Goal: Communication & Community: Answer question/provide support

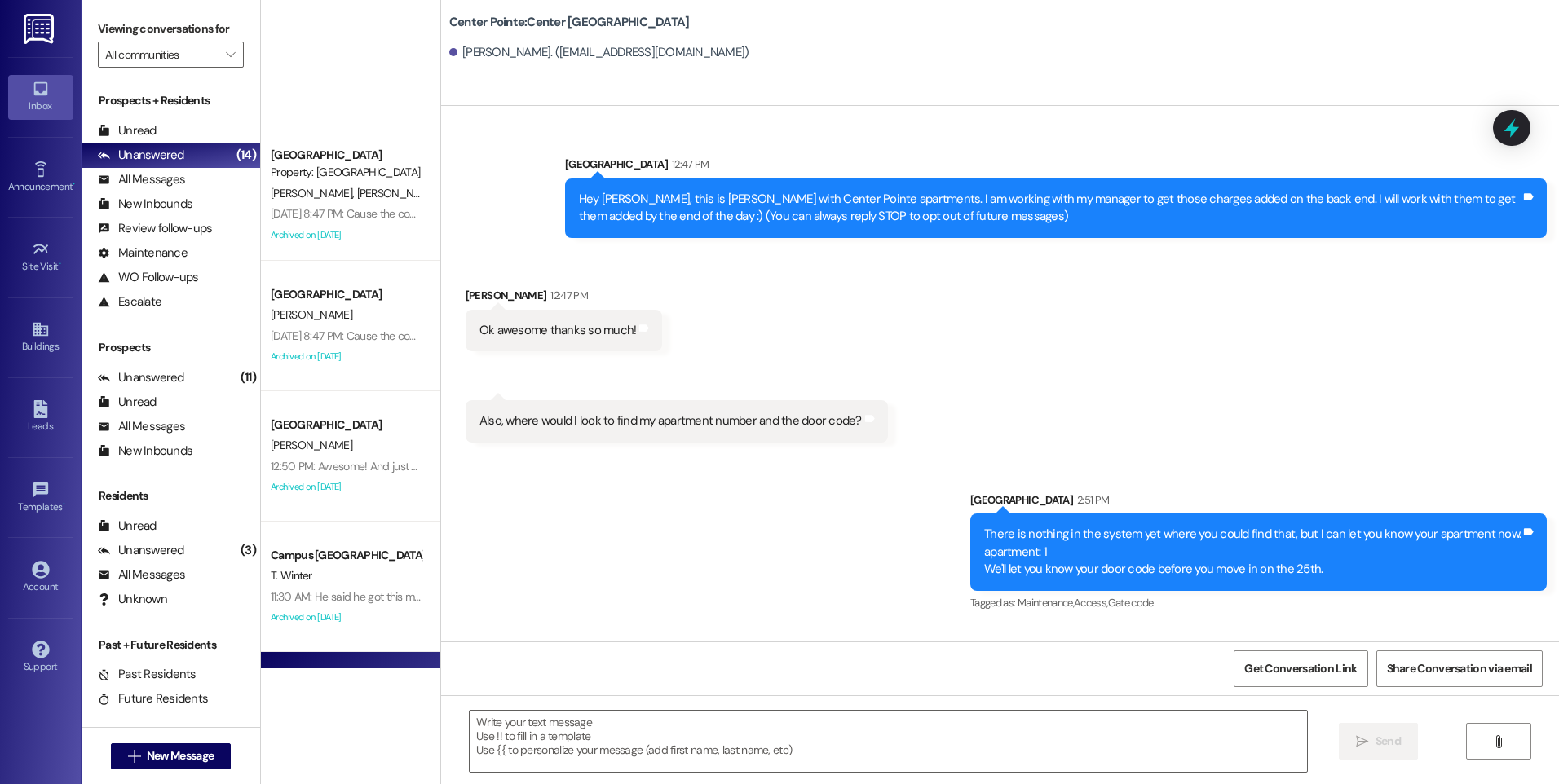
scroll to position [219, 0]
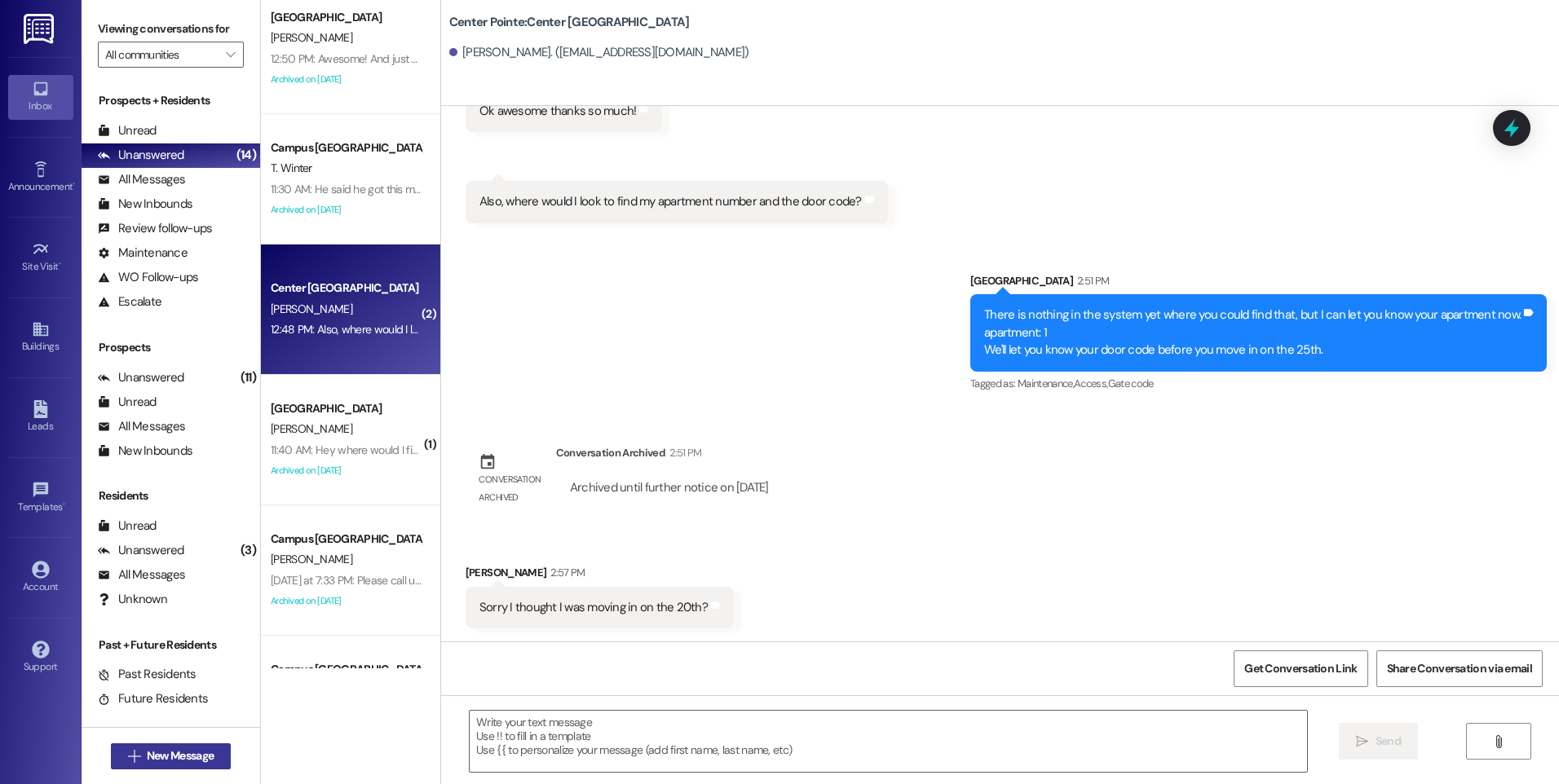
click at [214, 752] on button " New Message" at bounding box center [171, 757] width 121 height 26
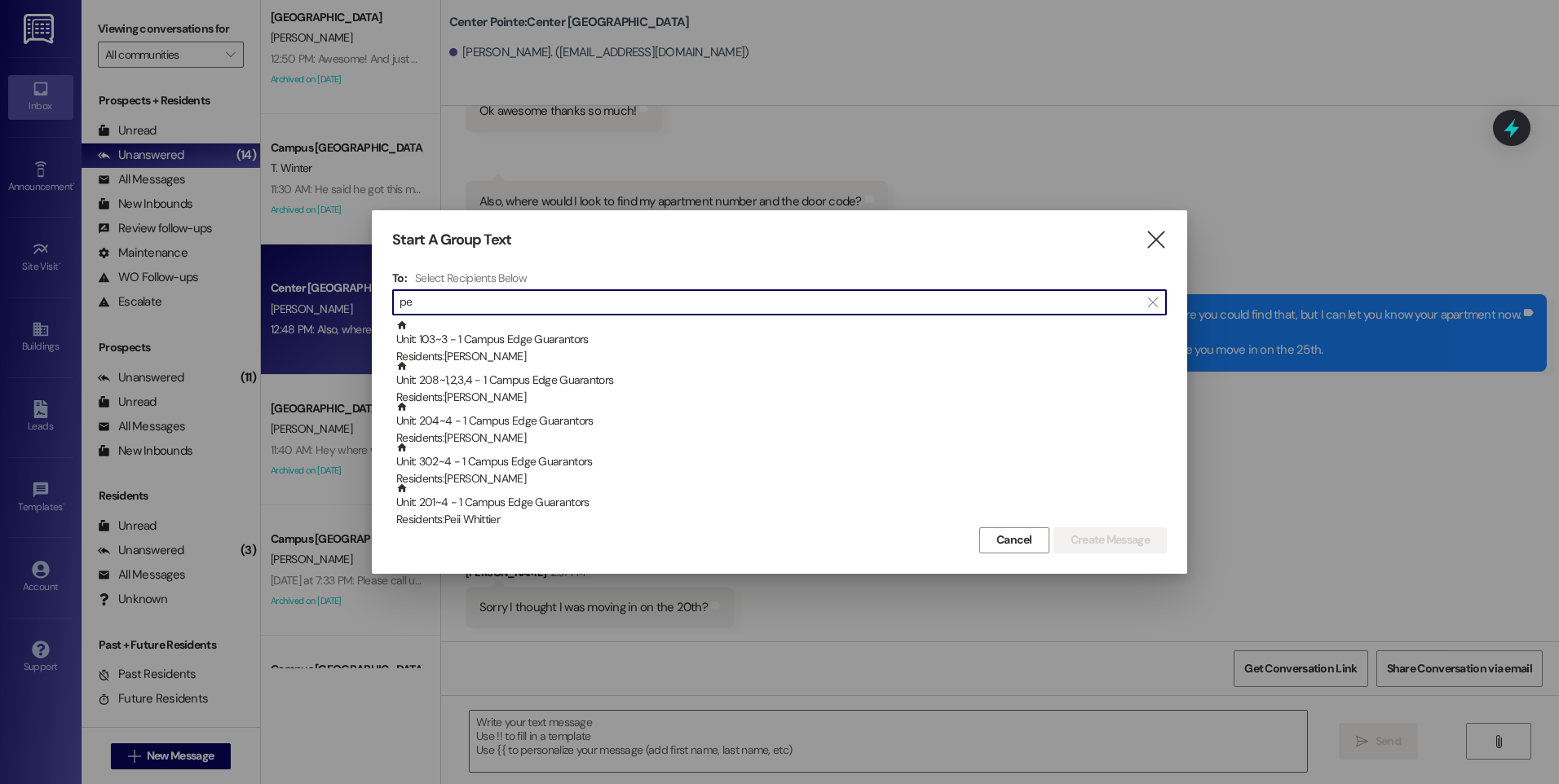
type input "p"
type input "g"
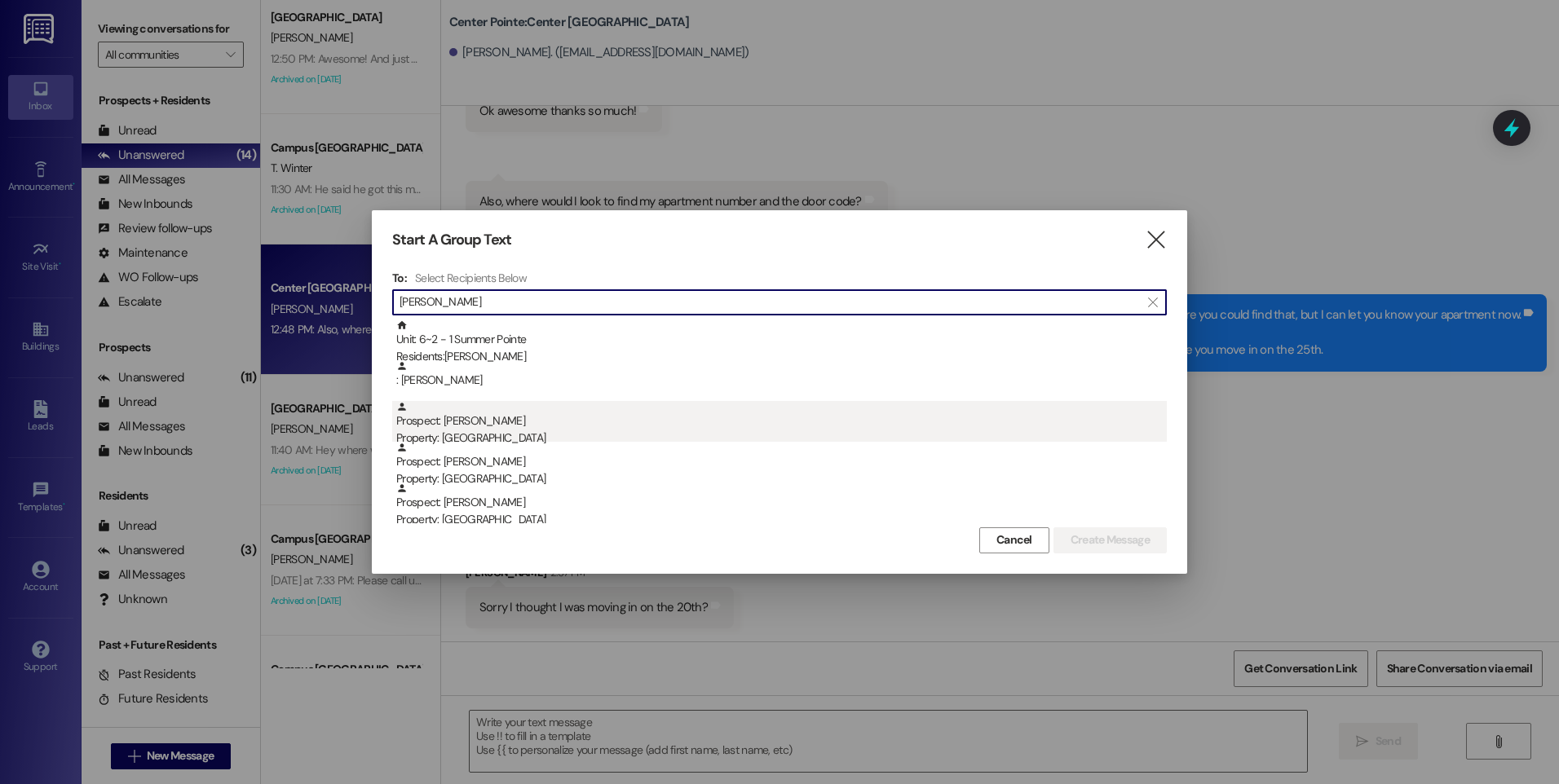
type input "gabriel"
click at [572, 438] on div "Property: [GEOGRAPHIC_DATA]" at bounding box center [781, 438] width 770 height 17
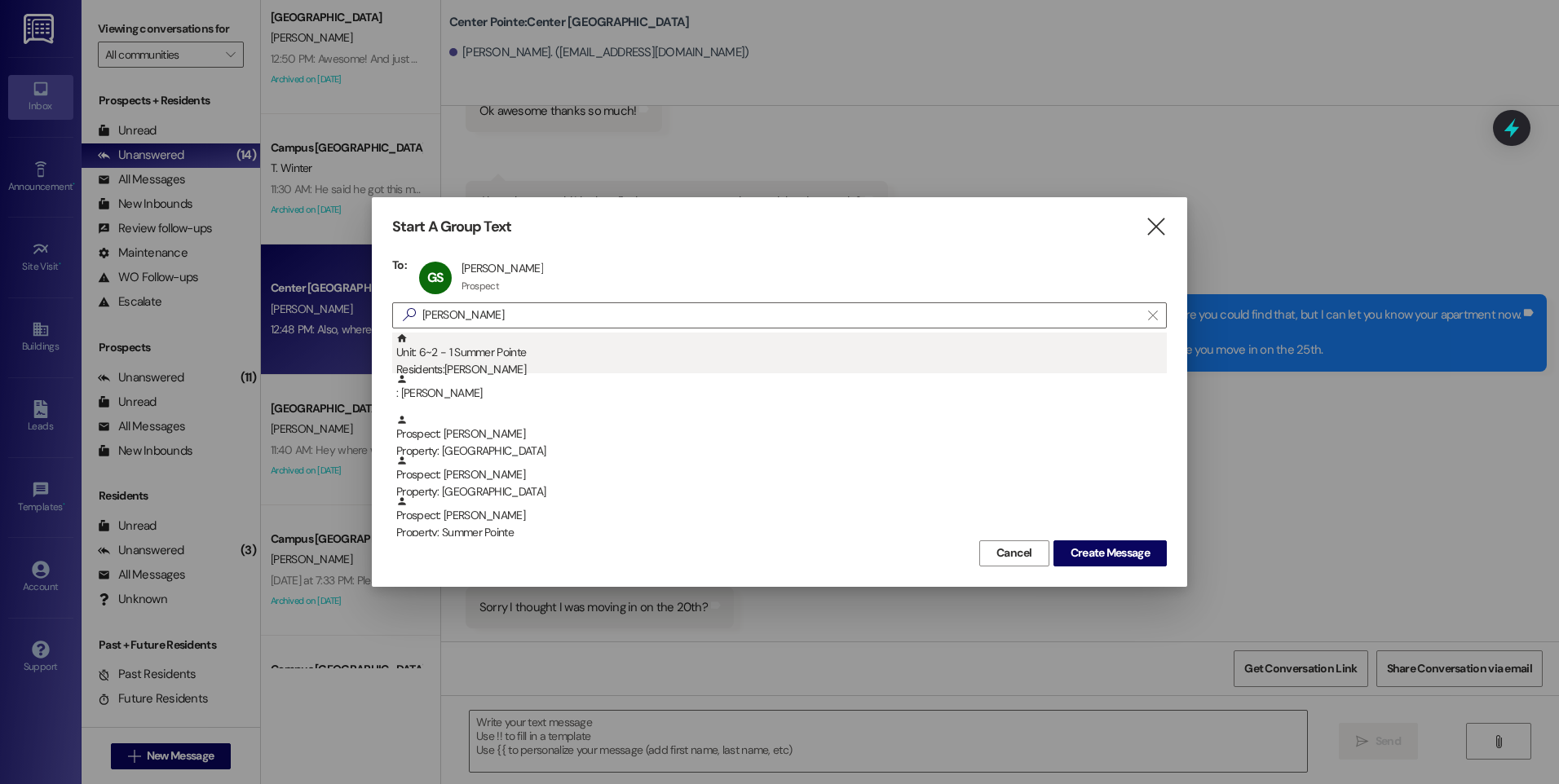
click at [589, 359] on div "Unit: 6~2 - 1 Summer Pointe Residents: Gabriela Bustamante" at bounding box center [781, 355] width 770 height 47
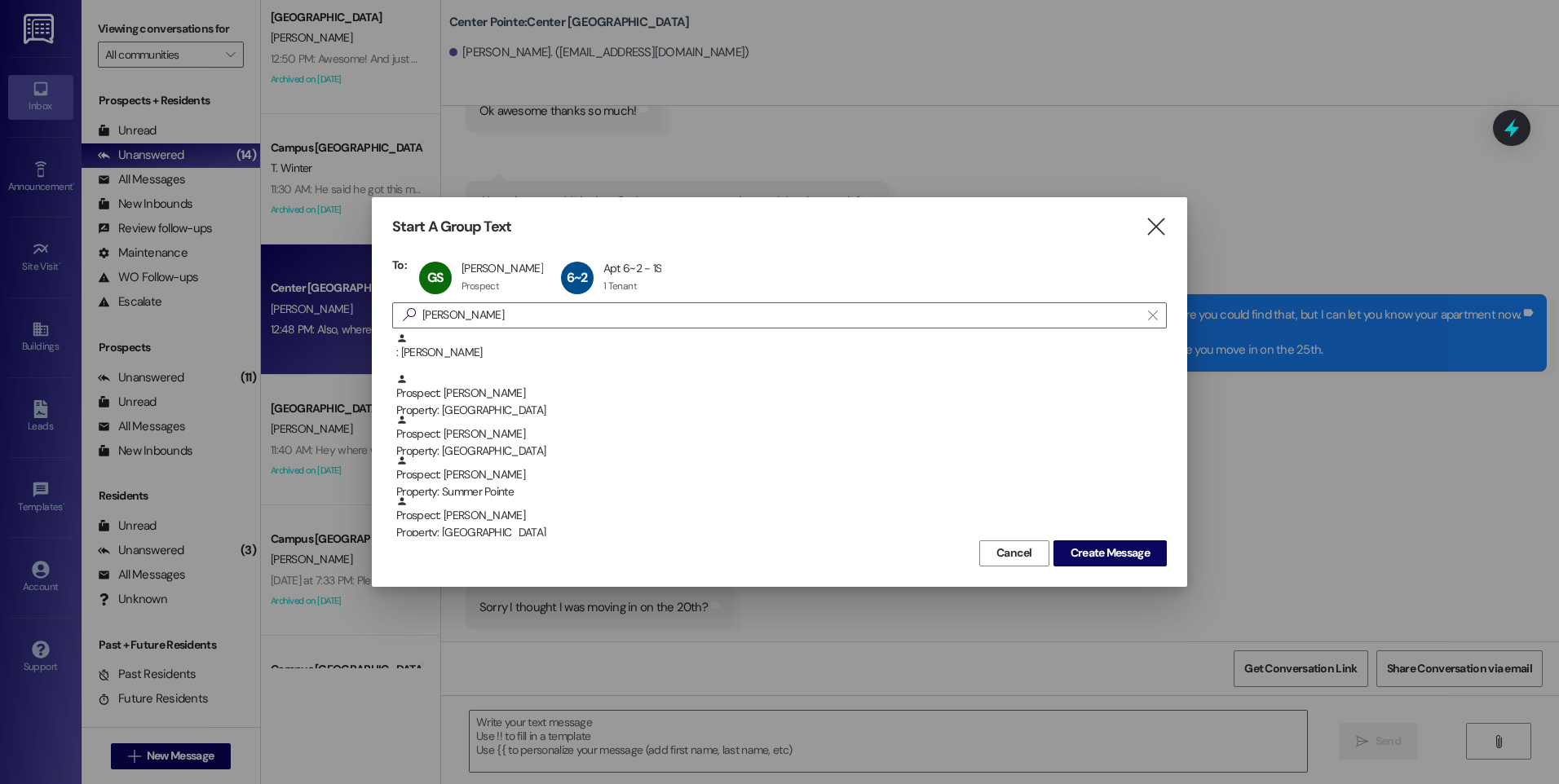
click at [589, 359] on div ": Gabriela Bustamante" at bounding box center [781, 346] width 770 height 28
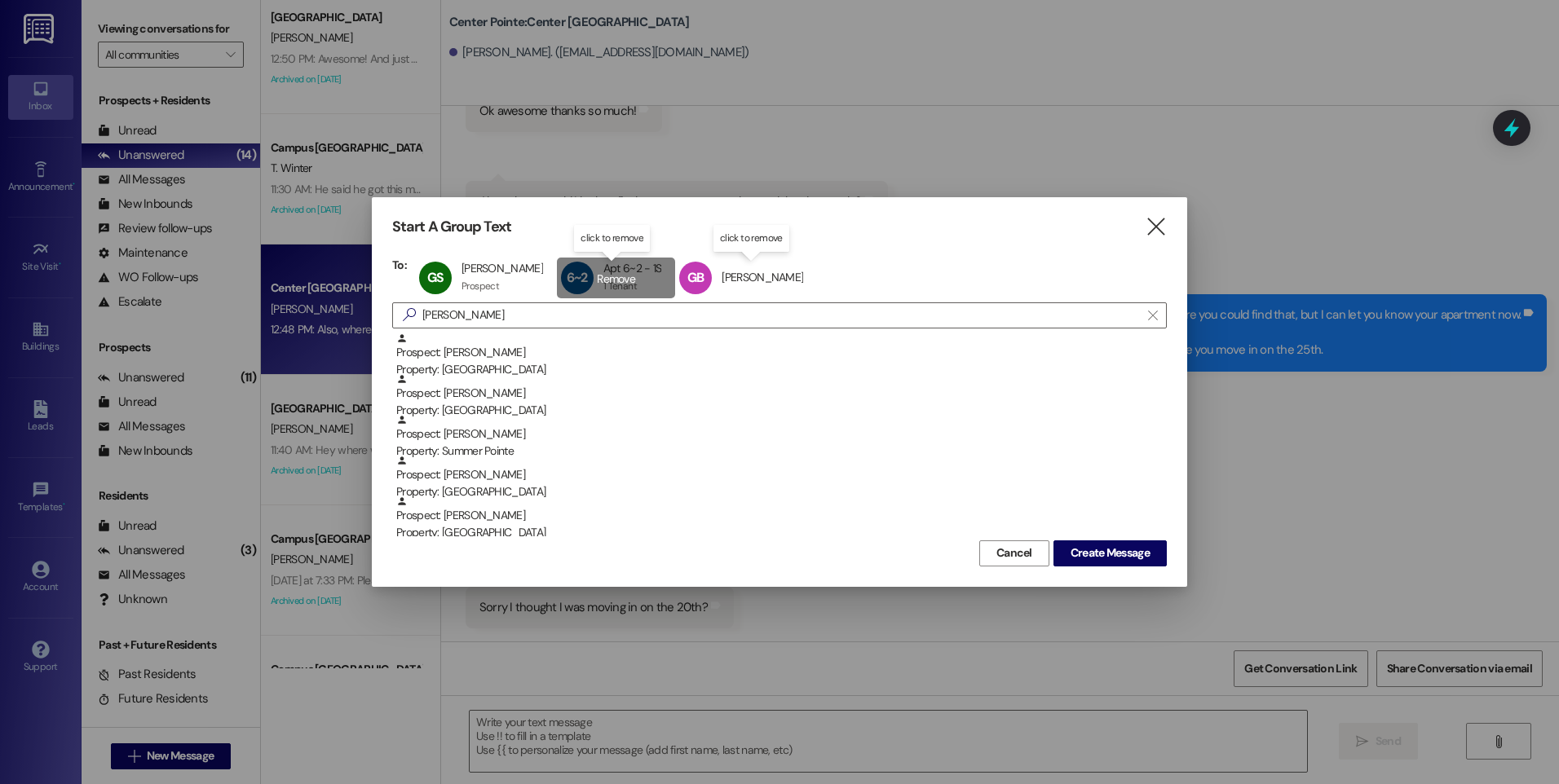
click at [589, 281] on div "6~2 Apt 6~2 - 1S Apt 6~2 - 1S 1 Tenant 1 Tenant click to remove" at bounding box center [616, 278] width 119 height 41
click at [589, 281] on div "GB Gabriela Bustamante Gabriela Bustamante click to remove" at bounding box center [627, 278] width 142 height 41
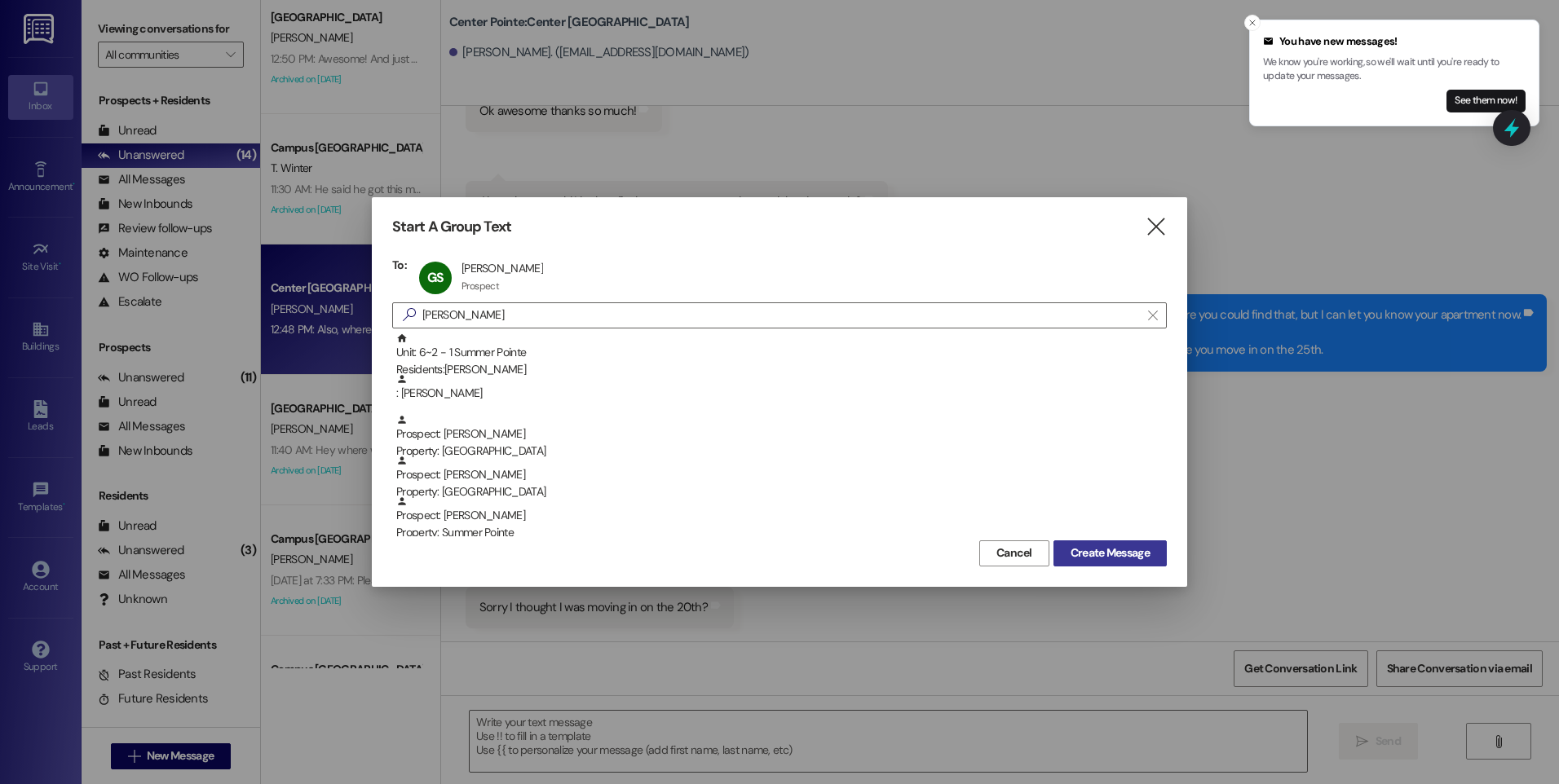
click at [1078, 554] on span "Create Message" at bounding box center [1110, 553] width 80 height 17
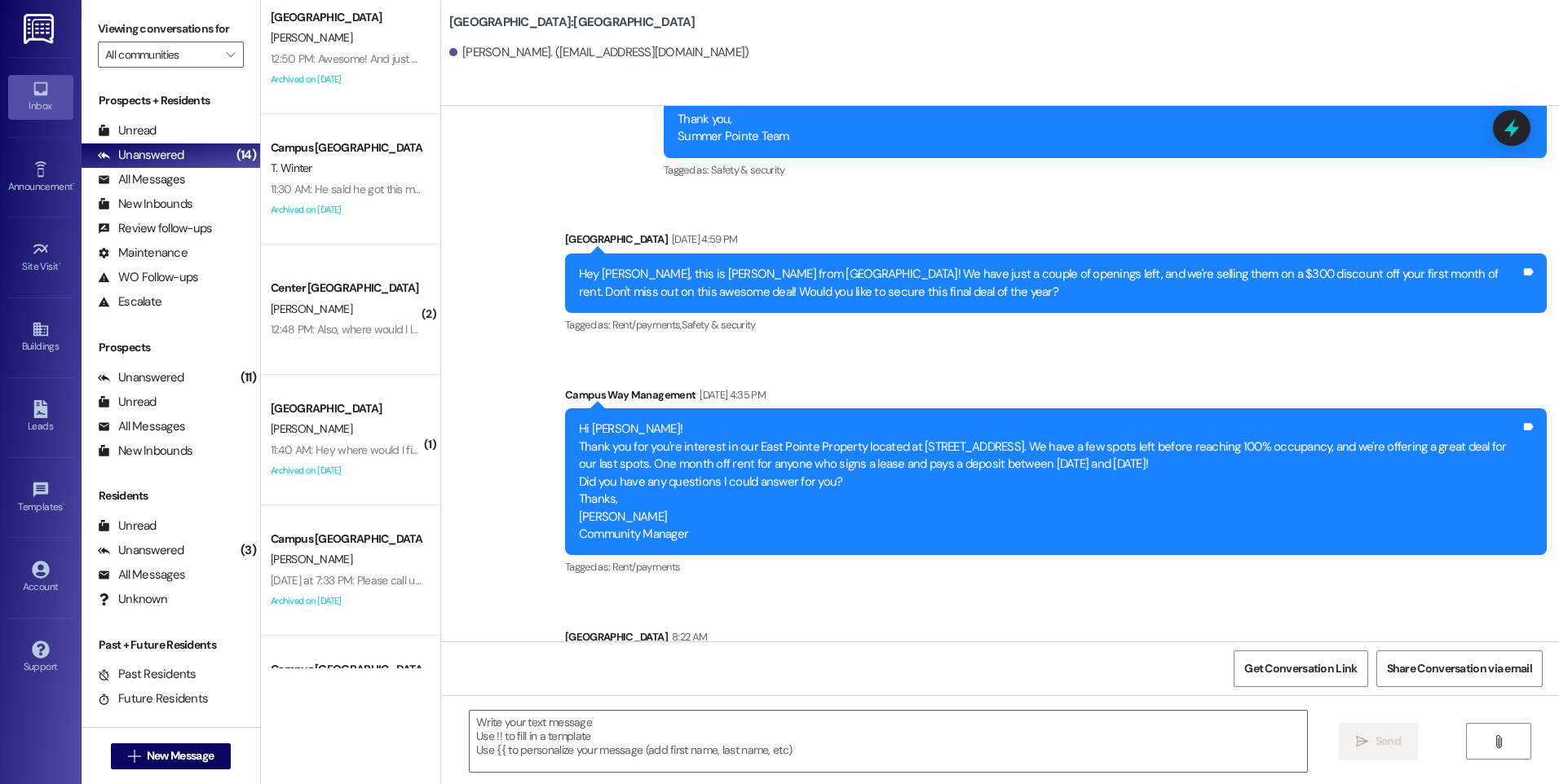
scroll to position [1084, 0]
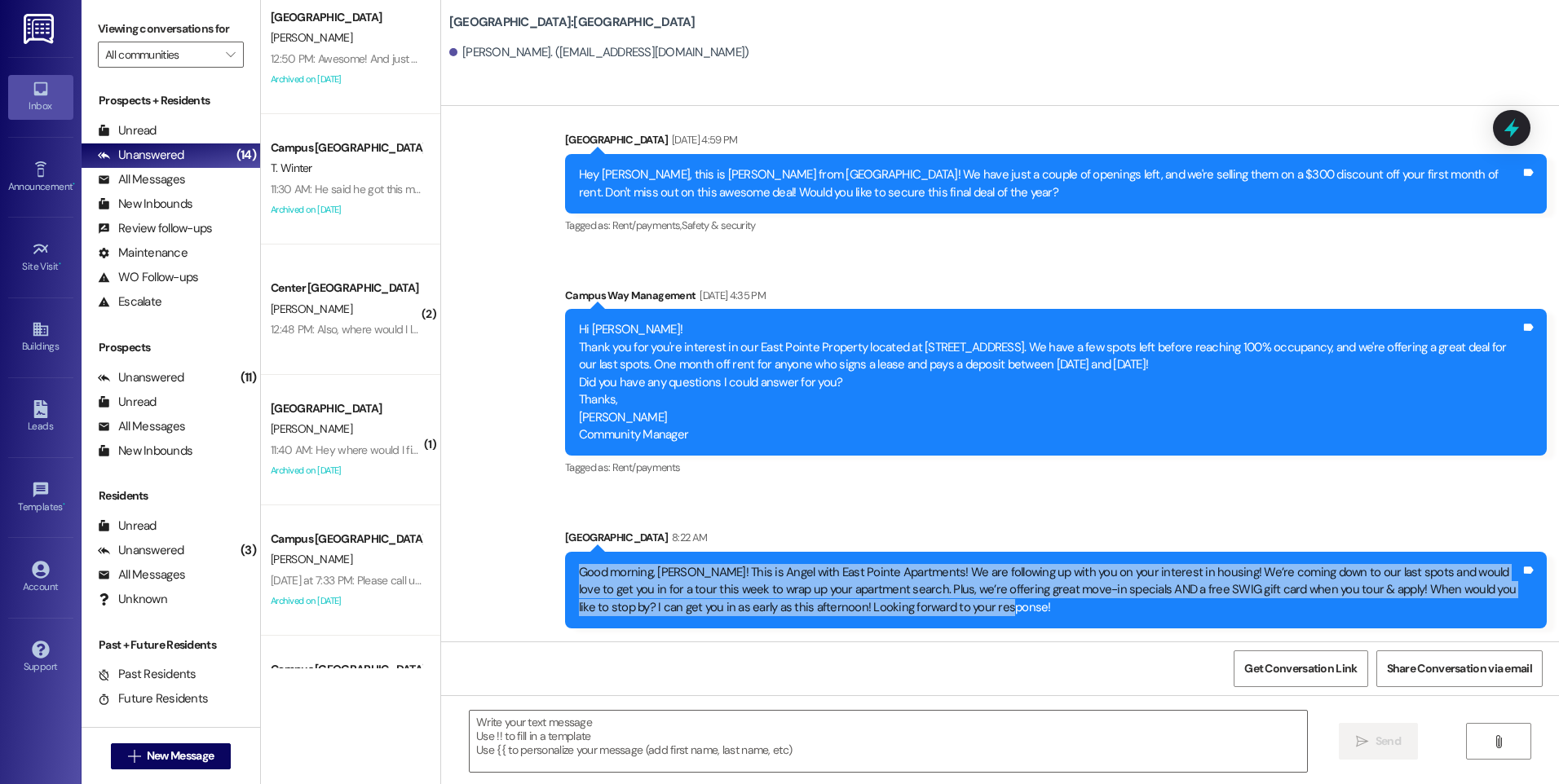
drag, startPoint x: 942, startPoint y: 609, endPoint x: 525, endPoint y: 577, distance: 418.2
copy div "Good morning, Gabriel! This is Angel with East Pointe Apartments! We are follow…"
click at [143, 761] on span "New Message" at bounding box center [180, 756] width 73 height 17
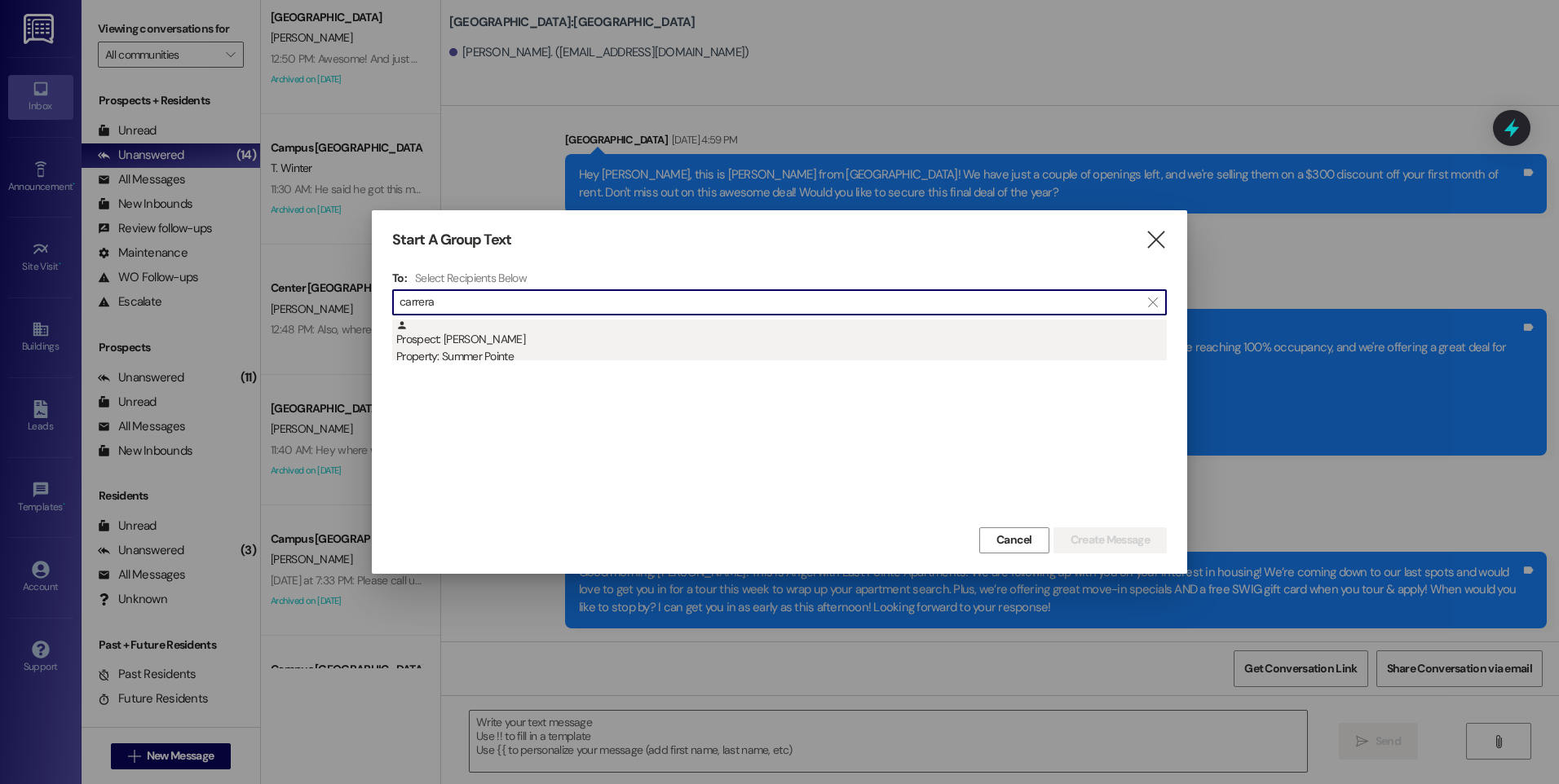
type input "carrera"
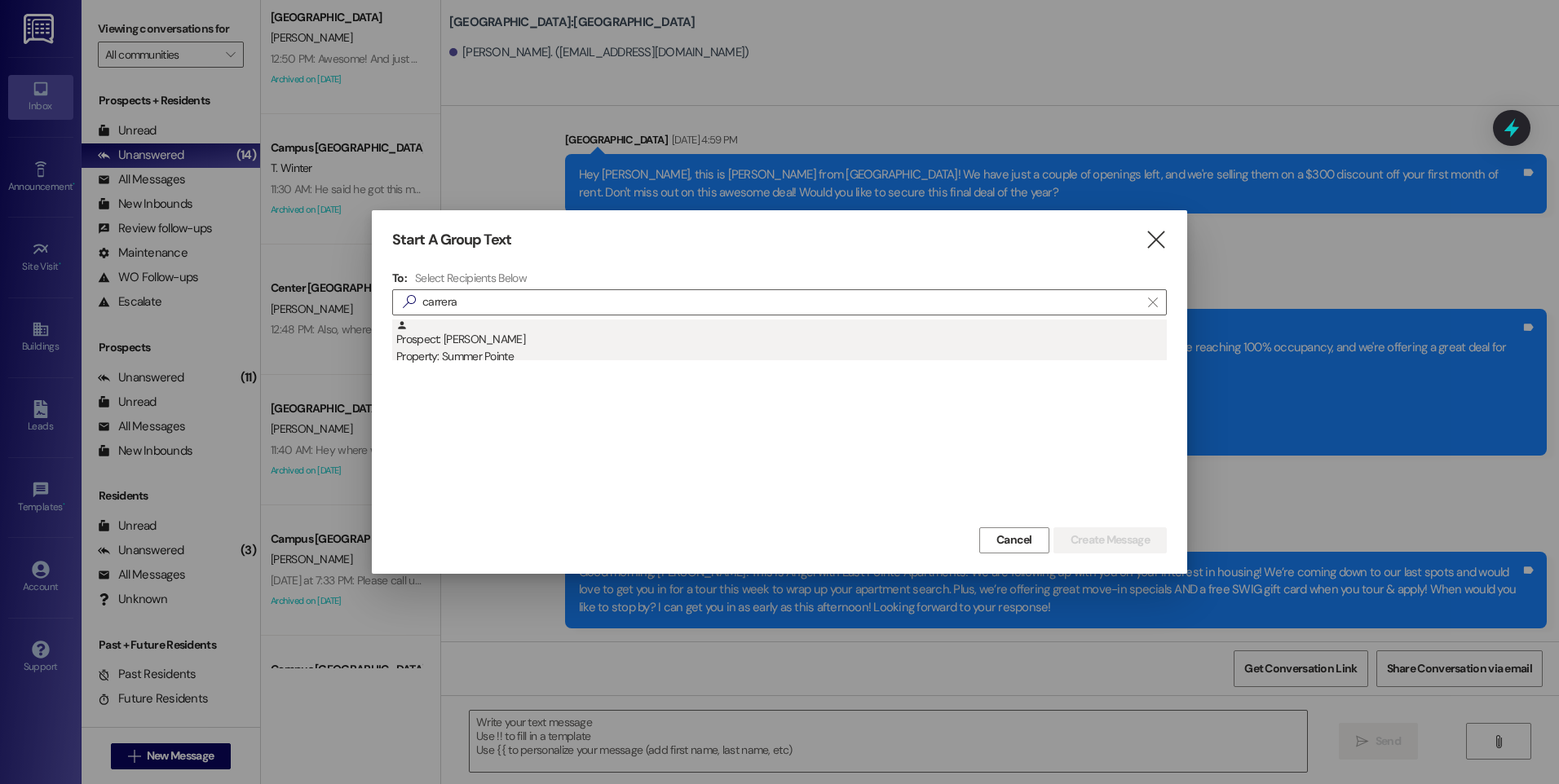
click at [492, 344] on div "Prospect: Jeremy Carrera Property: Summer Pointe" at bounding box center [781, 343] width 770 height 47
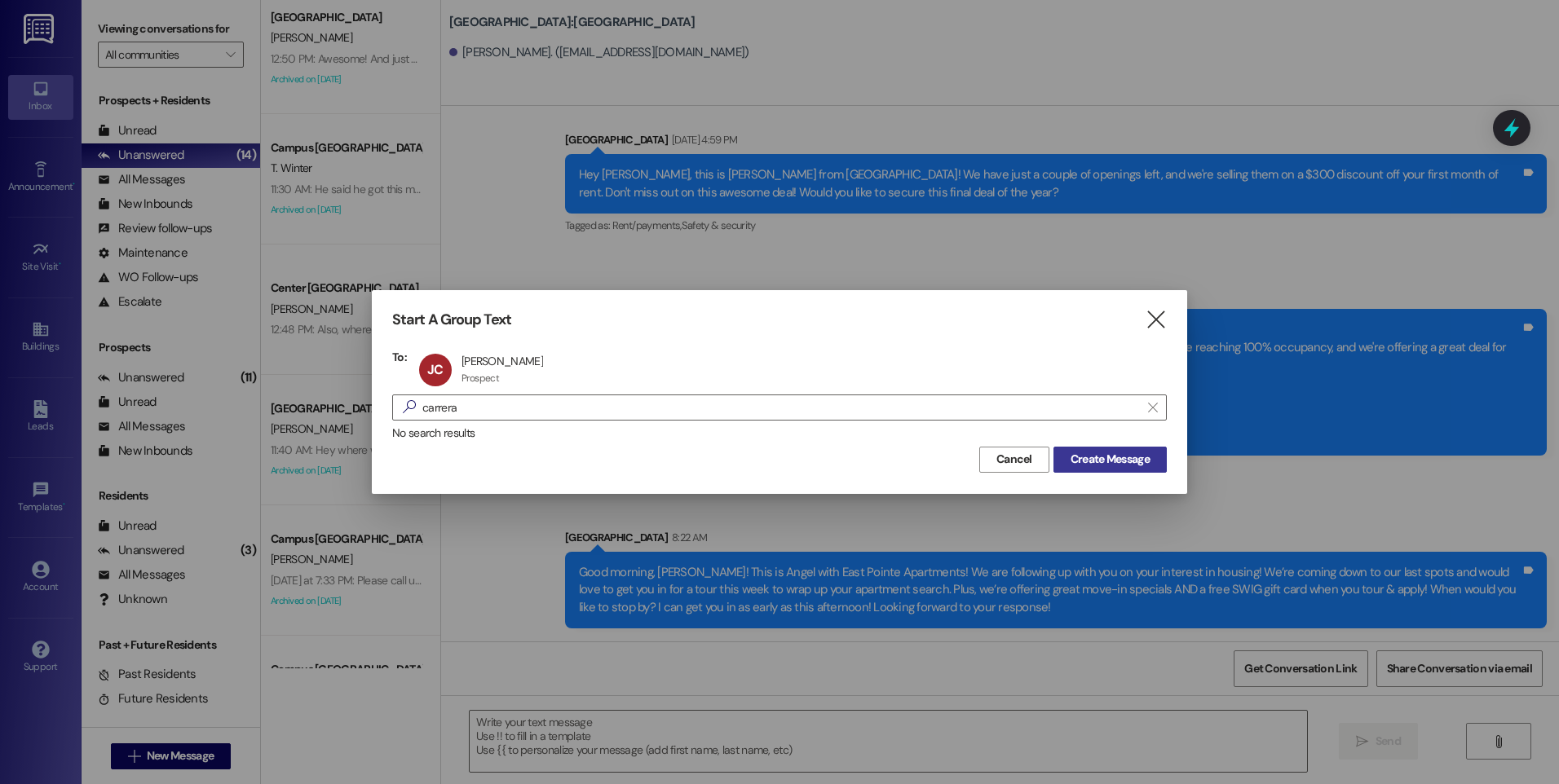
drag, startPoint x: 1107, startPoint y: 456, endPoint x: 1115, endPoint y: 450, distance: 10.0
click at [1108, 456] on span "Create Message" at bounding box center [1110, 459] width 80 height 17
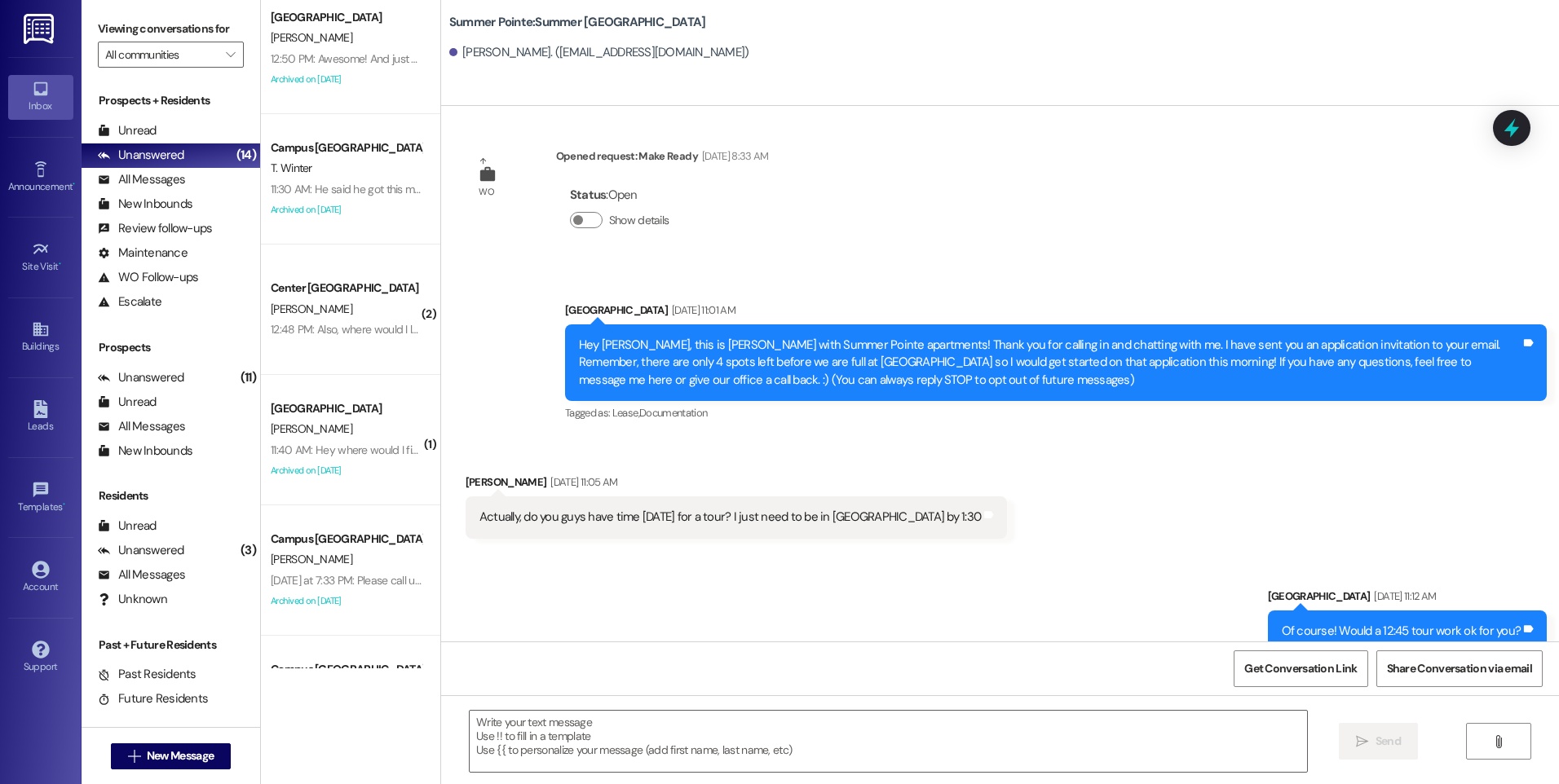
scroll to position [0, 0]
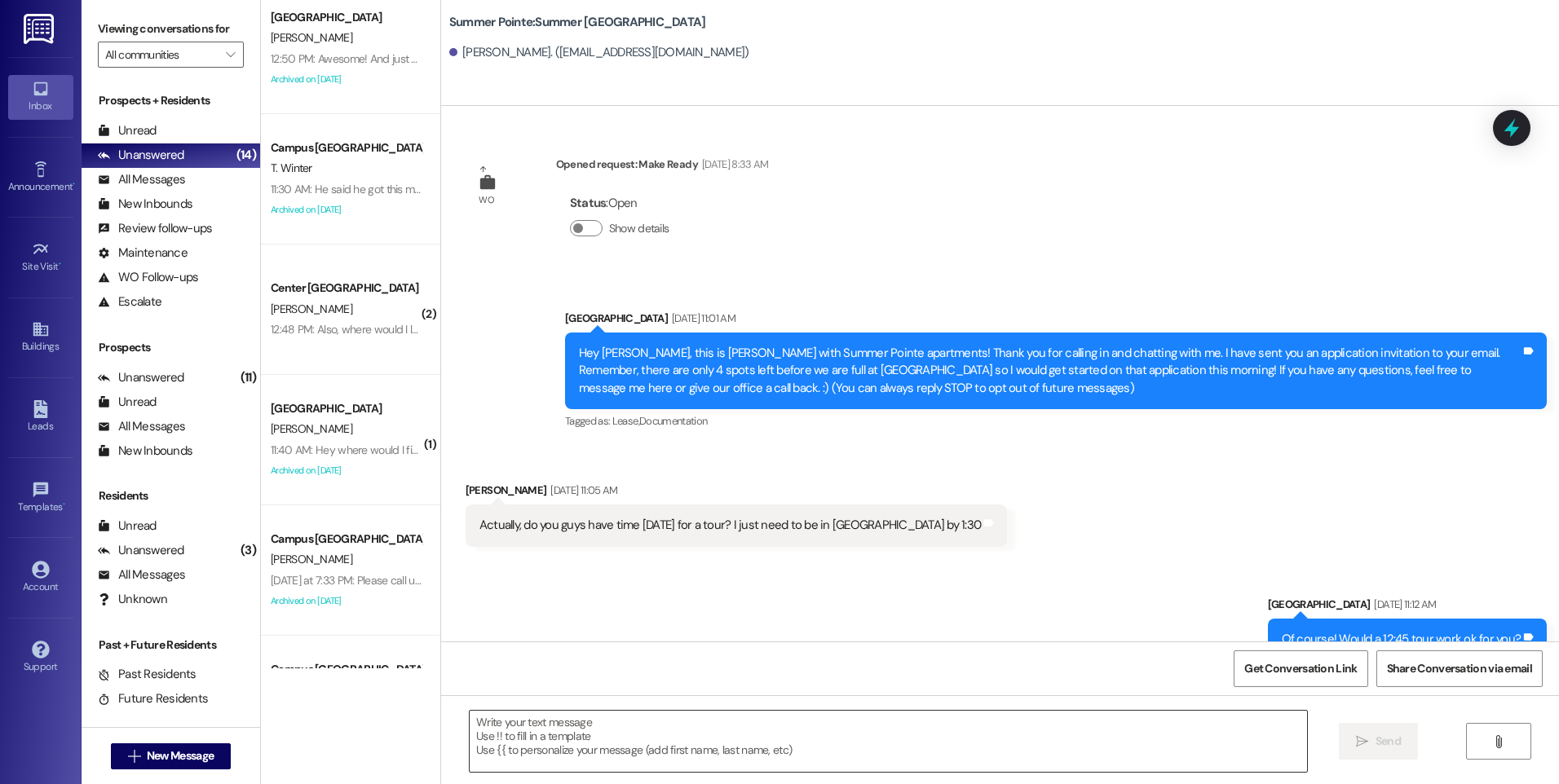
click at [659, 743] on textarea at bounding box center [887, 741] width 836 height 61
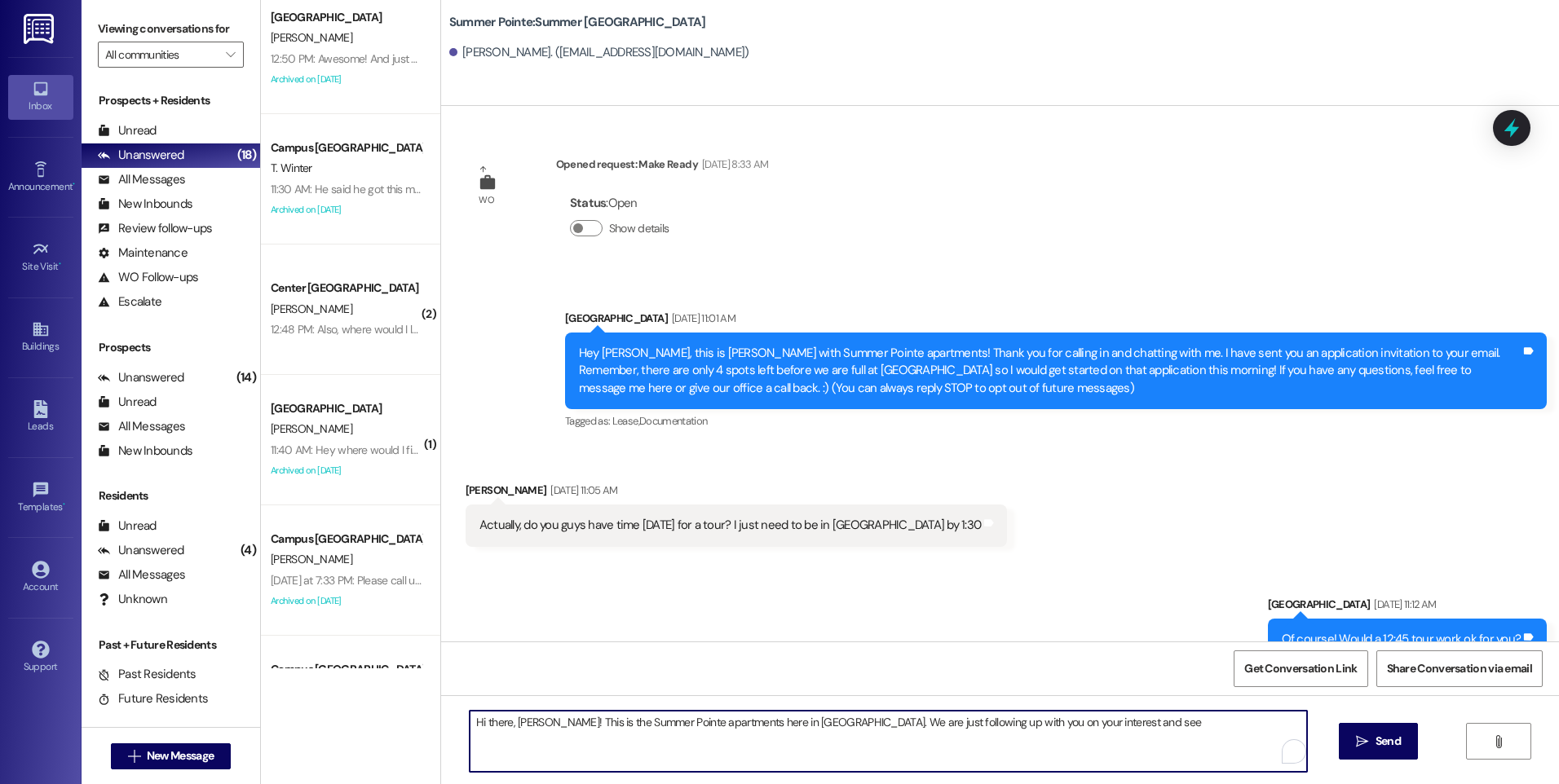
click at [590, 725] on textarea "Hi there, Jeremy! This is the Summer Pointe apartments here in Provo. We are ju…" at bounding box center [887, 741] width 836 height 61
click at [735, 738] on textarea "Hi there, Jeremy! This is the Leasign team at Summer Pointe apartments here in …" at bounding box center [887, 741] width 836 height 61
click at [618, 722] on textarea "Hi there, Jeremy! This is the Leasign team at Summer Pointe apartments here in …" at bounding box center [887, 741] width 836 height 61
click at [811, 725] on textarea "Hi there, Jeremy! This is the Leasing team at Summer Pointe apartments here in …" at bounding box center [887, 741] width 836 height 61
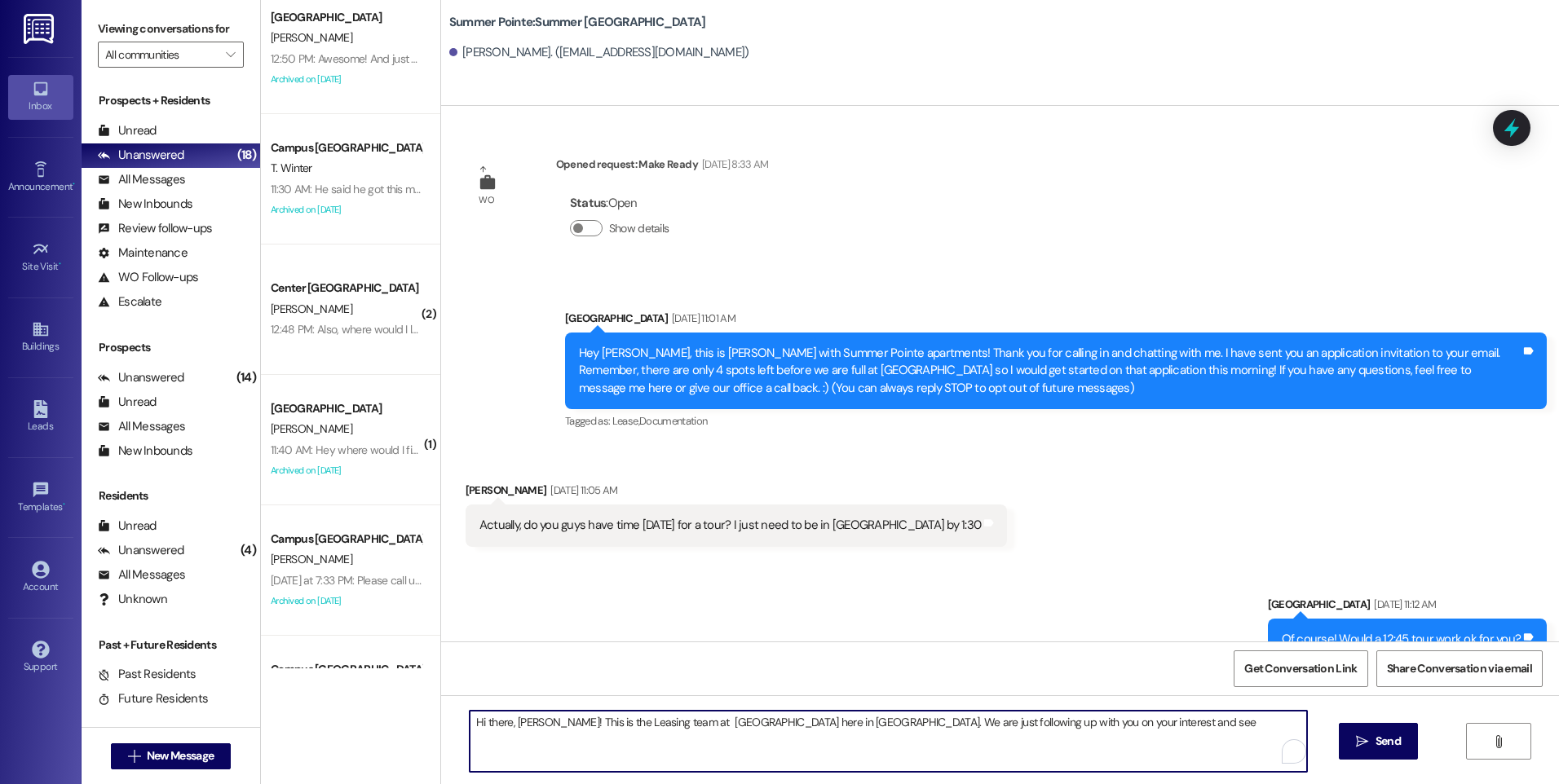
click at [811, 725] on textarea "Hi there, Jeremy! This is the Leasing team at Summer Pointe apartments here in …" at bounding box center [887, 741] width 836 height 61
click at [1157, 732] on textarea "Hi there, Jeremy! This is the Leasing team at Summer Pointe apartments in Provo…" at bounding box center [887, 741] width 836 height 61
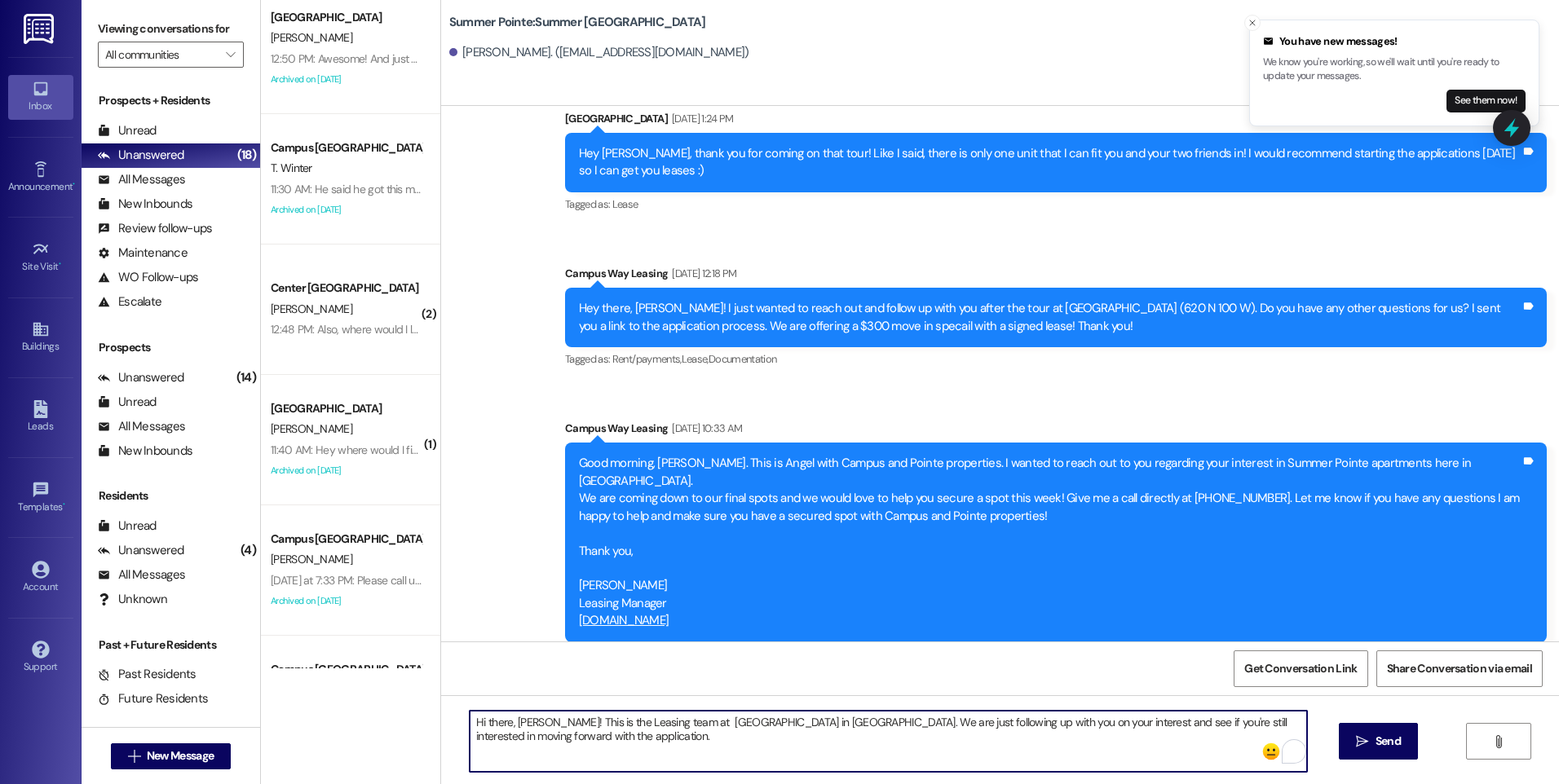
scroll to position [960, 0]
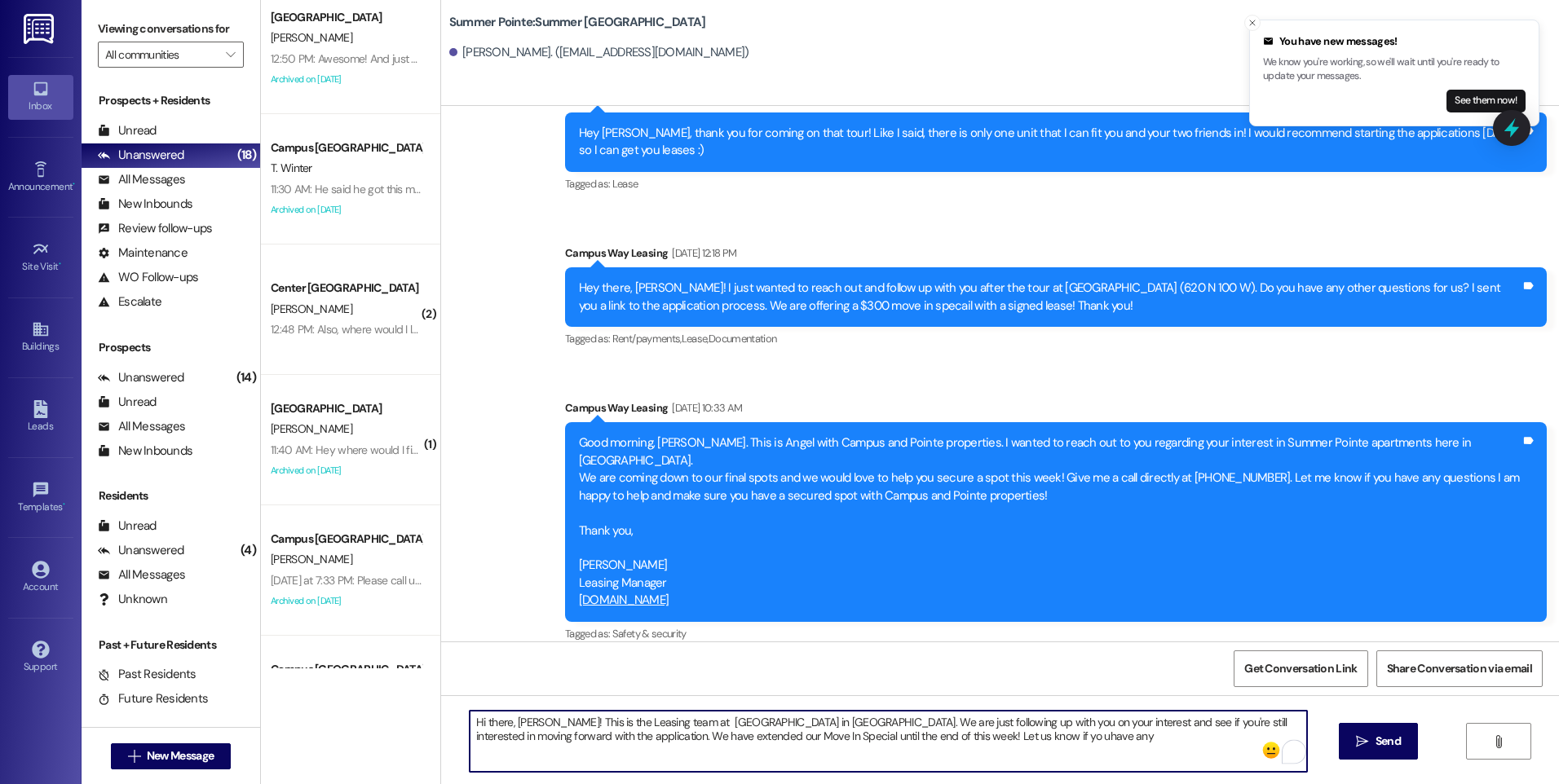
click at [992, 737] on textarea "Hi there, Jeremy! This is the Leasing team at Summer Pointe apartments in Provo…" at bounding box center [887, 741] width 836 height 61
click at [1048, 746] on textarea "Hi there, Jeremy! This is the Leasing team at Summer Pointe apartments in Provo…" at bounding box center [887, 741] width 836 height 61
type textarea "Hi there, Jeremy! This is the Leasing team at Summer Pointe apartments in Provo…"
click at [1215, 742] on textarea "Hi there, Jeremy! This is the Leasing team at Summer Pointe apartments in Provo…" at bounding box center [887, 741] width 836 height 61
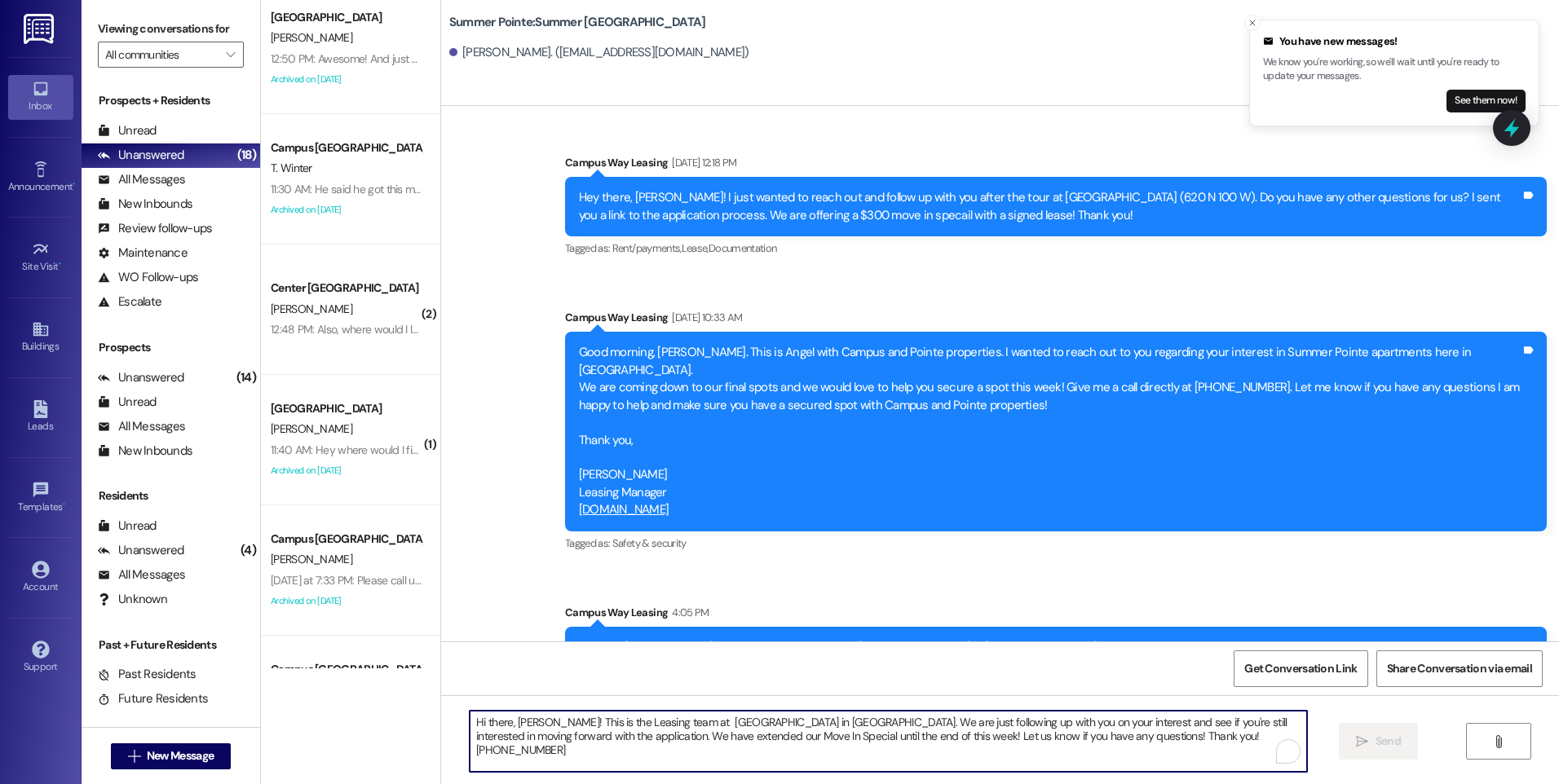
scroll to position [1091, 0]
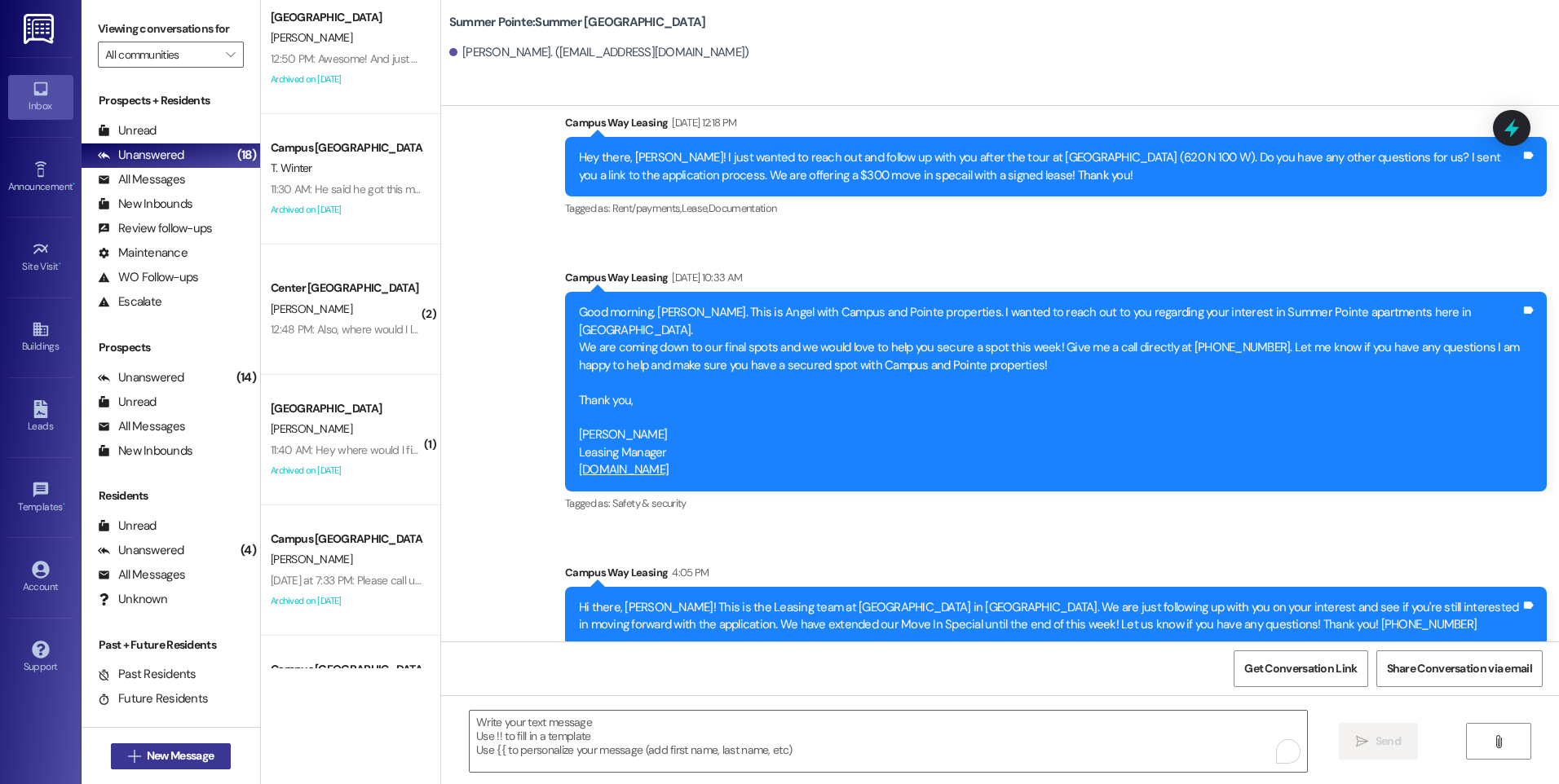
click at [115, 755] on button " New Message" at bounding box center [171, 757] width 121 height 26
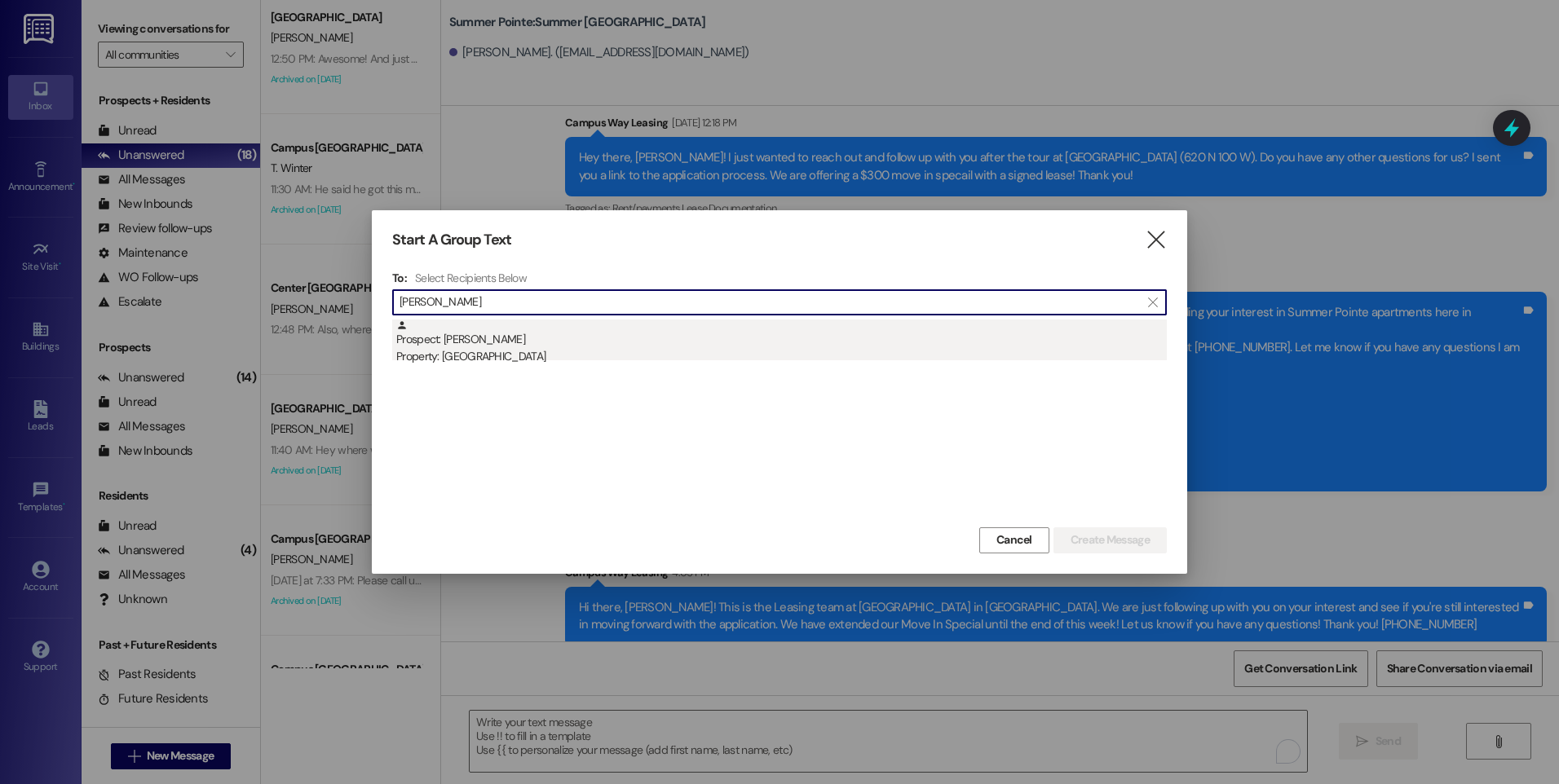
type input "adam marsh"
click at [476, 347] on div "Prospect: Adam Marshall Property: Campus Way" at bounding box center [781, 343] width 770 height 47
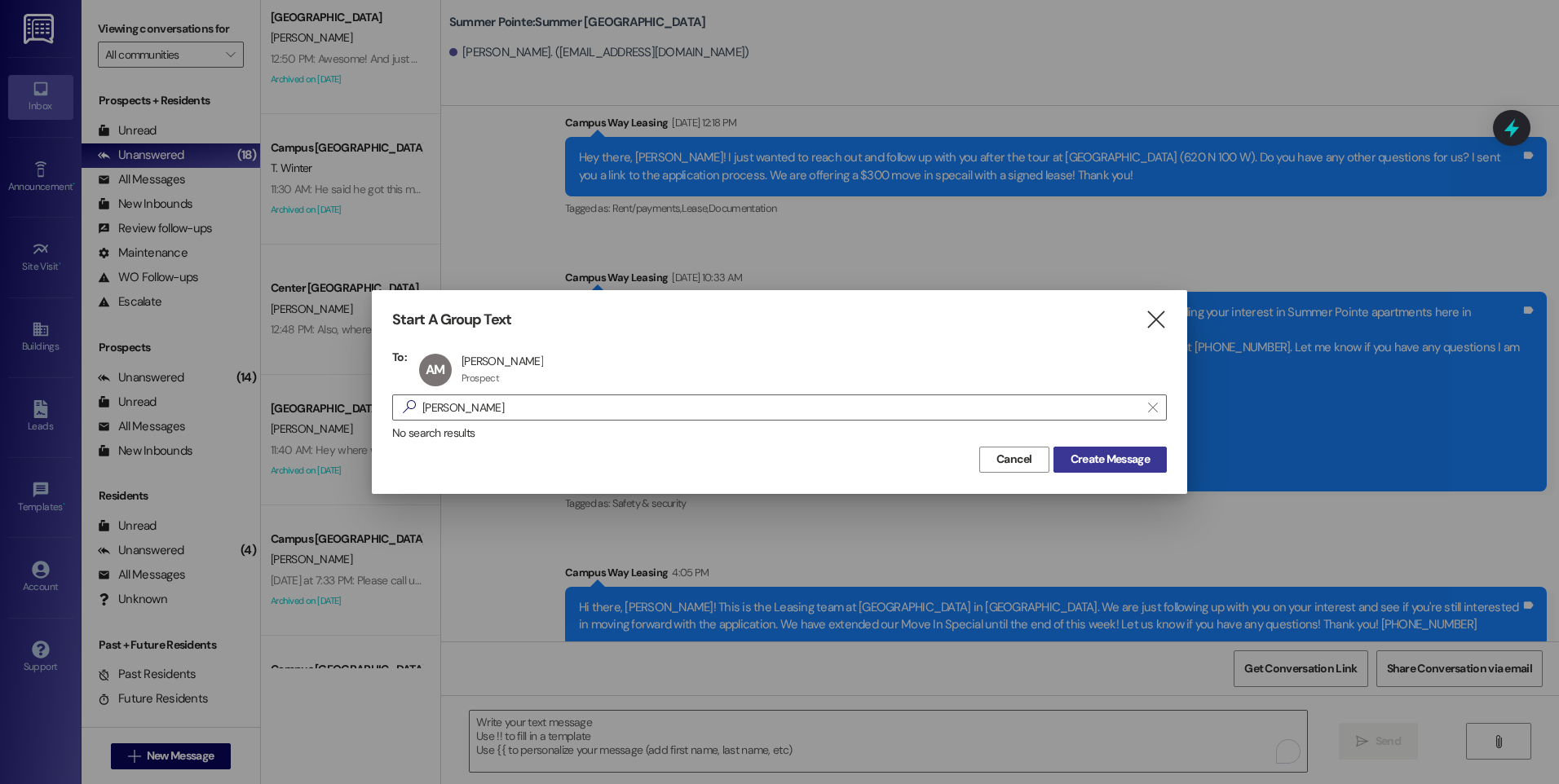
click at [1116, 466] on span "Create Message" at bounding box center [1110, 459] width 80 height 17
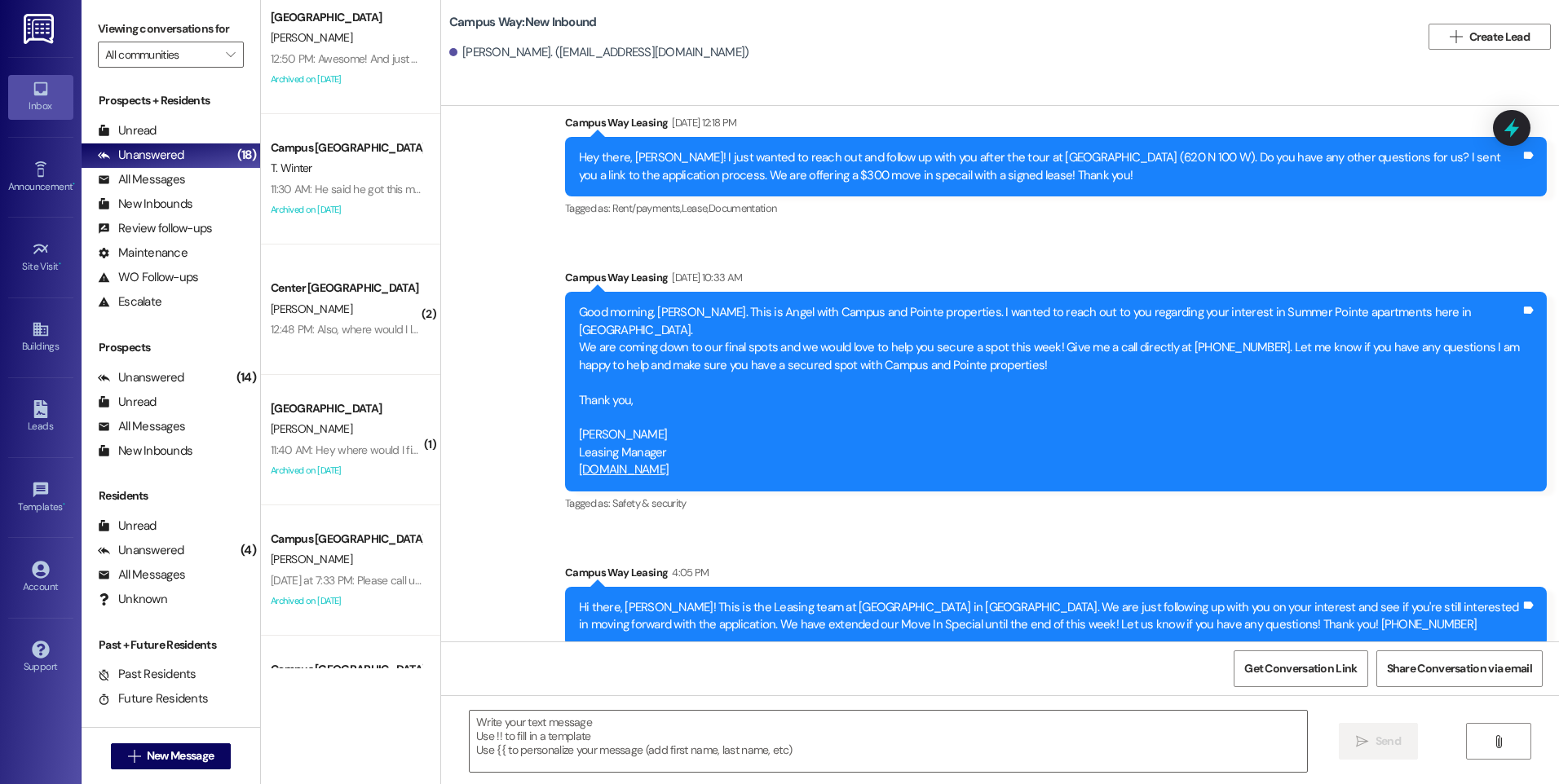
scroll to position [0, 0]
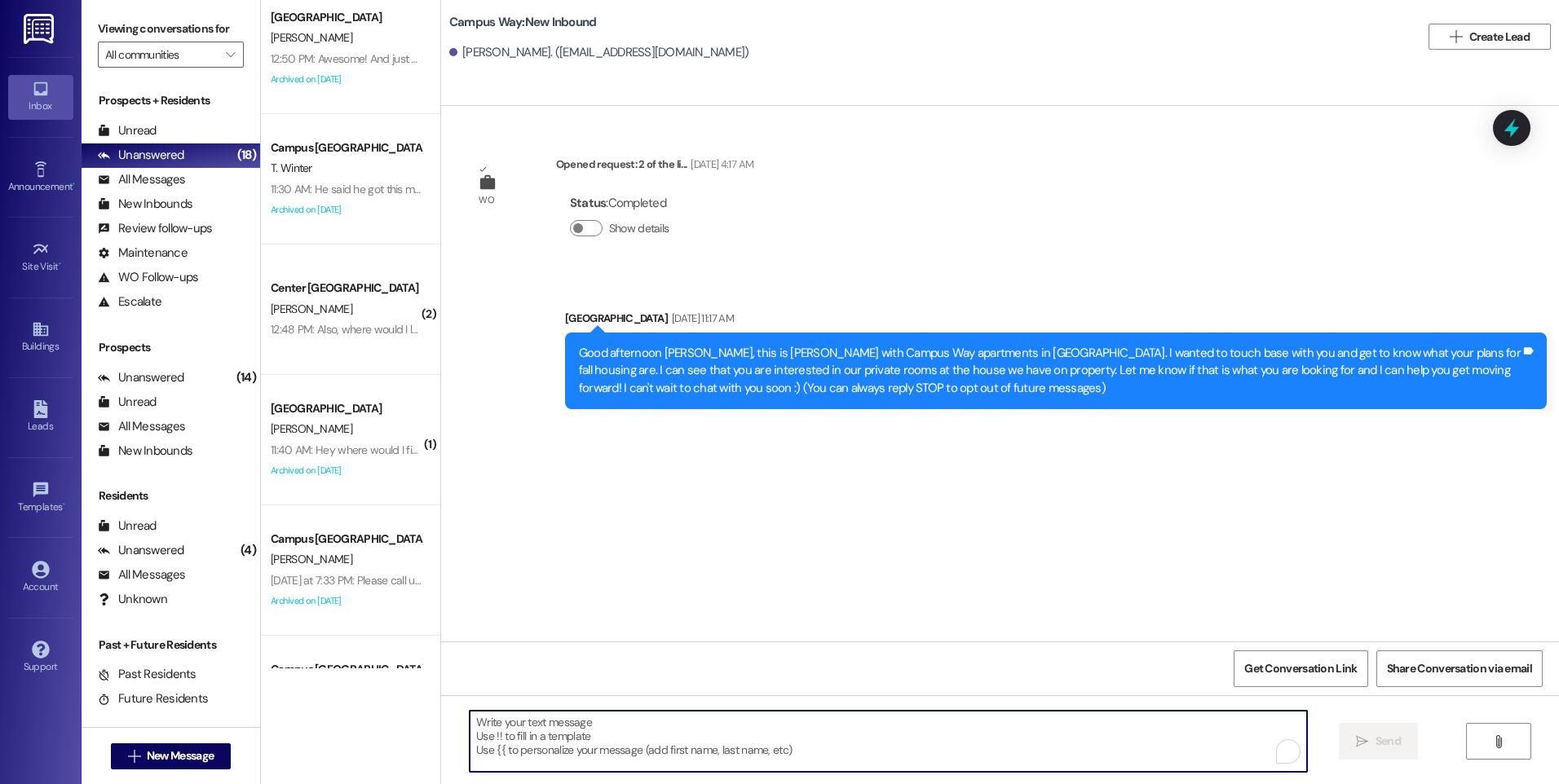
click at [678, 727] on textarea "To enrich screen reader interactions, please activate Accessibility in Grammarl…" at bounding box center [887, 741] width 836 height 61
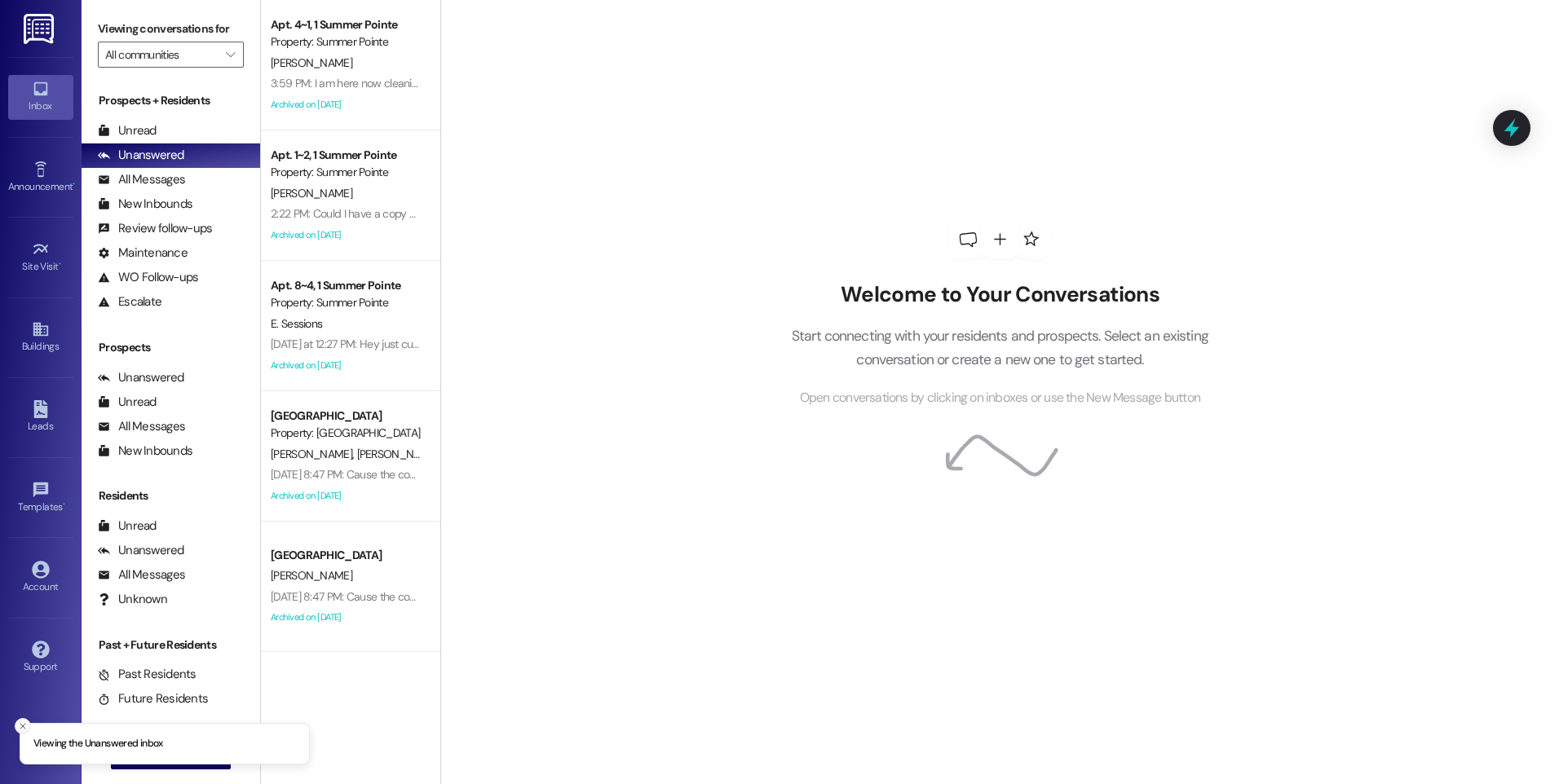
click at [20, 726] on icon "Close toast" at bounding box center [23, 726] width 10 height 10
click at [150, 749] on span "New Message" at bounding box center [180, 756] width 67 height 17
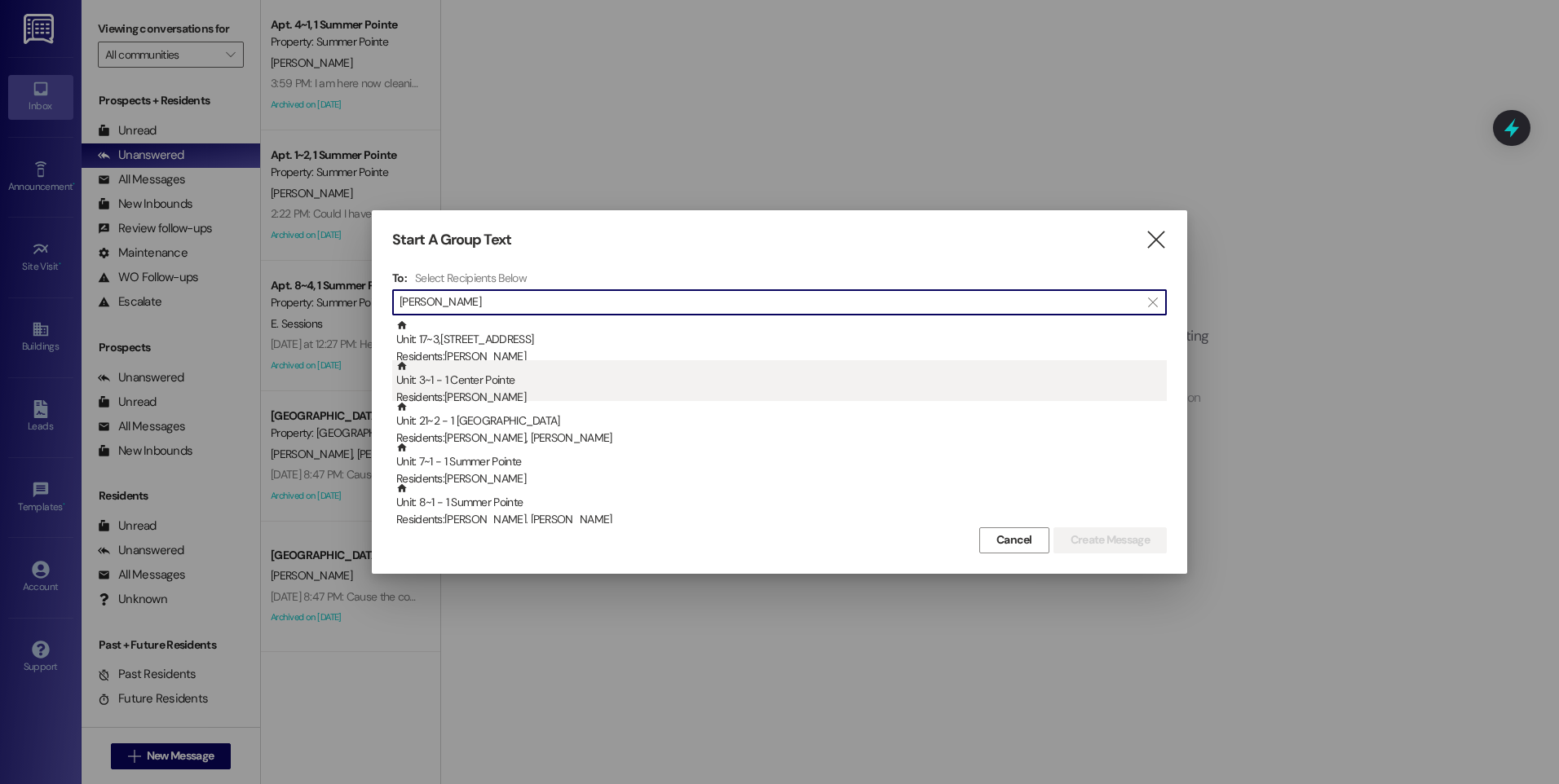
type input "[PERSON_NAME]"
click at [511, 394] on div "Residents: [PERSON_NAME]" at bounding box center [781, 397] width 770 height 17
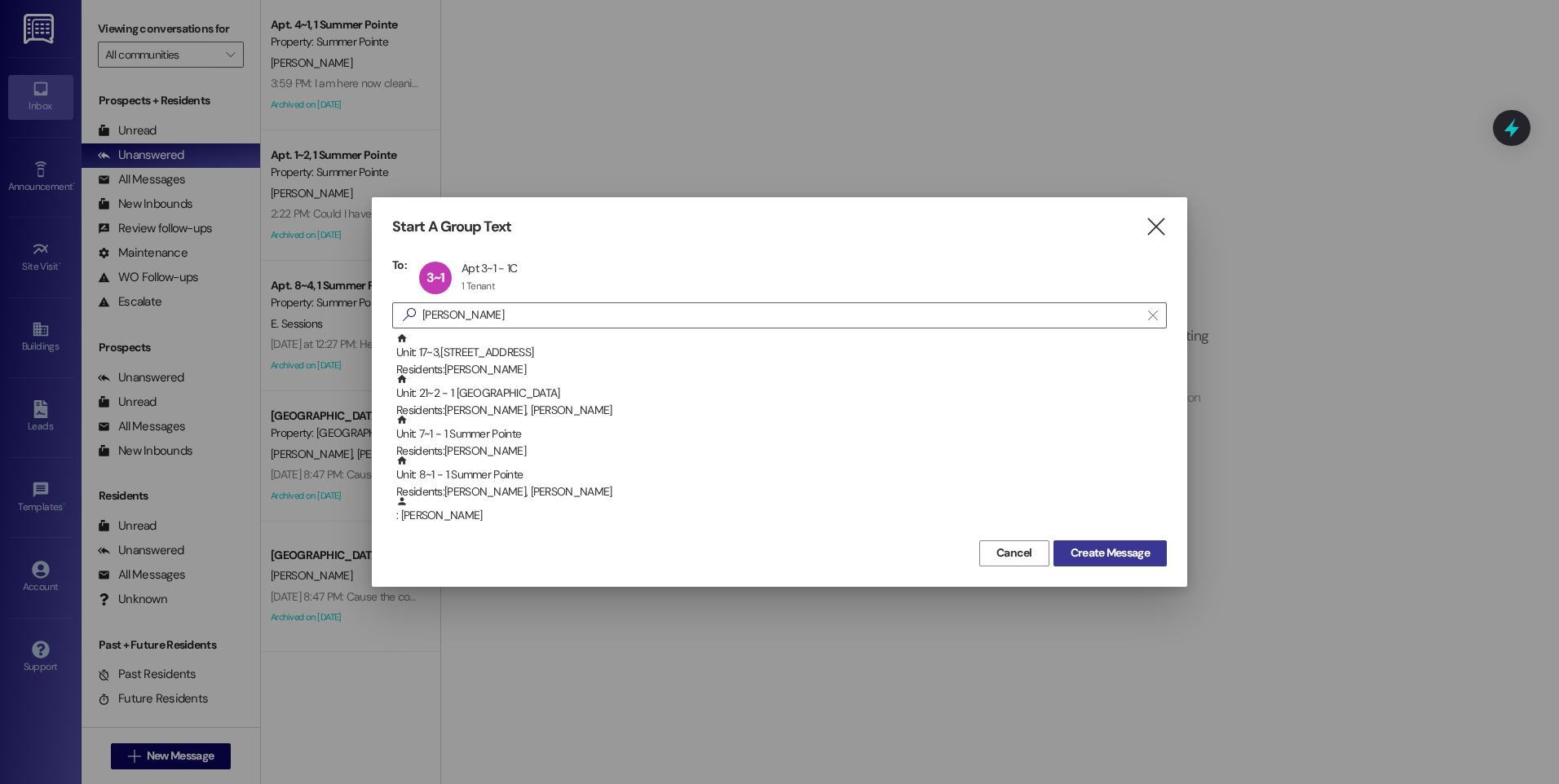
click at [1110, 548] on span "Create Message" at bounding box center [1110, 553] width 80 height 17
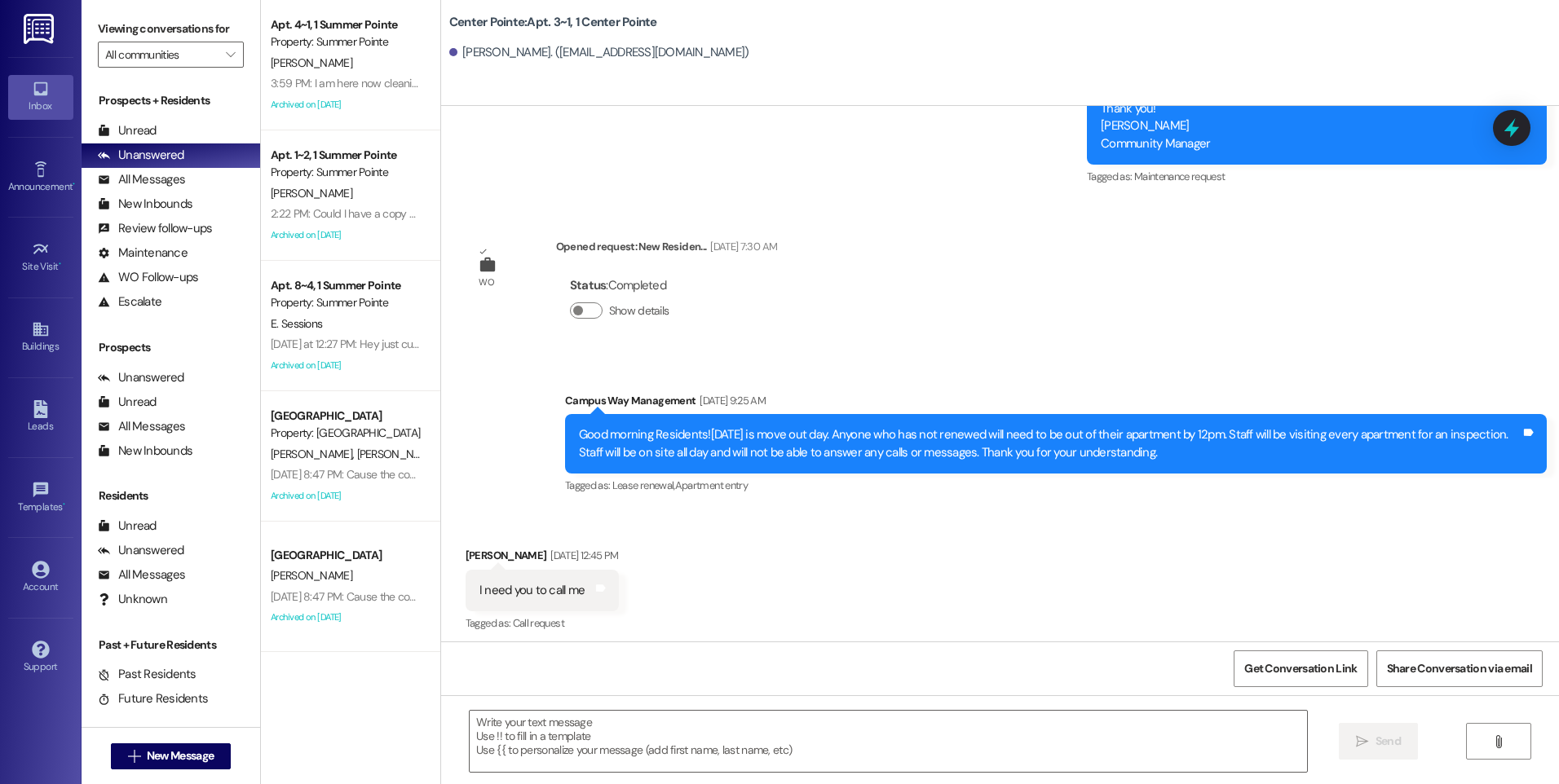
scroll to position [14962, 0]
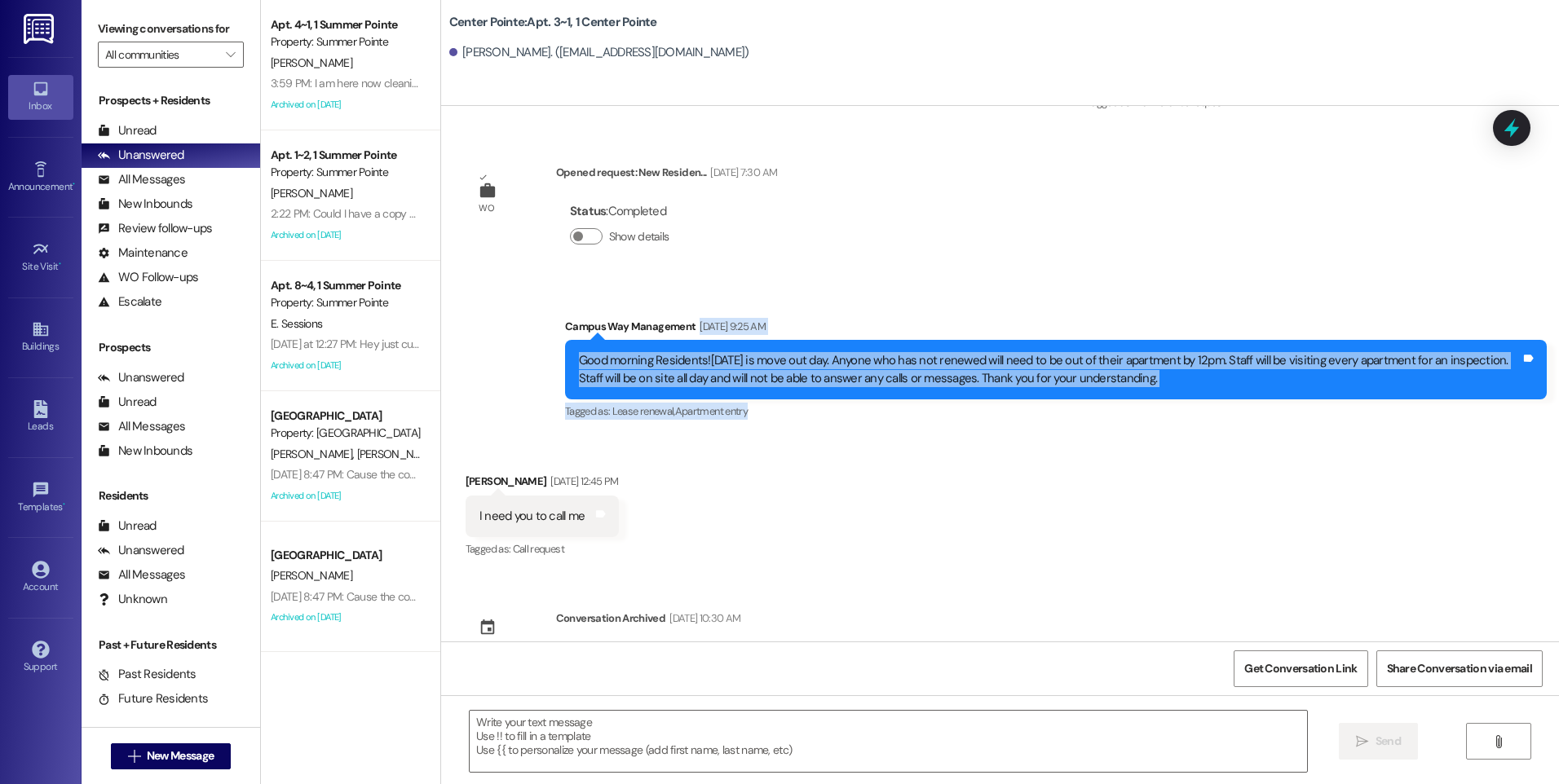
drag, startPoint x: 685, startPoint y: 275, endPoint x: 1095, endPoint y: 373, distance: 421.5
click at [1095, 373] on div "Announcement, sent via SMS Campus Way Management [DATE] 9:25 AM Good morning Re…" at bounding box center [1055, 371] width 1006 height 131
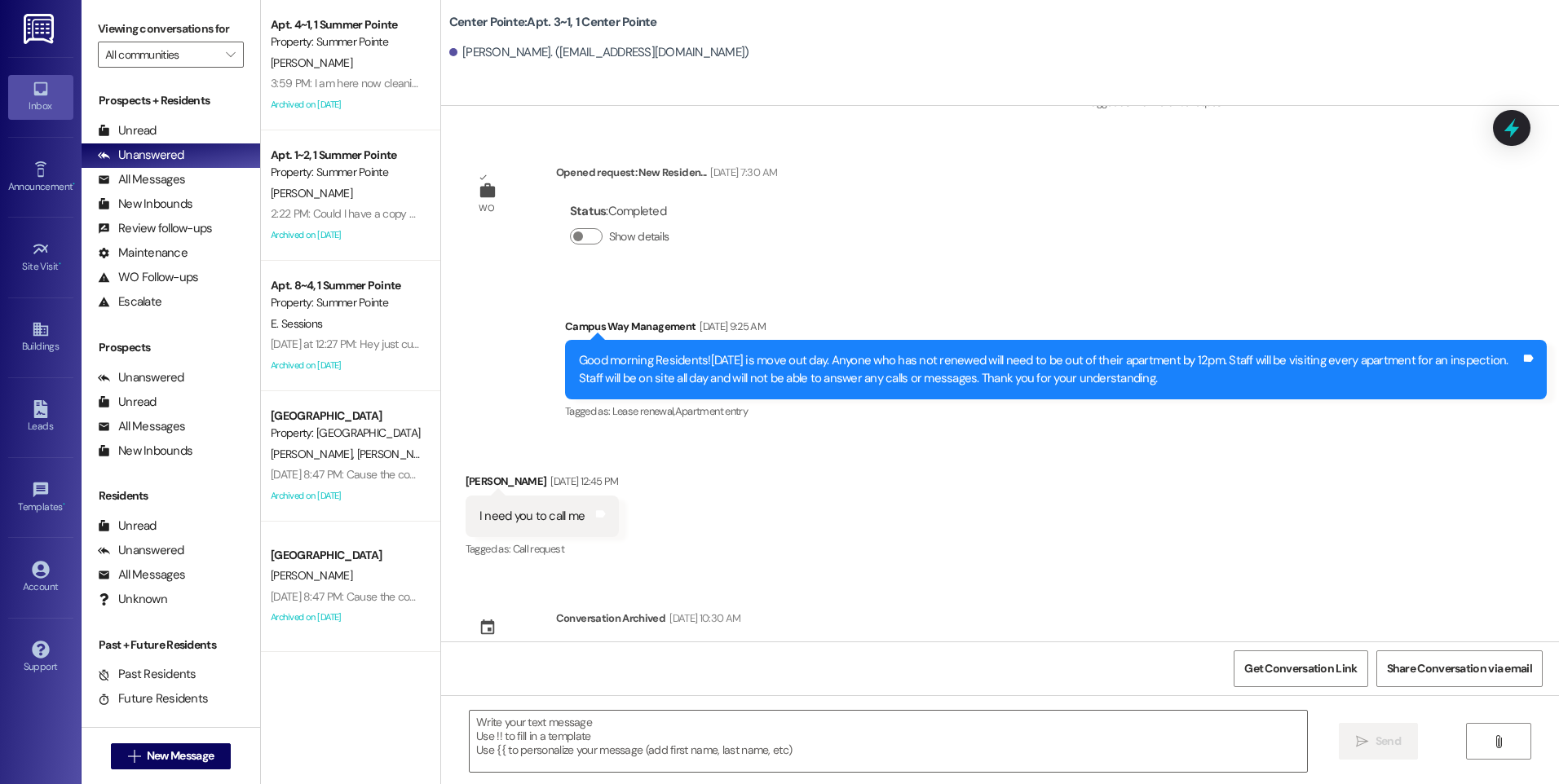
drag, startPoint x: 1095, startPoint y: 373, endPoint x: 957, endPoint y: 437, distance: 152.1
click at [959, 439] on div "Received via SMS [PERSON_NAME] [DATE] 12:45 PM I need you to call me Tags and n…" at bounding box center [1000, 504] width 1118 height 138
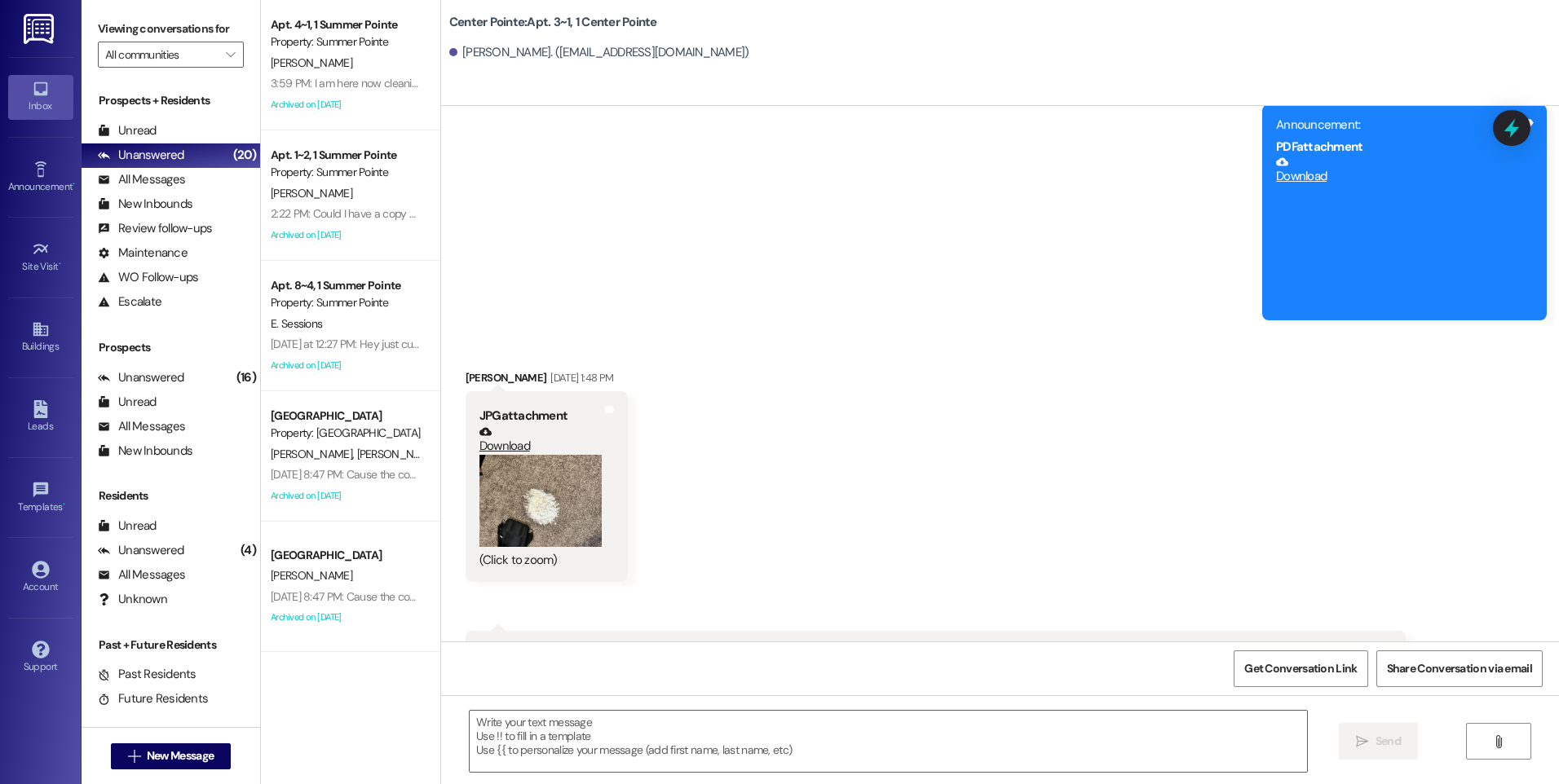
scroll to position [13983, 0]
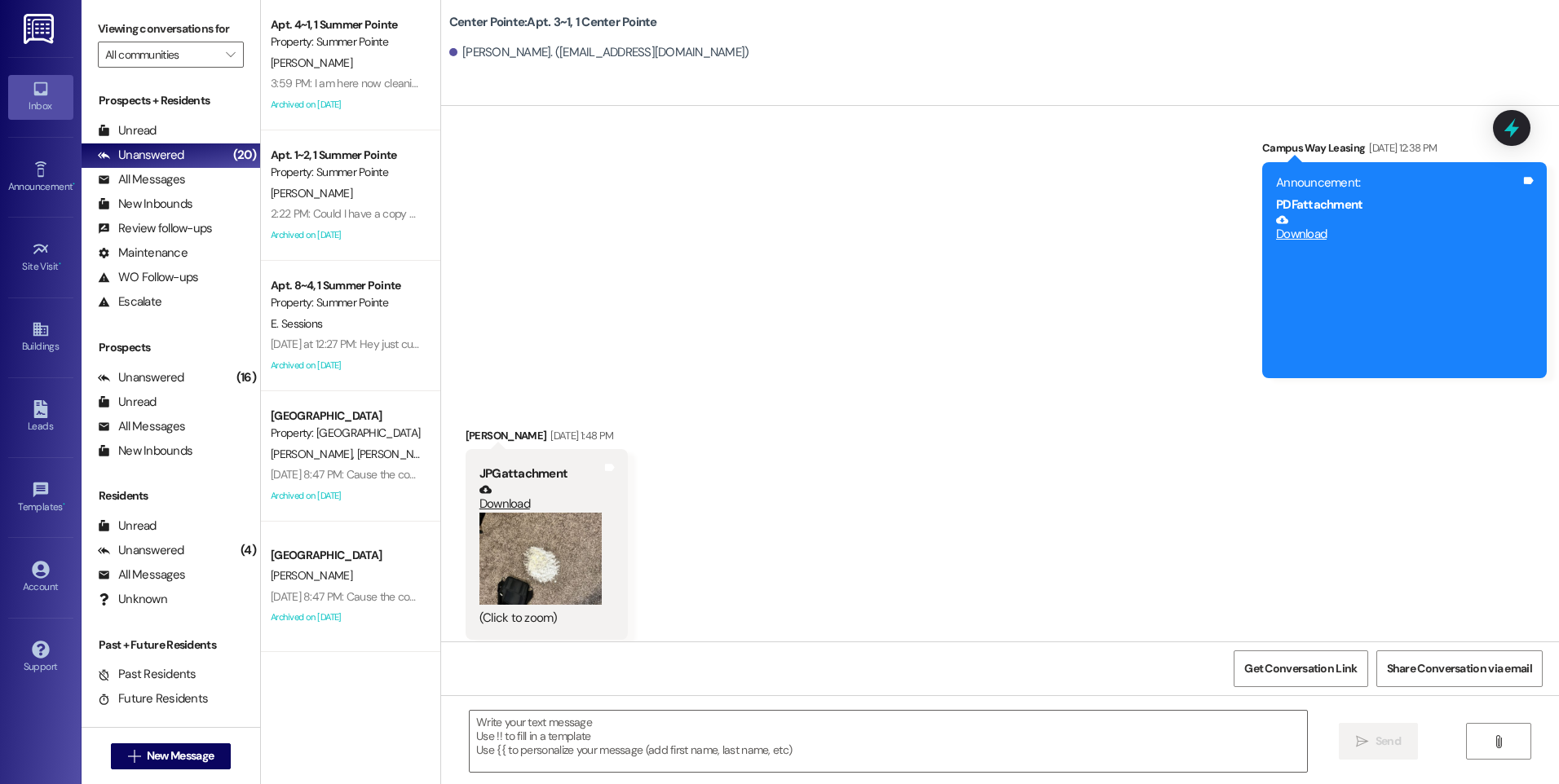
click at [491, 513] on button "Zoom image" at bounding box center [541, 558] width 122 height 92
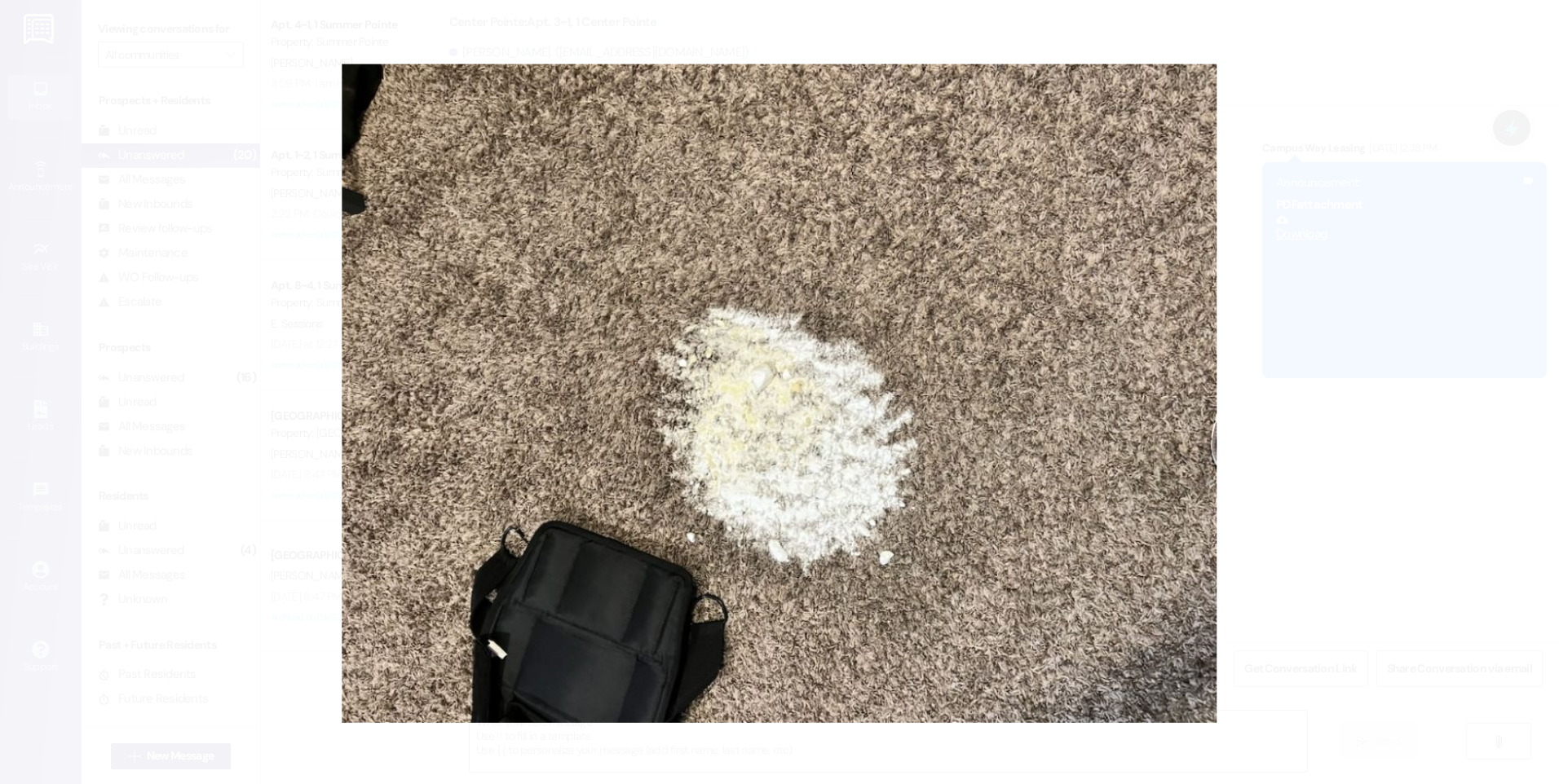
click at [1166, 302] on button "Unzoom image" at bounding box center [780, 392] width 1559 height 784
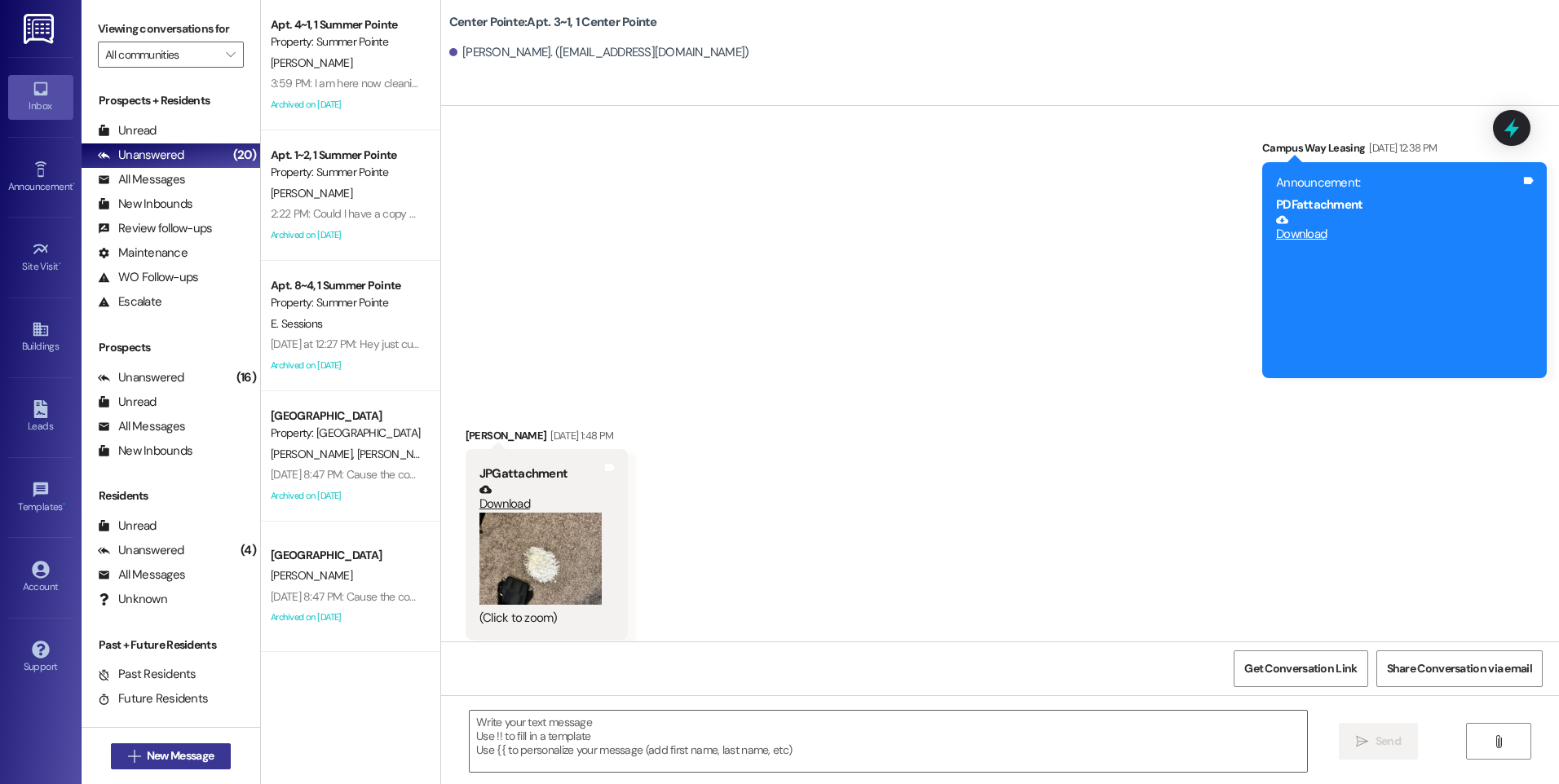
click at [193, 752] on span "New Message" at bounding box center [180, 756] width 67 height 17
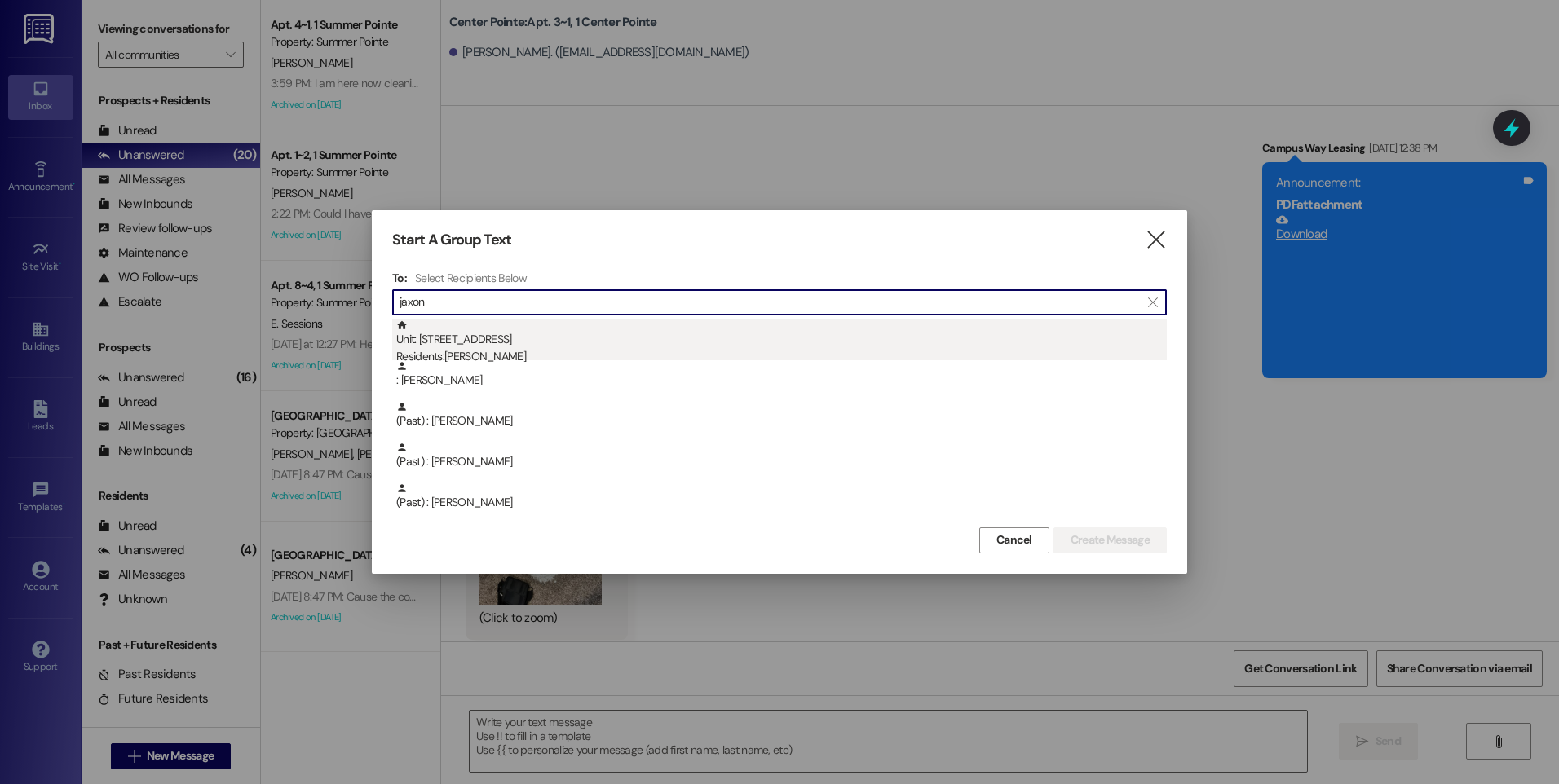
type input "jaxon"
click at [530, 349] on div "Residents: [PERSON_NAME]" at bounding box center [781, 356] width 770 height 17
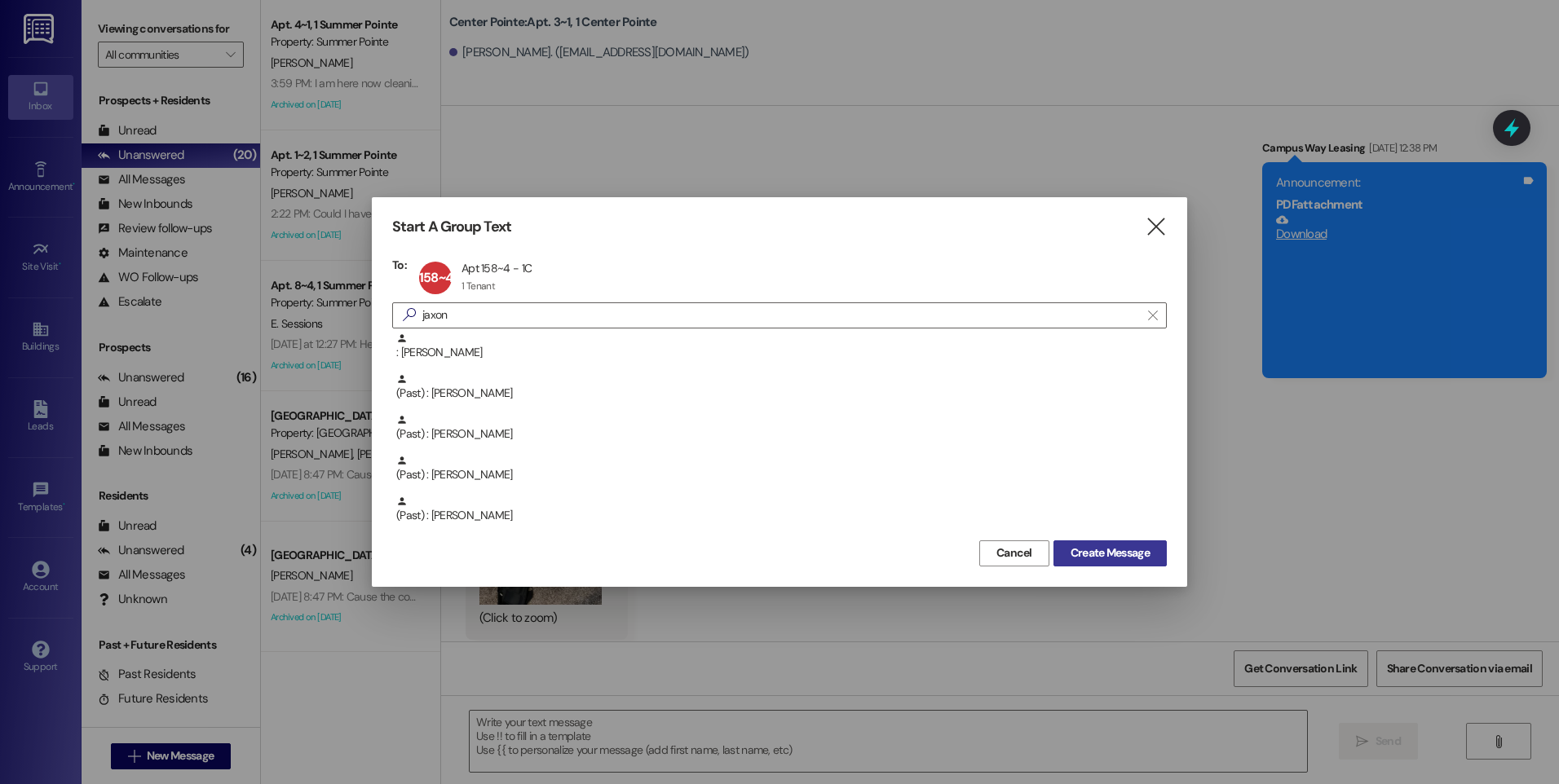
click at [1098, 551] on span "Create Message" at bounding box center [1110, 553] width 80 height 17
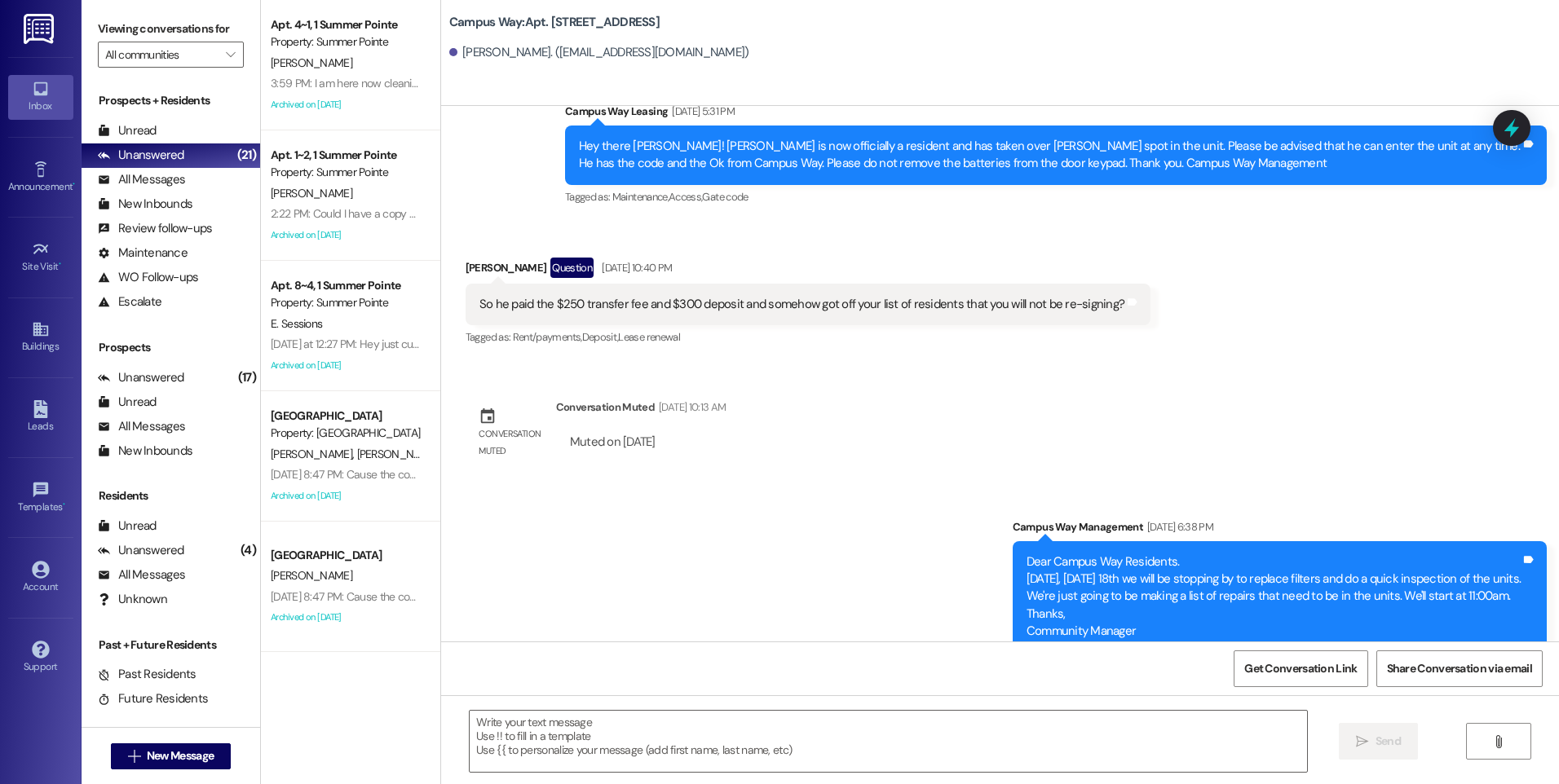
scroll to position [13304, 0]
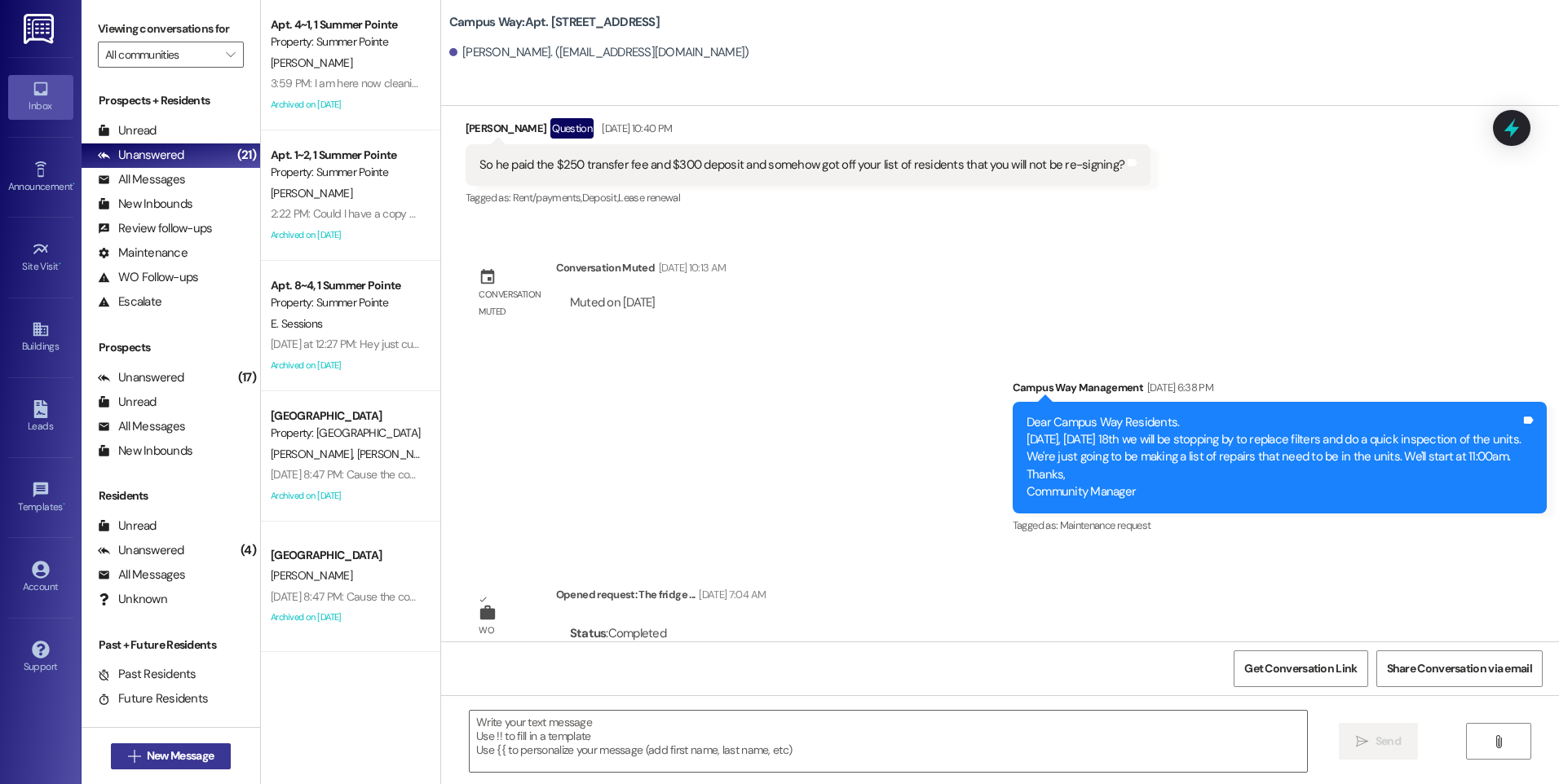
click at [147, 760] on span "New Message" at bounding box center [180, 756] width 67 height 17
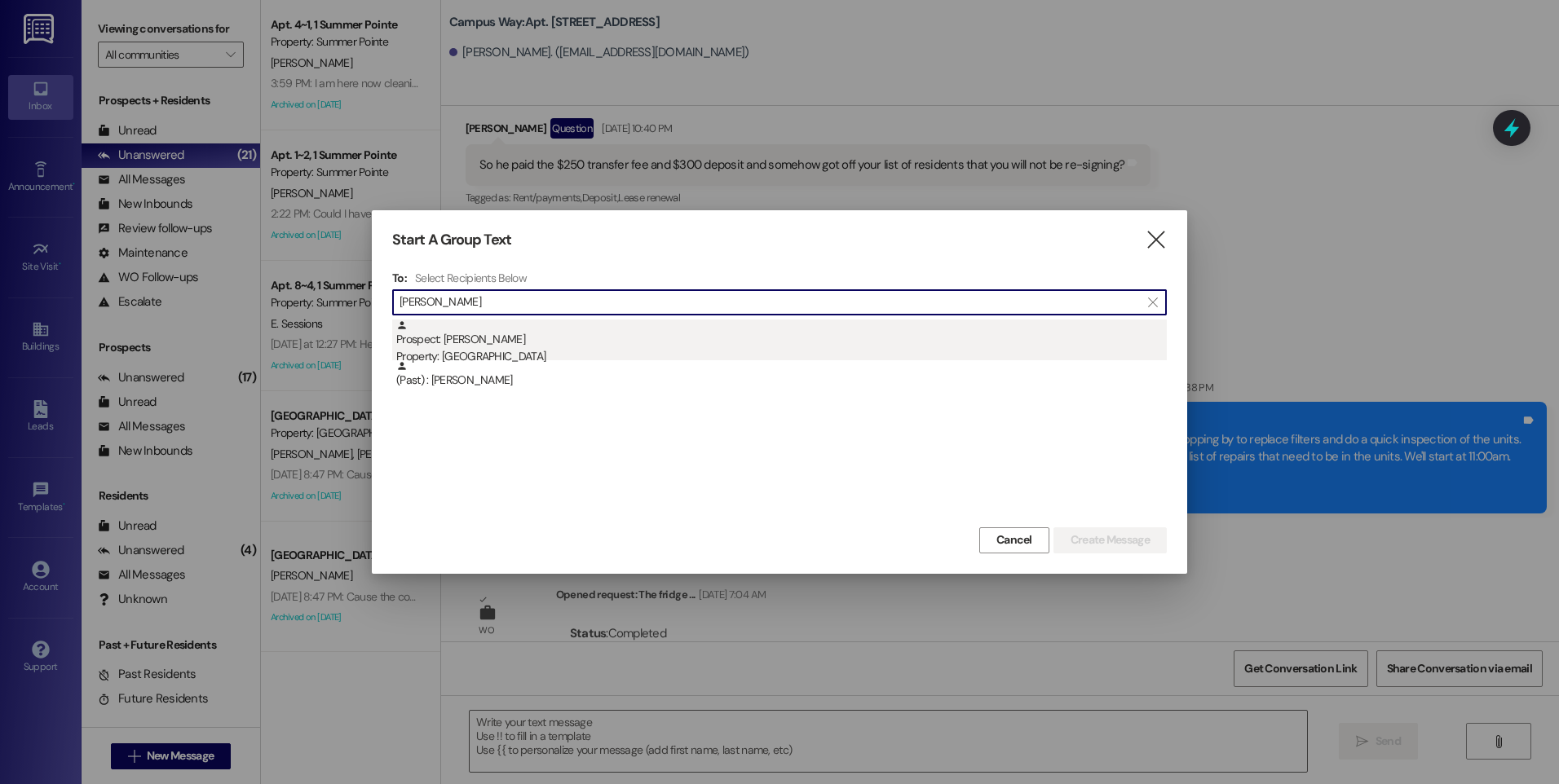
type input "[PERSON_NAME]"
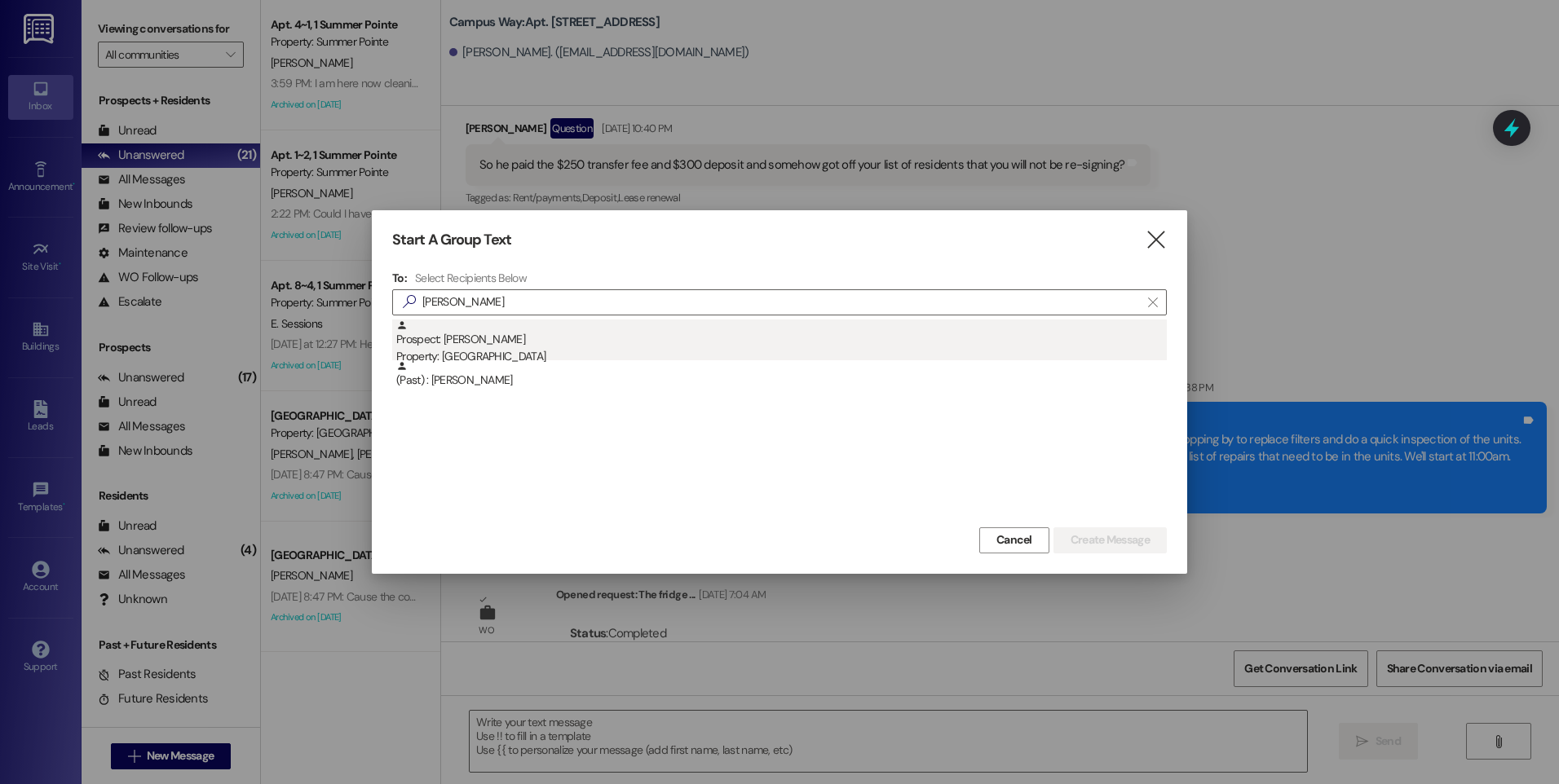
click at [502, 352] on div "Property: [GEOGRAPHIC_DATA]" at bounding box center [781, 356] width 770 height 17
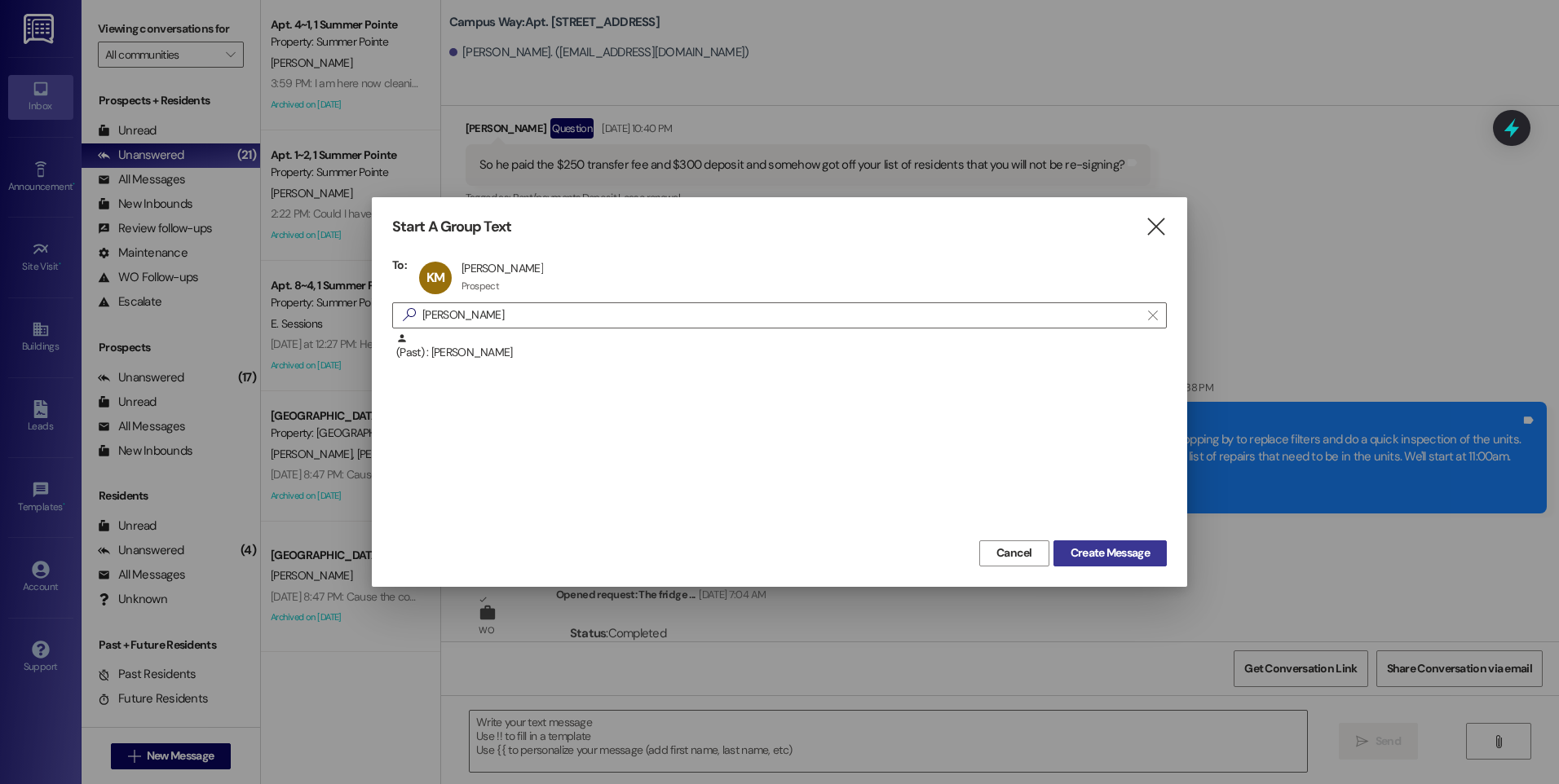
click at [1138, 548] on span "Create Message" at bounding box center [1110, 553] width 80 height 17
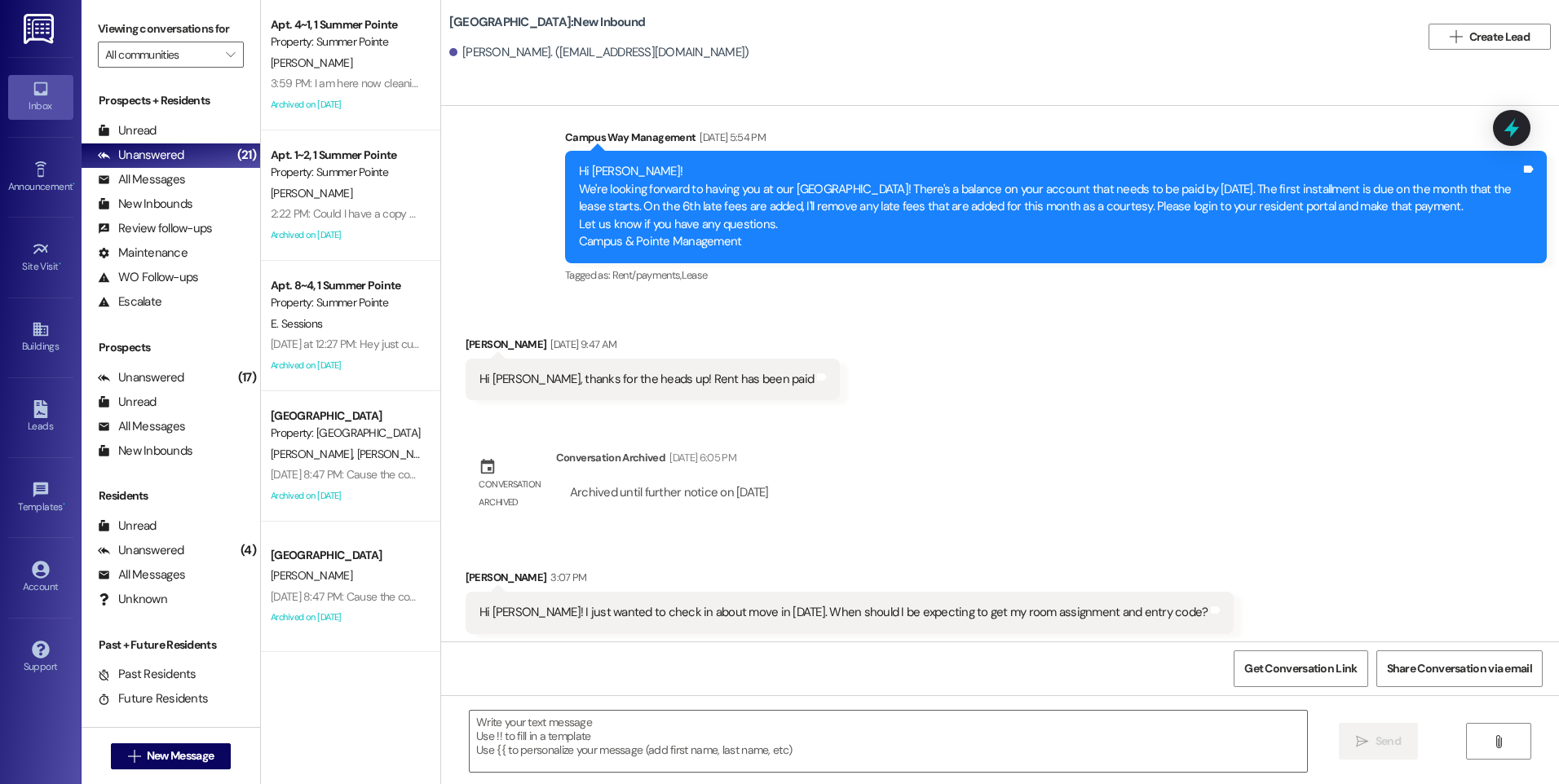
scroll to position [1899, 0]
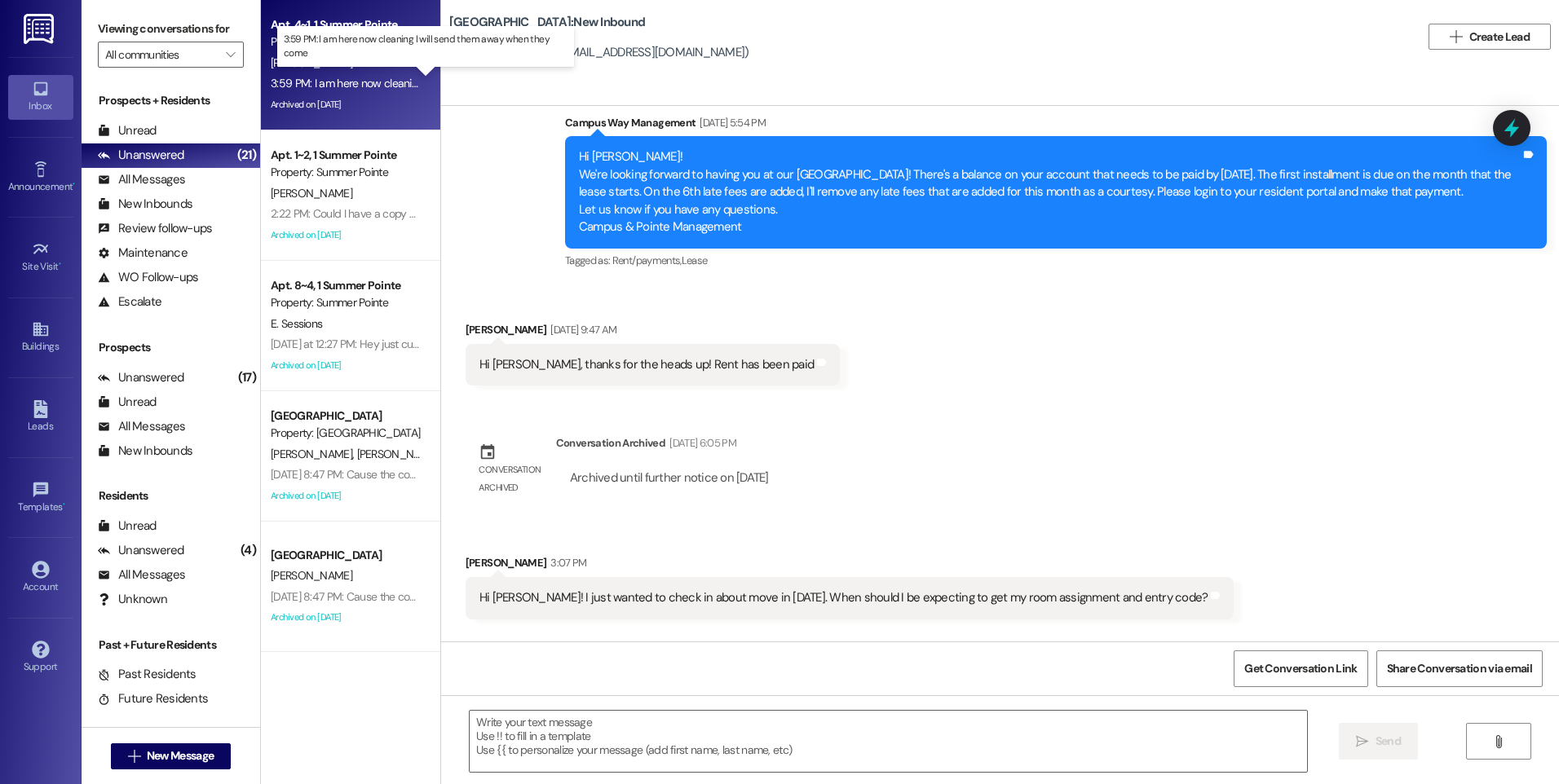
click at [361, 88] on div "3:59 PM: I am here now cleaning I will send them away when they come 3:59 PM: I…" at bounding box center [440, 83] width 339 height 15
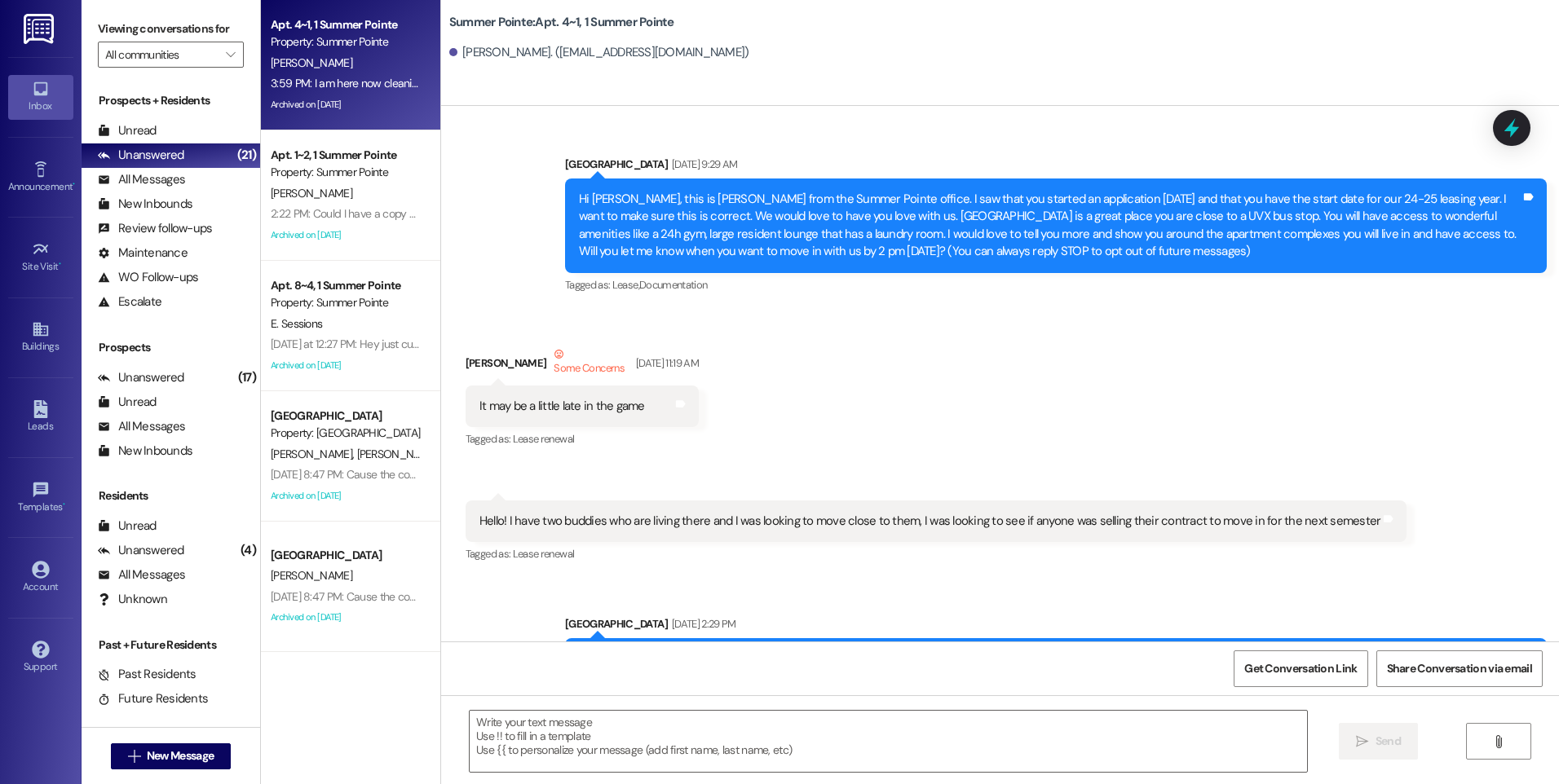
scroll to position [12292, 0]
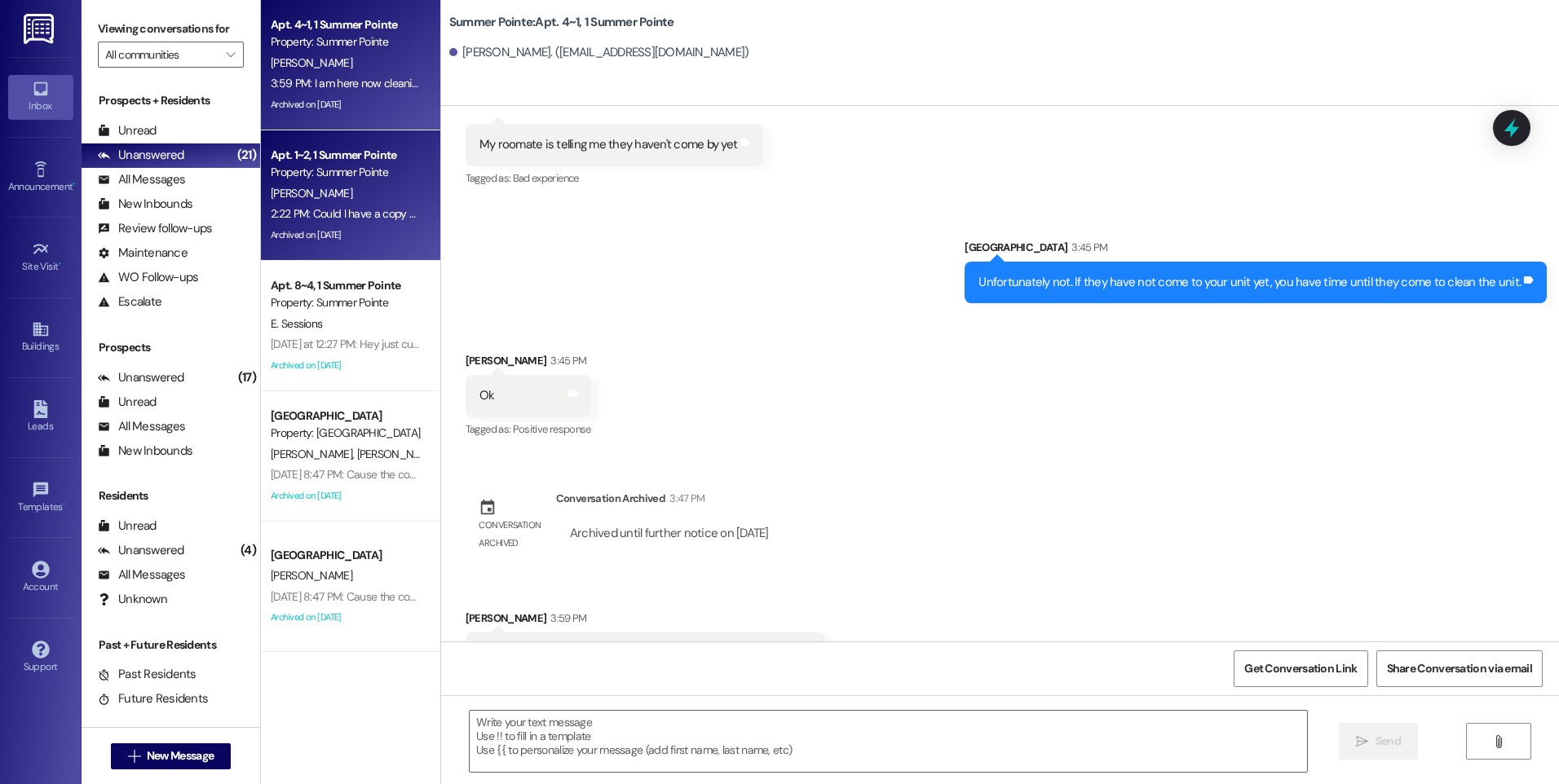
click at [323, 182] on div "Apt. 1~2, 1 Summer Pointe Property: [GEOGRAPHIC_DATA]" at bounding box center [345, 164] width 154 height 38
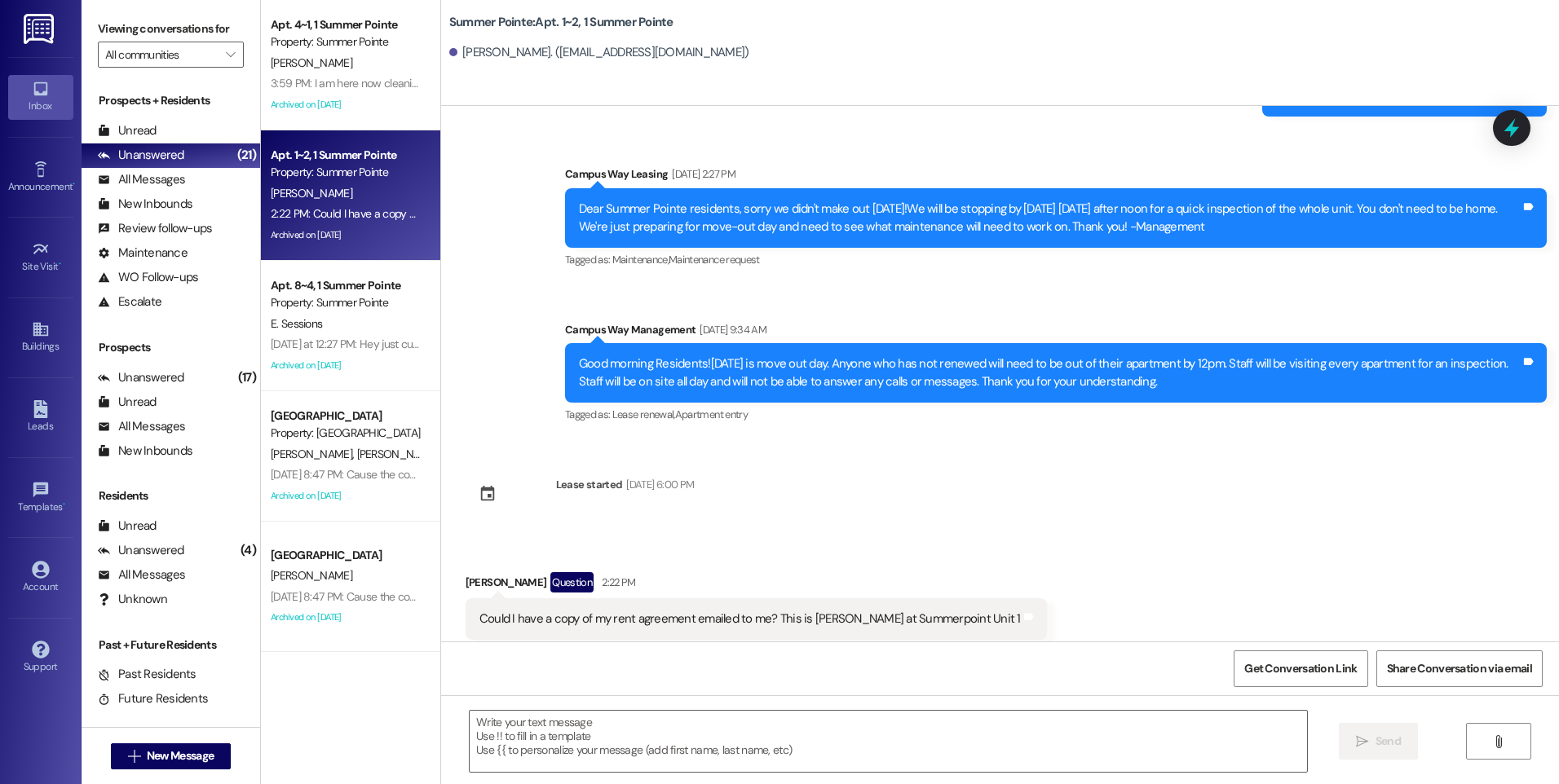
scroll to position [5294, 0]
click at [663, 723] on textarea at bounding box center [887, 741] width 836 height 61
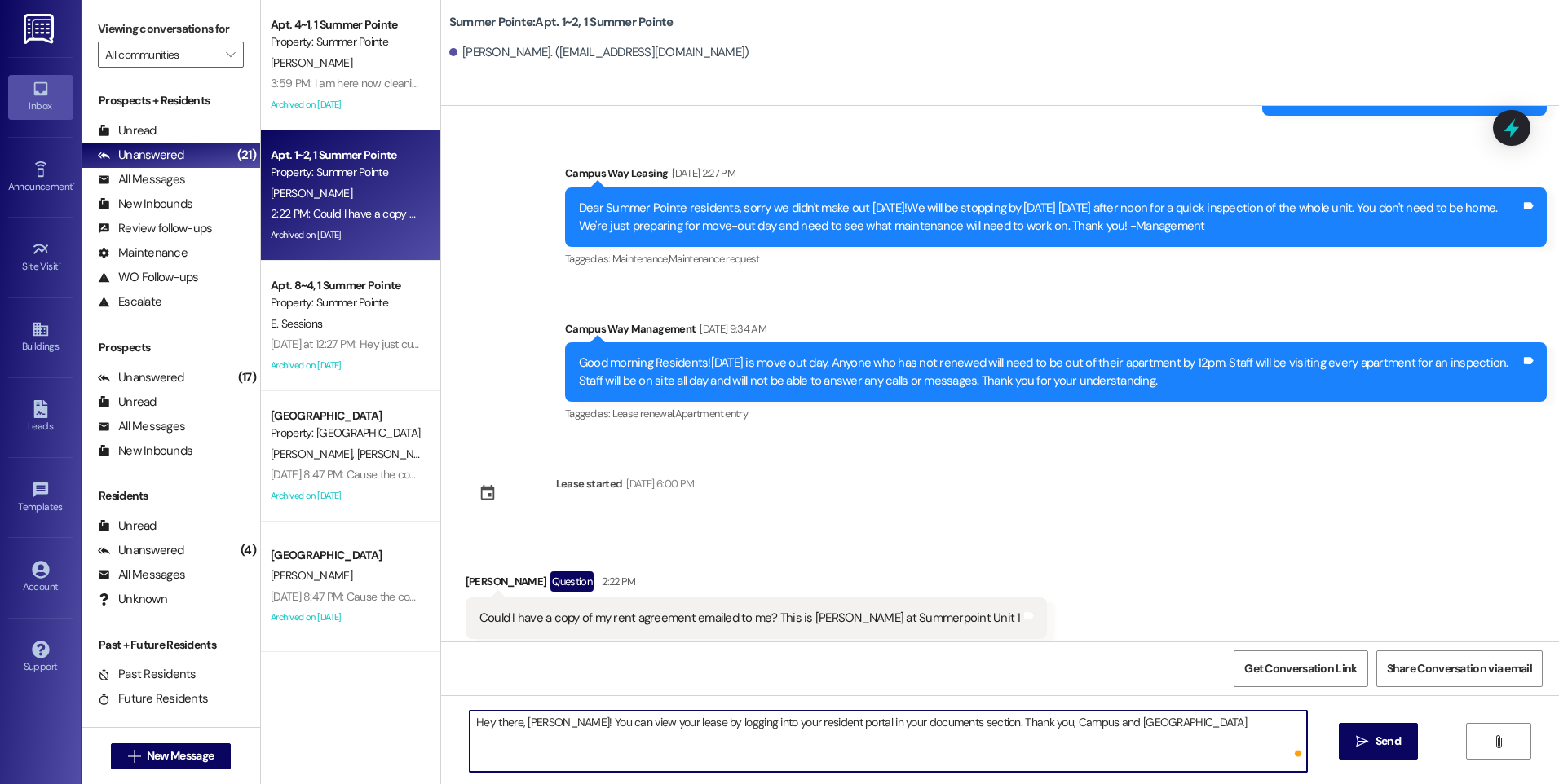
type textarea "Hey there, [PERSON_NAME]! You can view your lease by logging into your resident…"
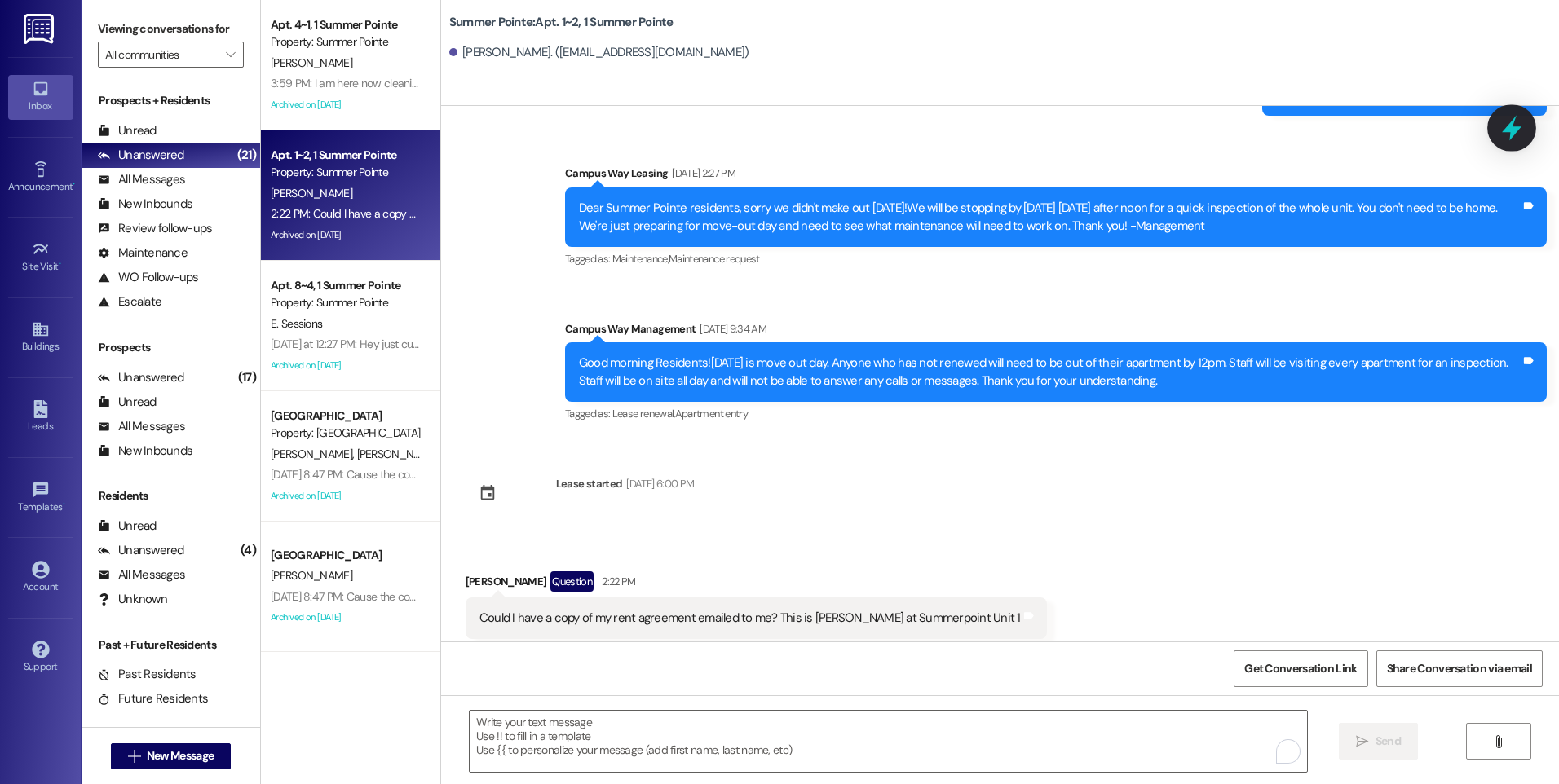
click at [1525, 129] on div at bounding box center [1511, 127] width 49 height 47
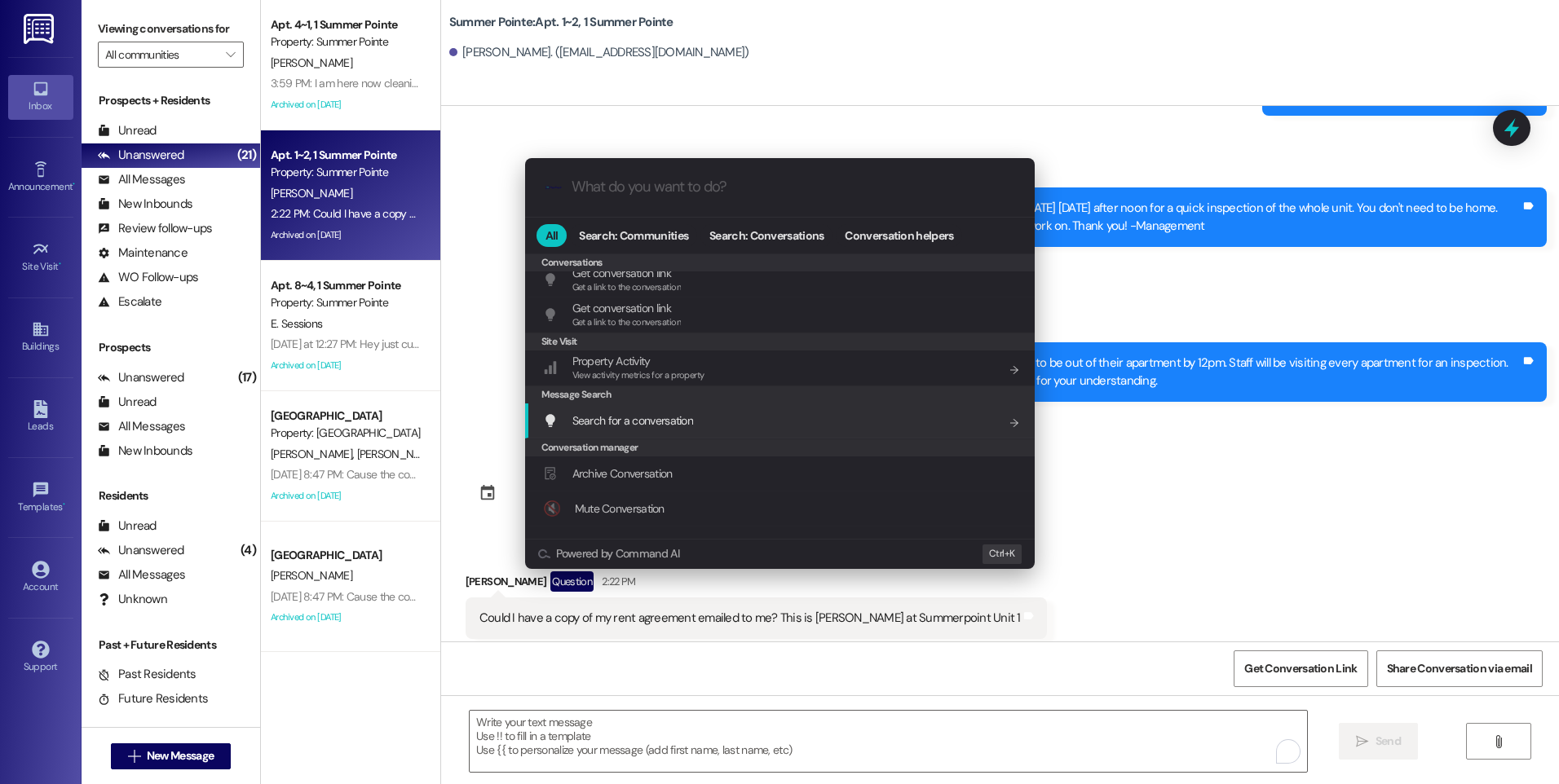
scroll to position [711, 0]
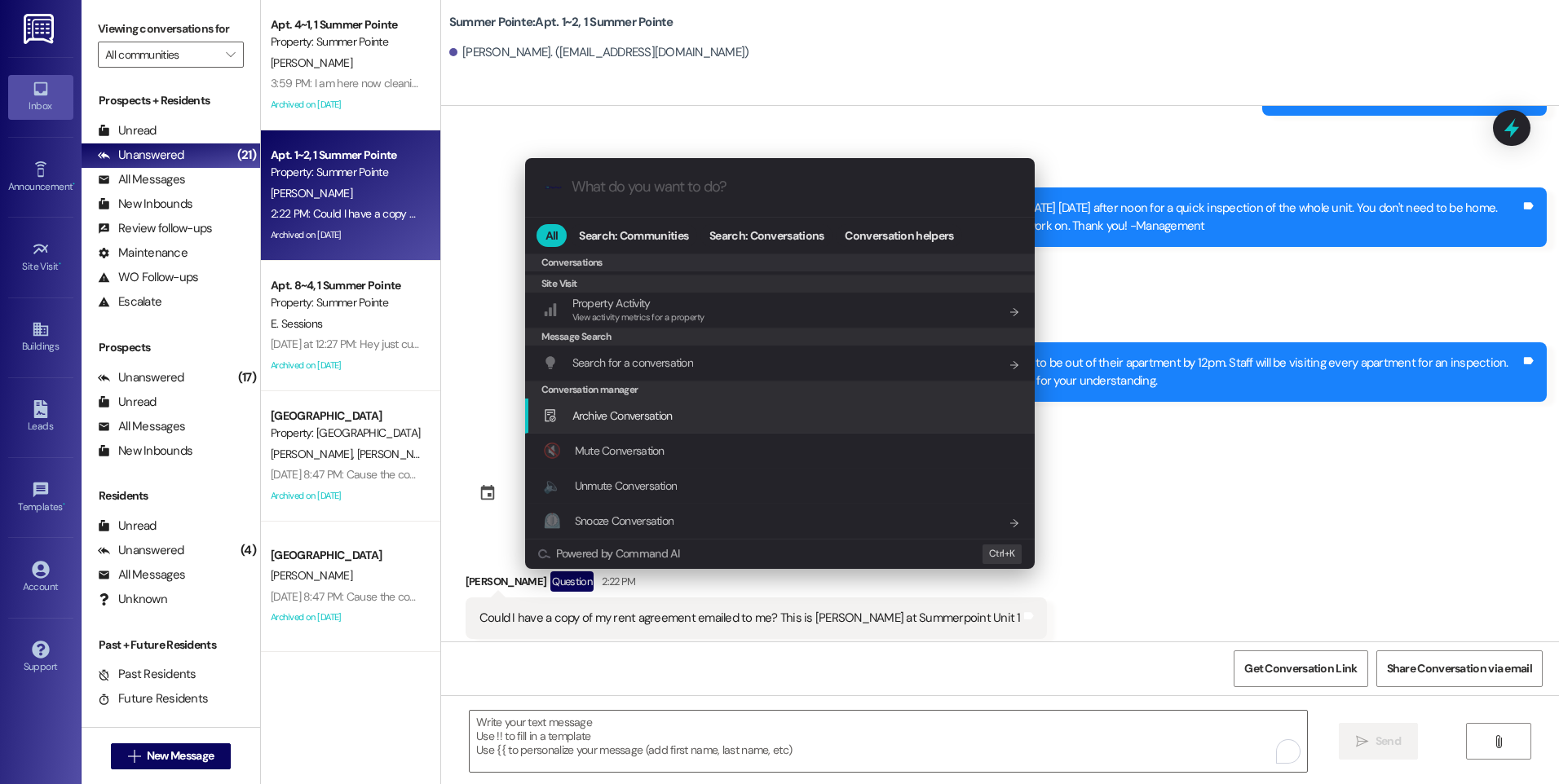
click at [675, 420] on div "Archive Conversation Add shortcut" at bounding box center [781, 416] width 477 height 18
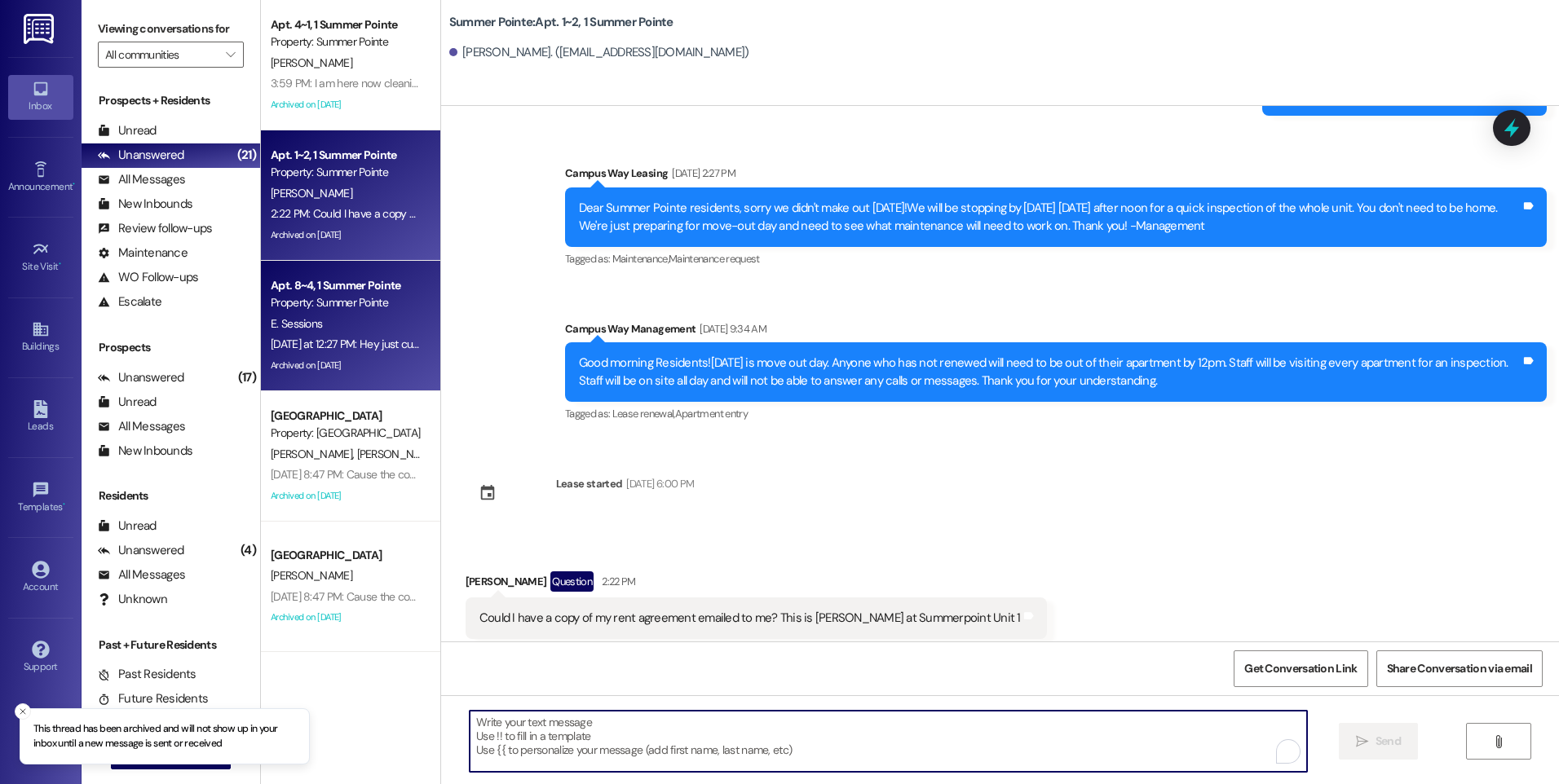
click at [346, 292] on div "Apt. 8~4, 1 Summer Pointe" at bounding box center [345, 285] width 151 height 17
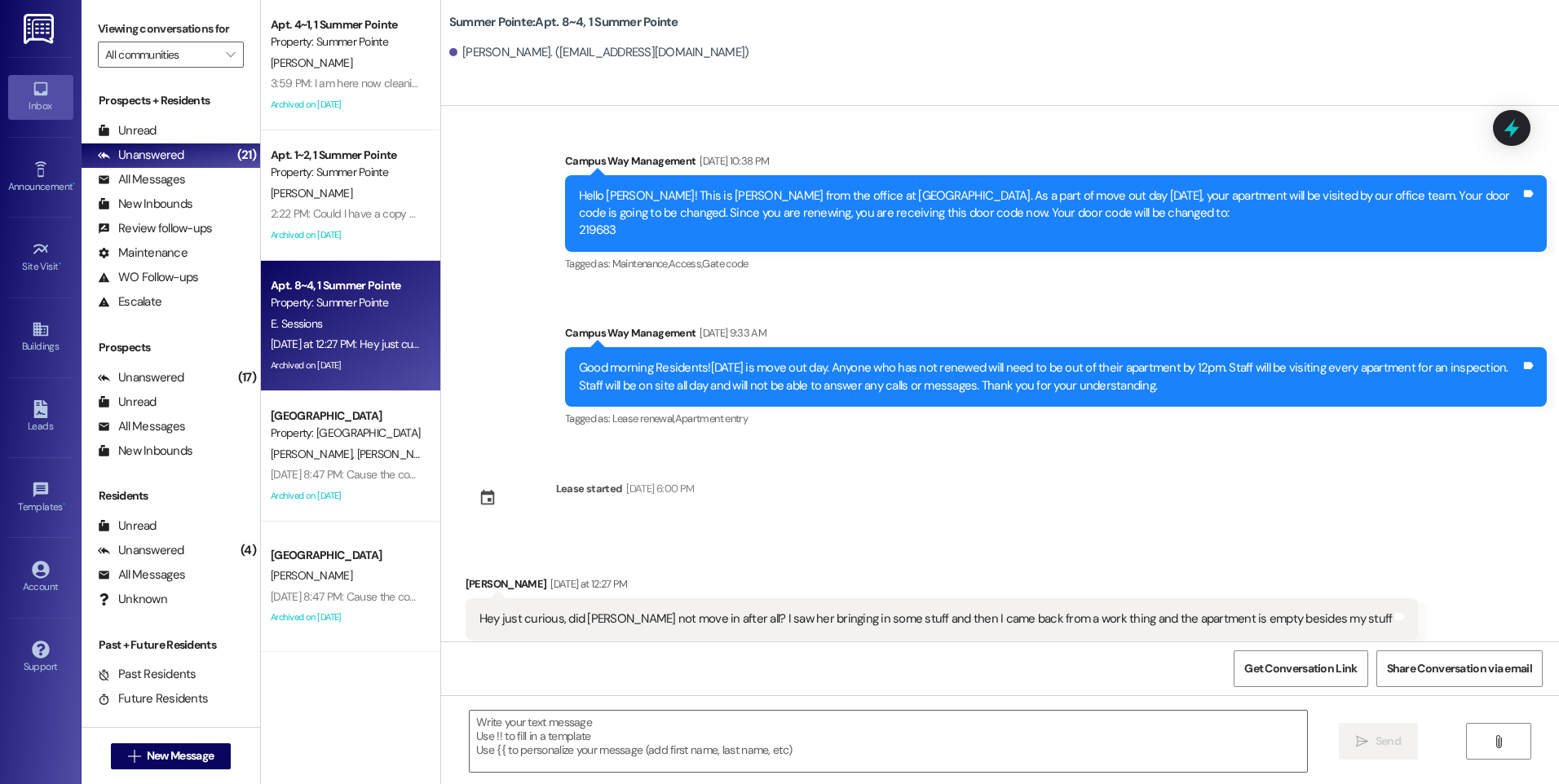
scroll to position [10679, 0]
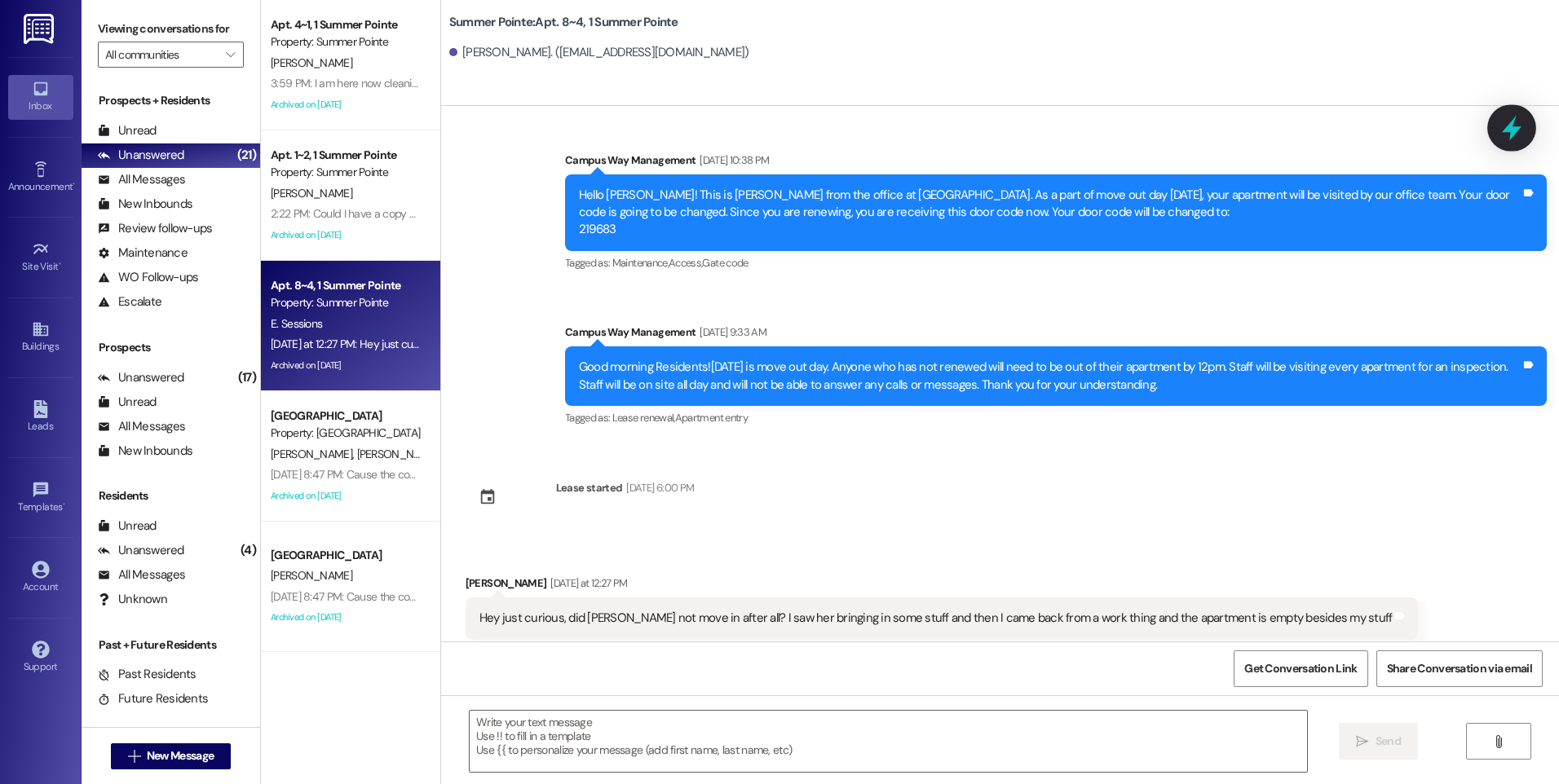
click at [1508, 136] on icon at bounding box center [1511, 128] width 27 height 27
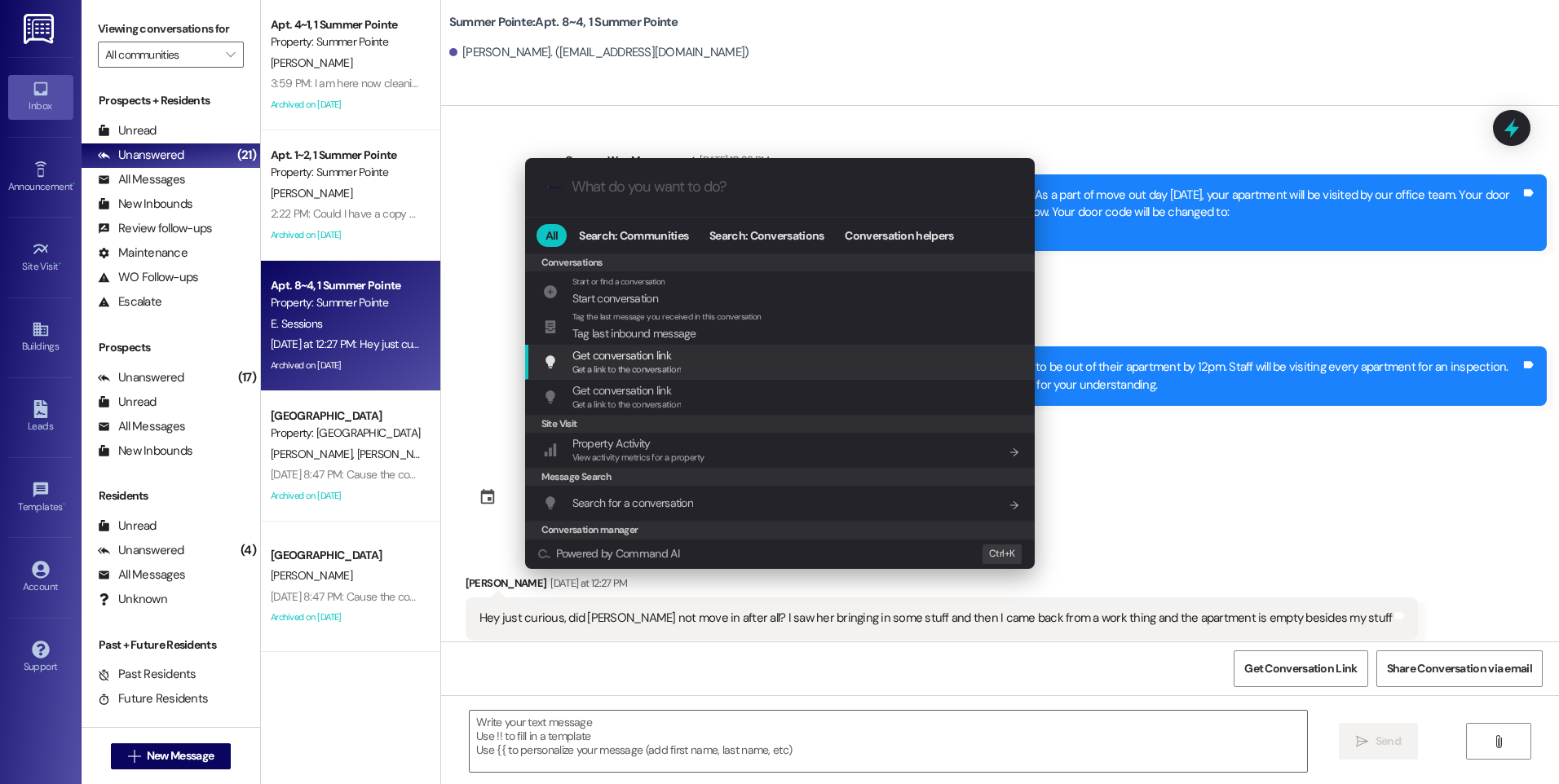
scroll to position [711, 0]
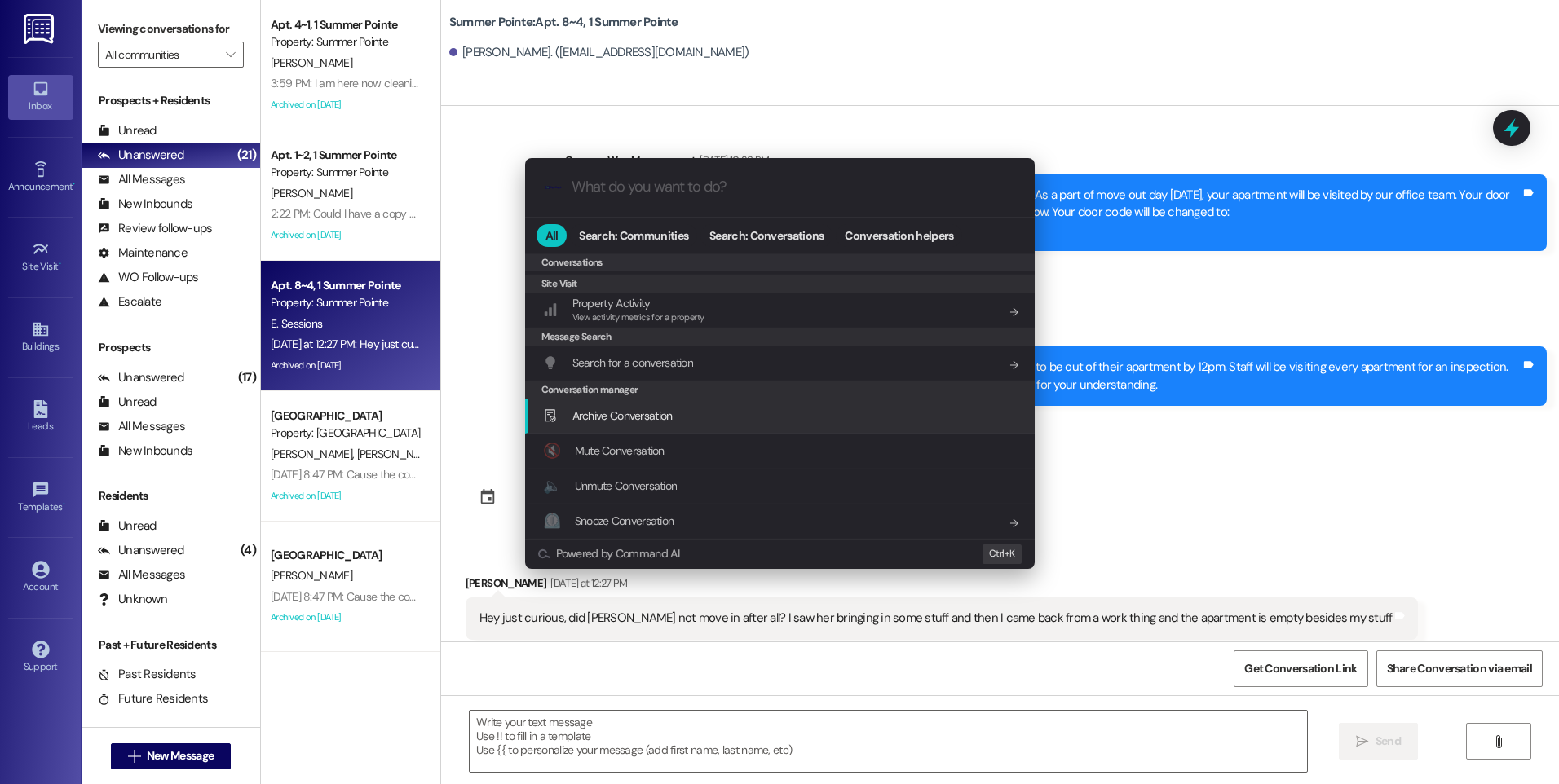
click at [640, 412] on span "Archive Conversation" at bounding box center [622, 416] width 101 height 15
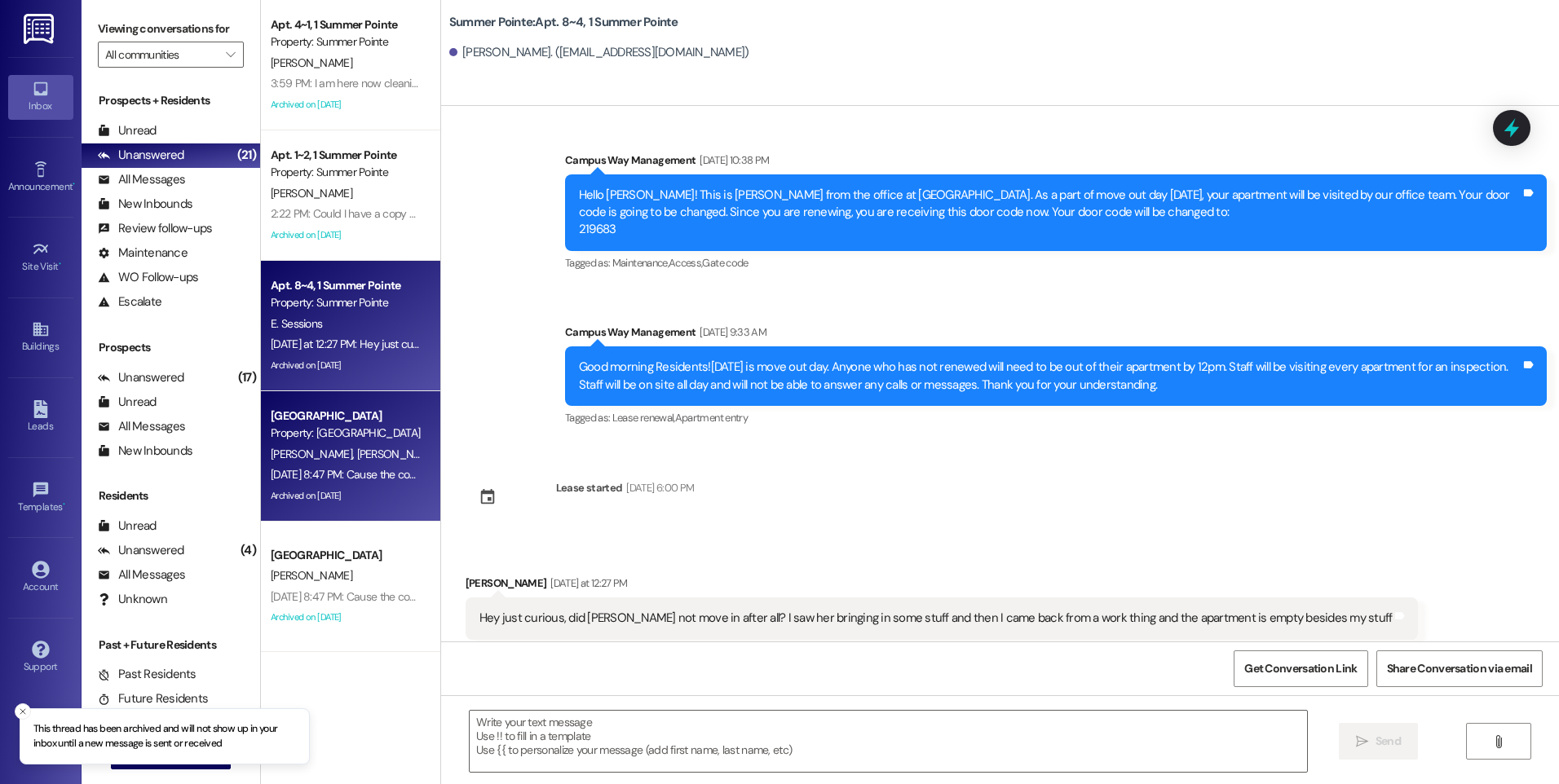
click at [337, 461] on div "[PERSON_NAME] [PERSON_NAME]" at bounding box center [345, 454] width 154 height 20
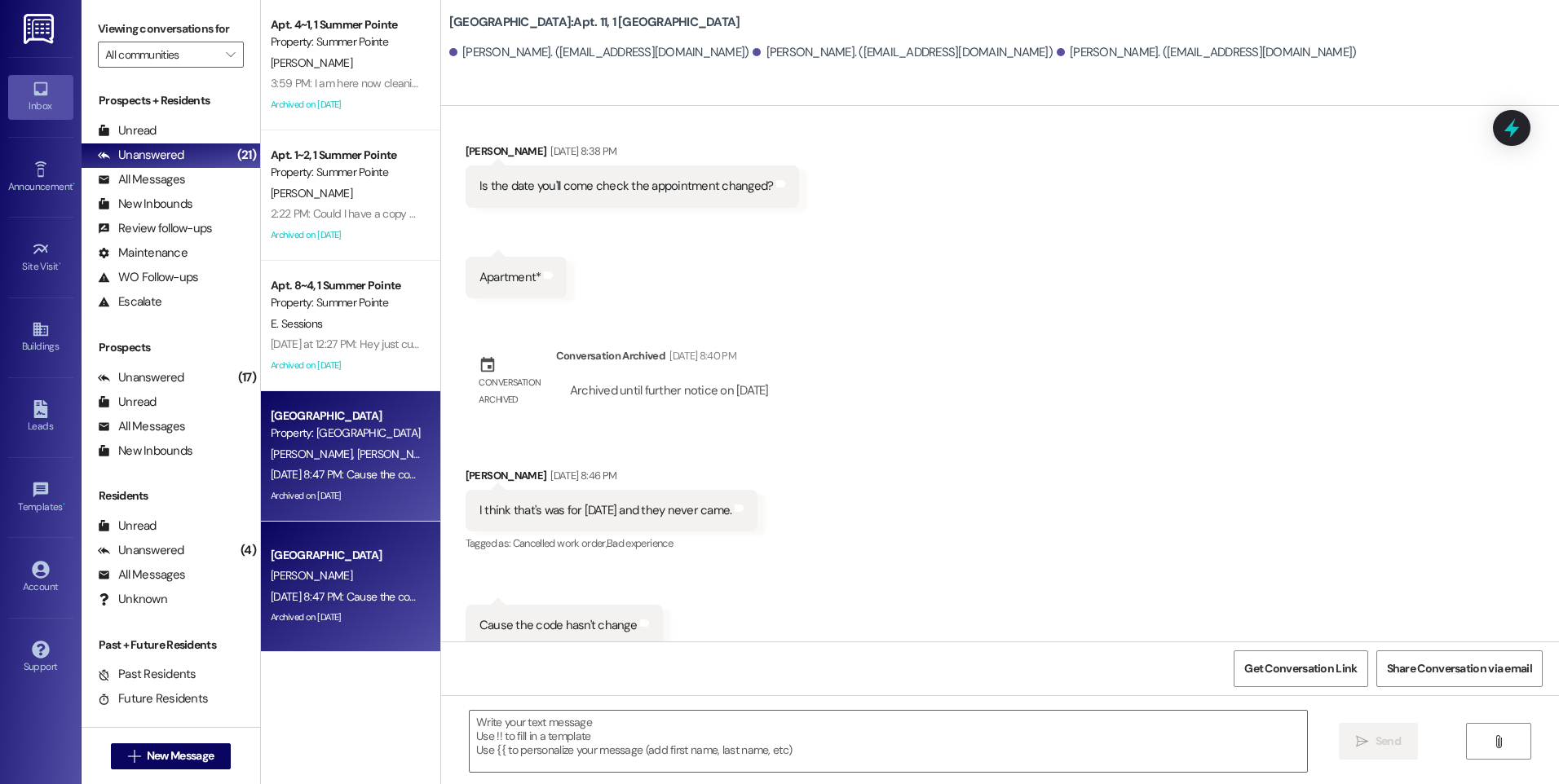
scroll to position [436, 0]
click at [1500, 142] on div at bounding box center [1511, 127] width 49 height 47
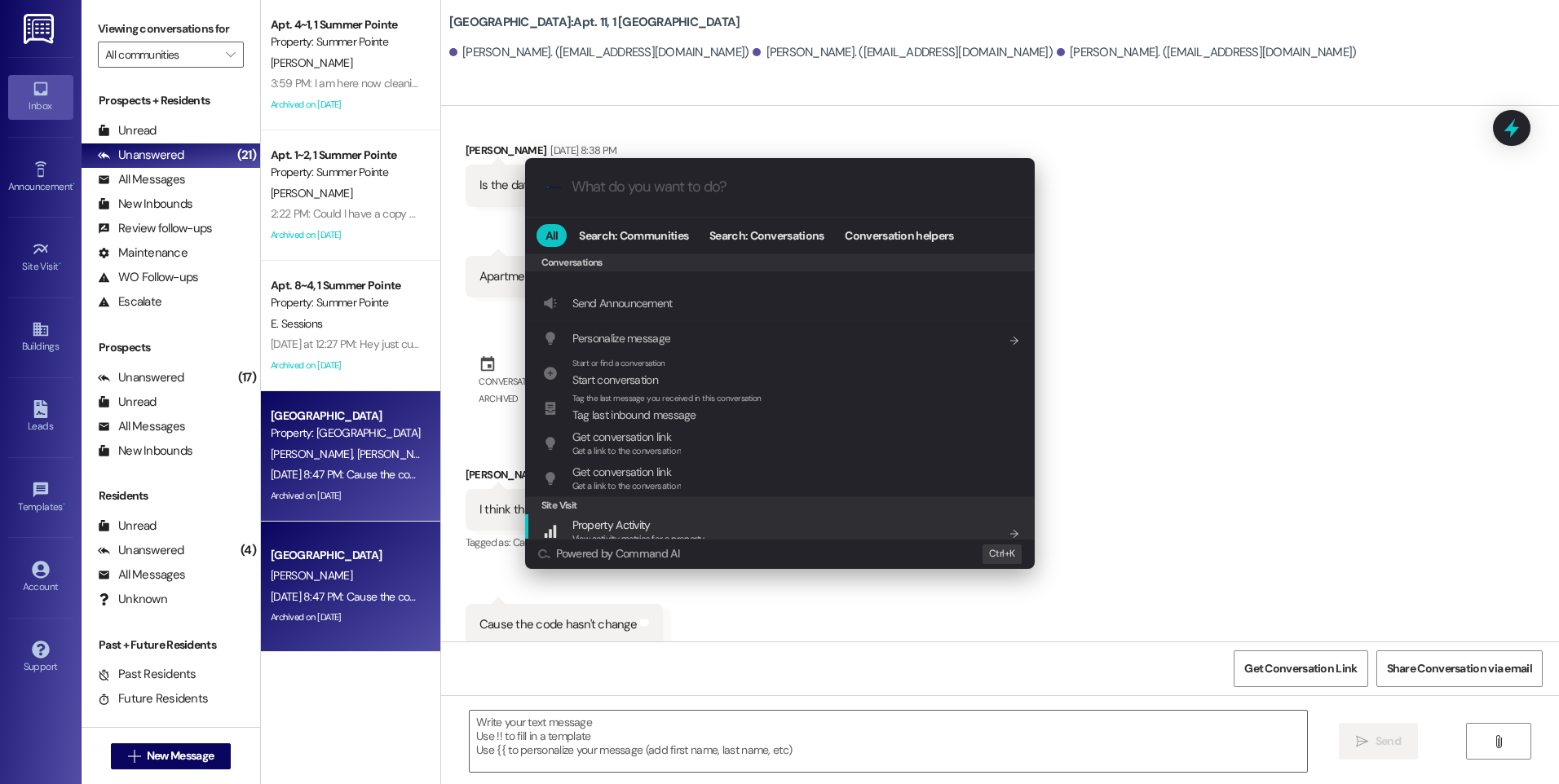
scroll to position [711, 0]
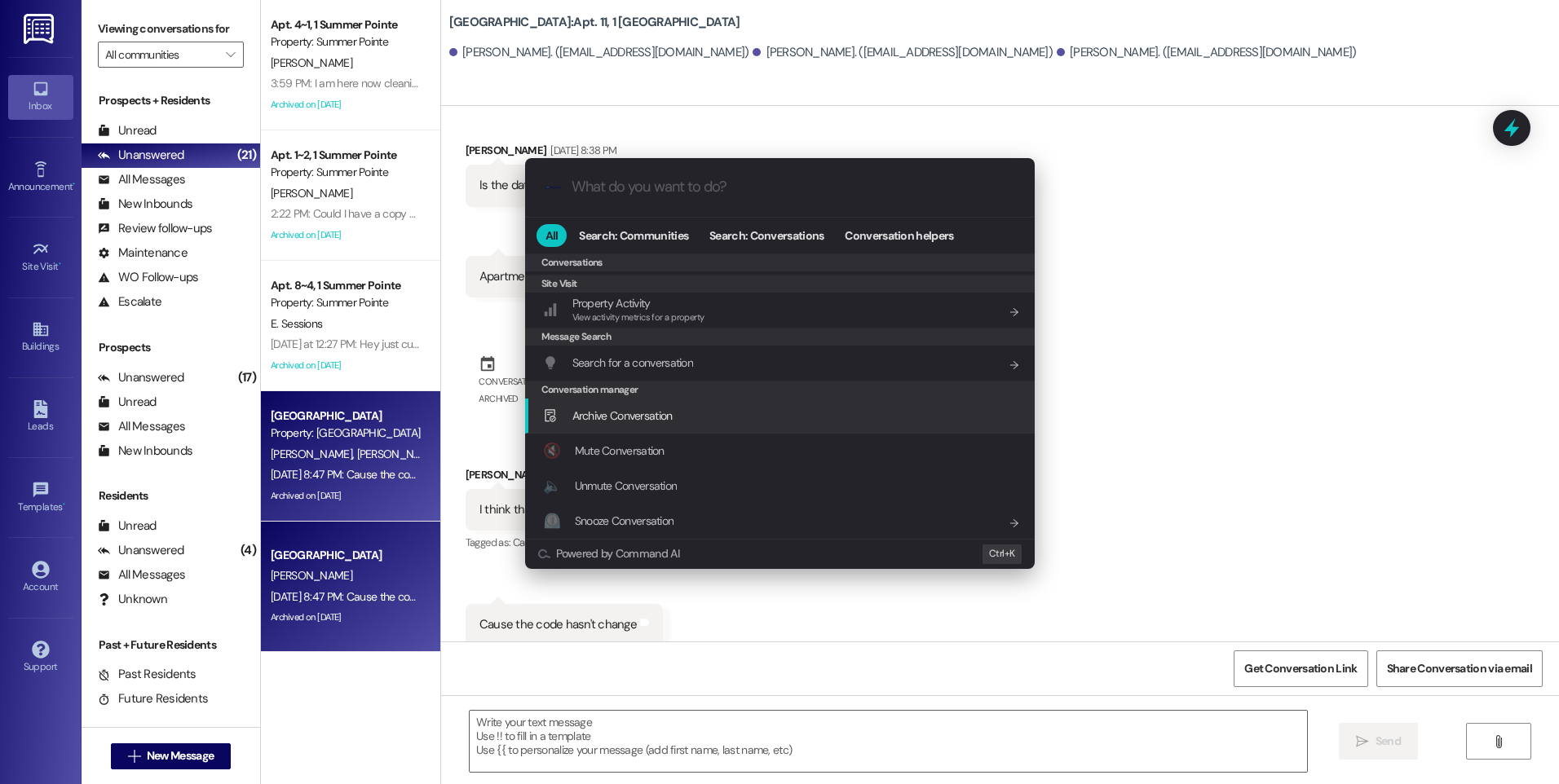
click at [622, 418] on span "Archive Conversation" at bounding box center [622, 416] width 101 height 15
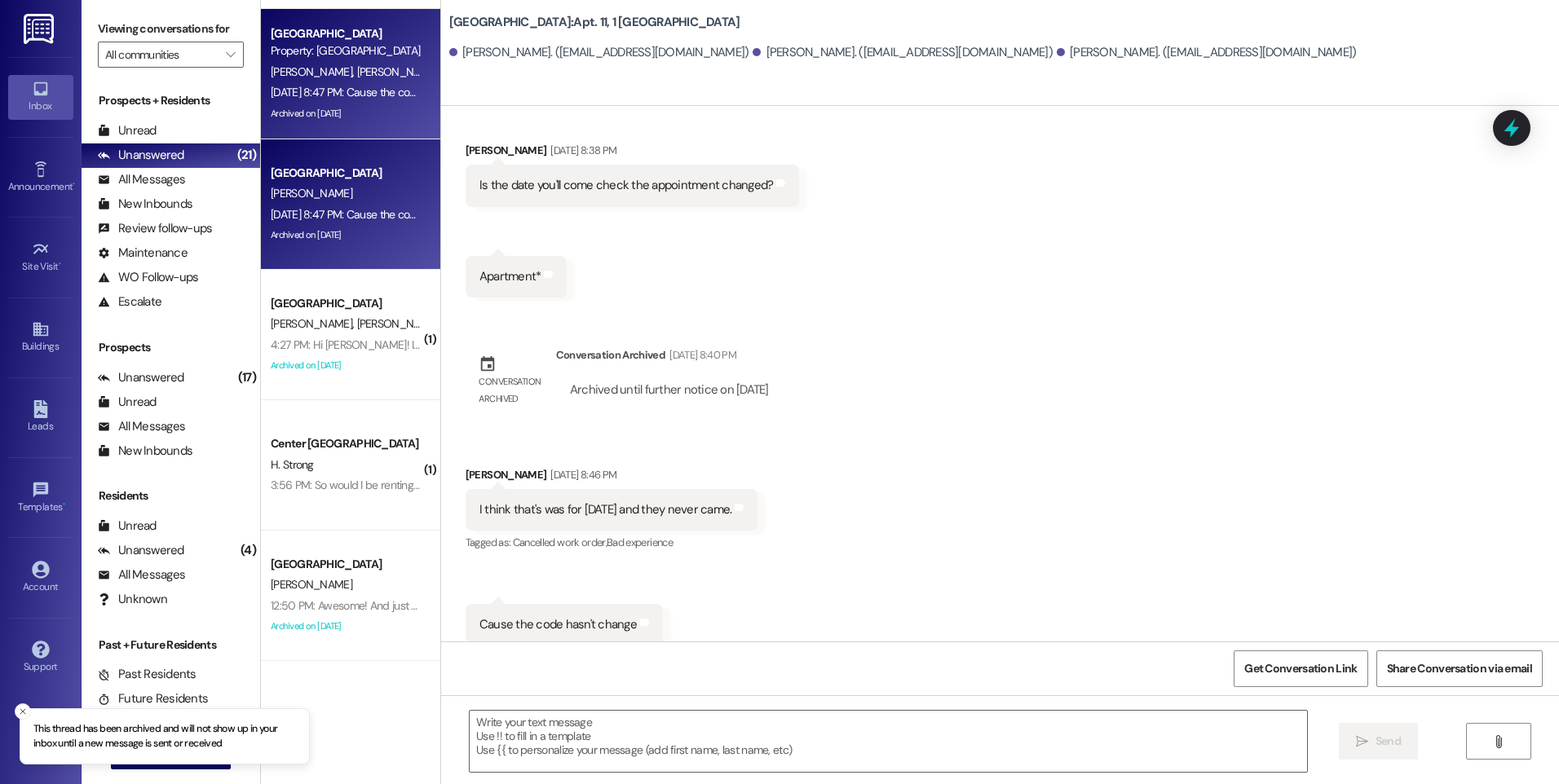
scroll to position [489, 0]
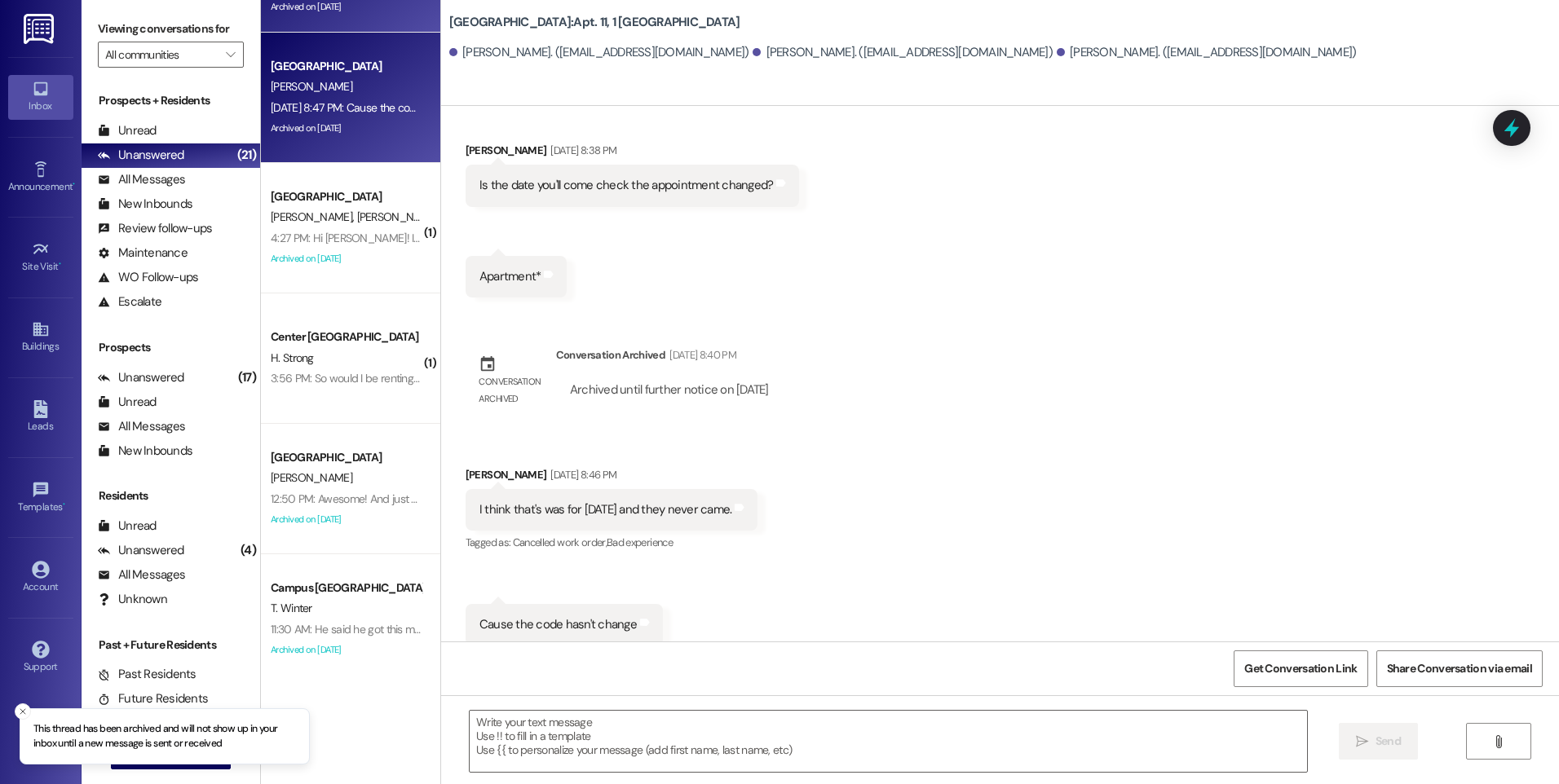
click at [335, 119] on div "Archived on [DATE]" at bounding box center [345, 128] width 154 height 20
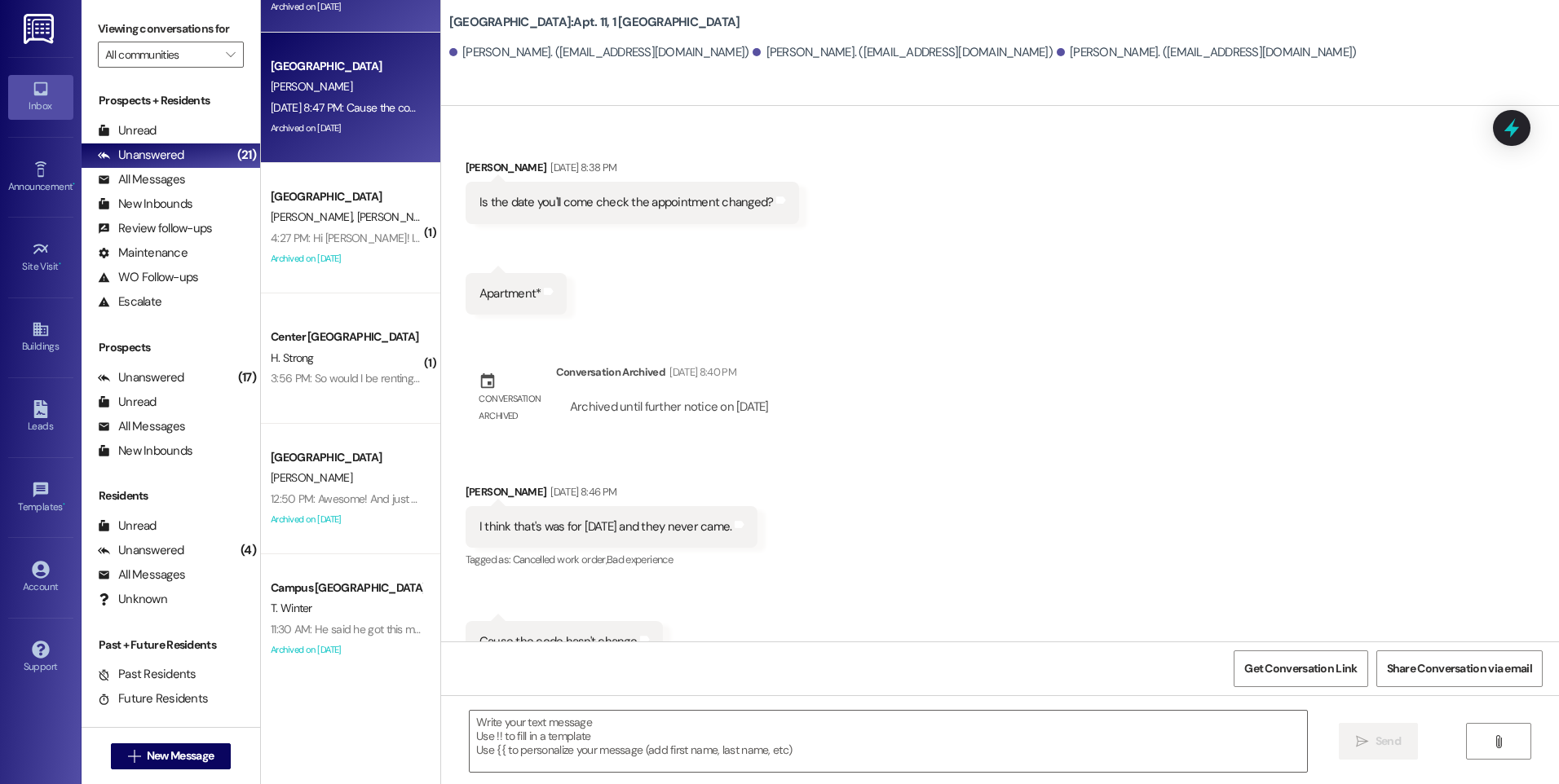
scroll to position [436, 0]
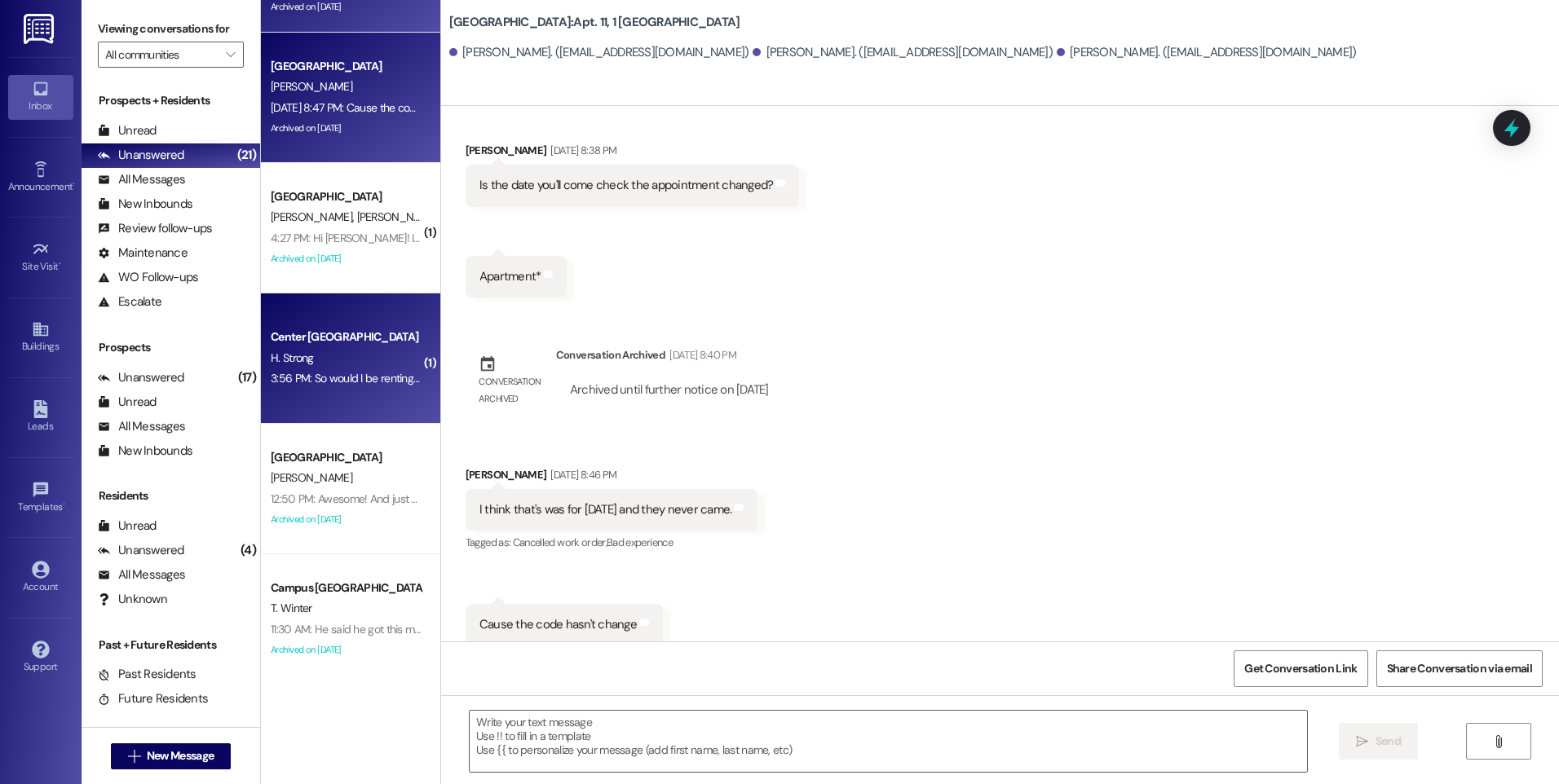
click at [352, 343] on div "Center [GEOGRAPHIC_DATA]" at bounding box center [345, 337] width 151 height 17
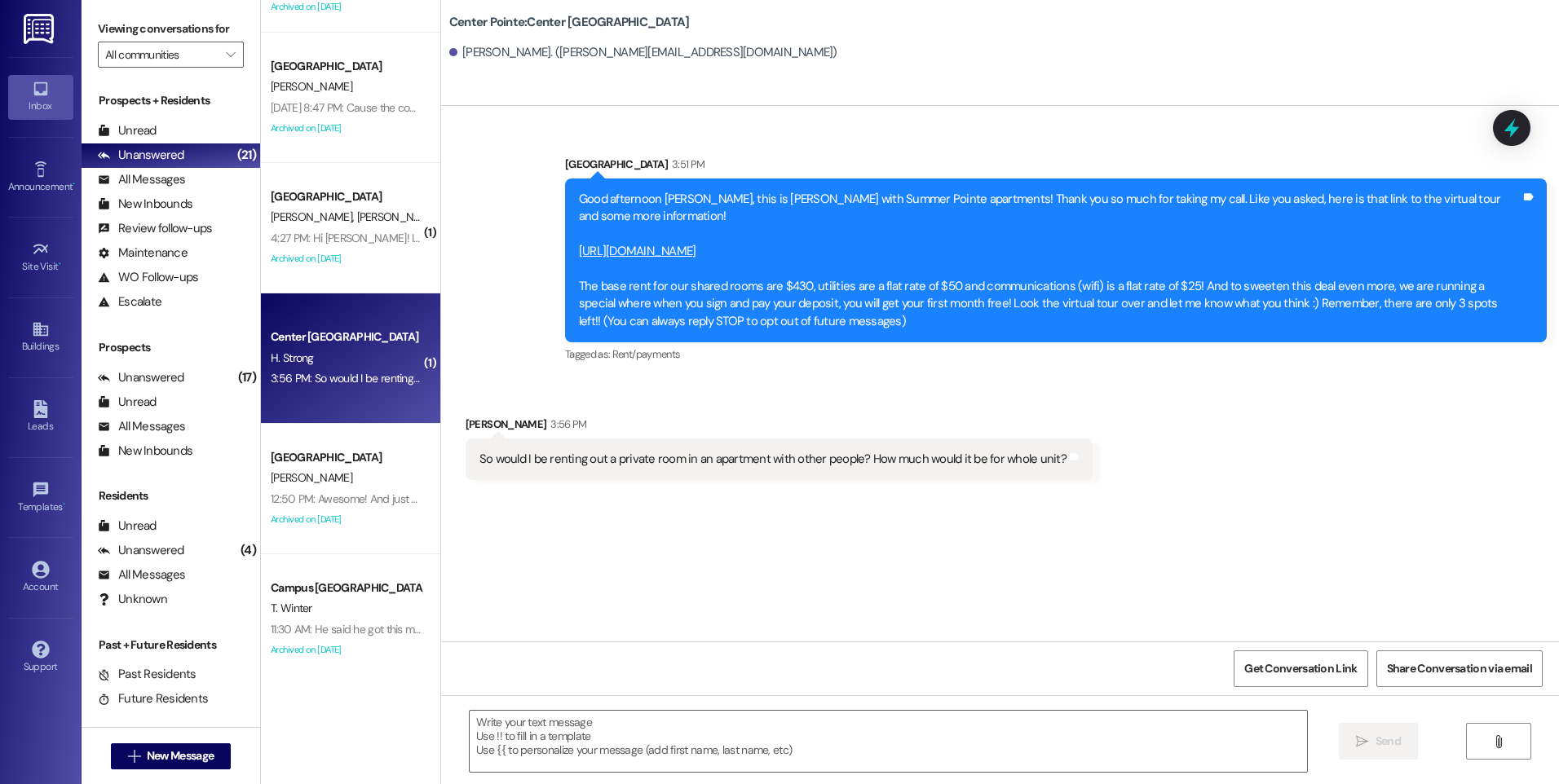
scroll to position [0, 0]
click at [889, 717] on textarea at bounding box center [887, 741] width 836 height 61
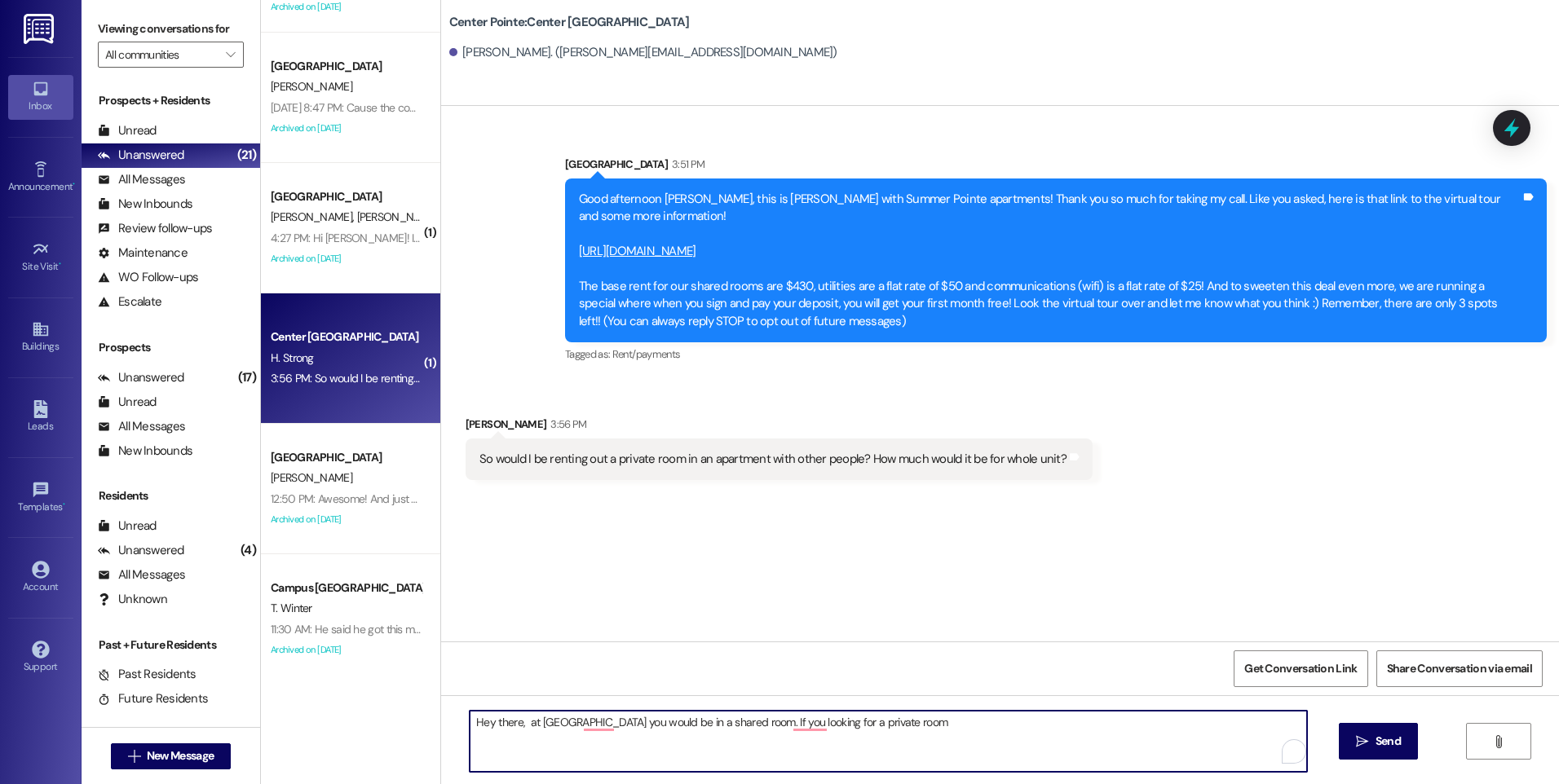
click at [753, 721] on textarea "Hey there, at [GEOGRAPHIC_DATA] you would be in a shared room. If you looking f…" at bounding box center [887, 741] width 836 height 61
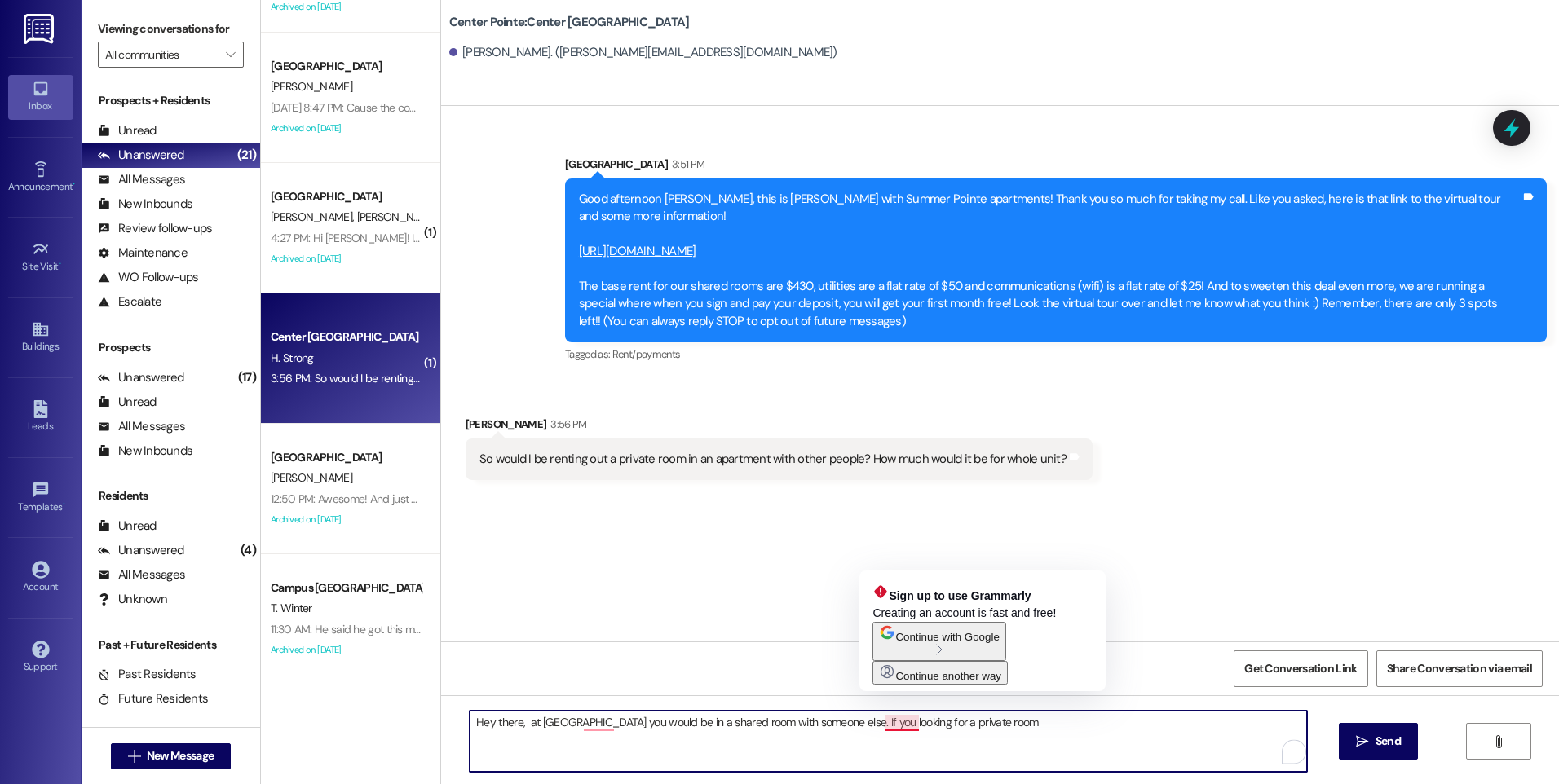
click at [866, 725] on textarea "Hey there, at [GEOGRAPHIC_DATA] you would be in a shared room with someone else…" at bounding box center [887, 741] width 836 height 61
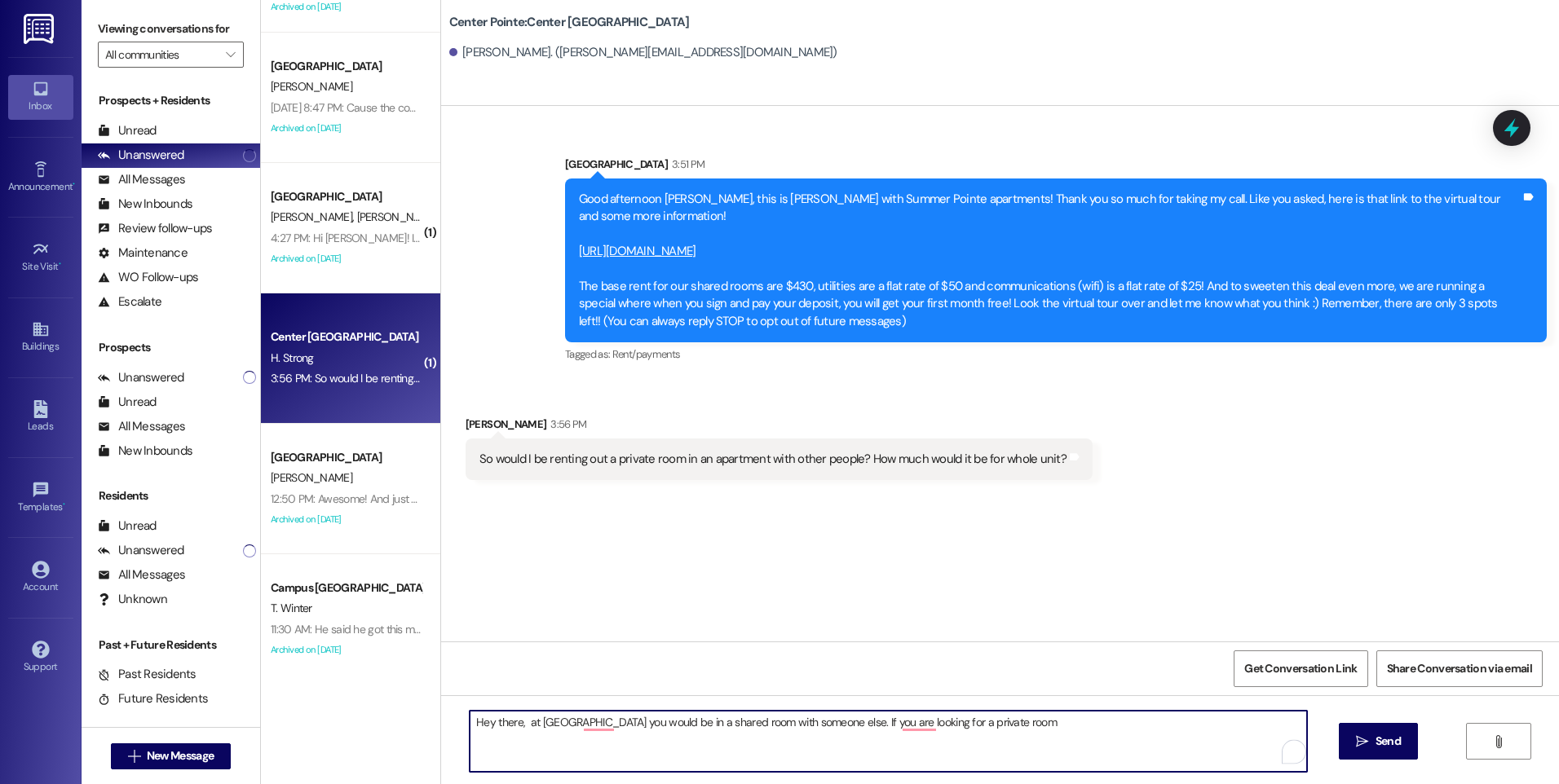
click at [1040, 725] on textarea "Hey there, at [GEOGRAPHIC_DATA] you would be in a shared room with someone else…" at bounding box center [887, 741] width 836 height 61
click at [944, 757] on textarea "Hey there, at [GEOGRAPHIC_DATA] you would be in a shared room with someone else…" at bounding box center [887, 741] width 836 height 61
drag, startPoint x: 1298, startPoint y: 720, endPoint x: 1379, endPoint y: 710, distance: 81.6
click at [1301, 720] on textarea "Hey there, at [GEOGRAPHIC_DATA] you would be in a shared room with someone else…" at bounding box center [887, 741] width 836 height 61
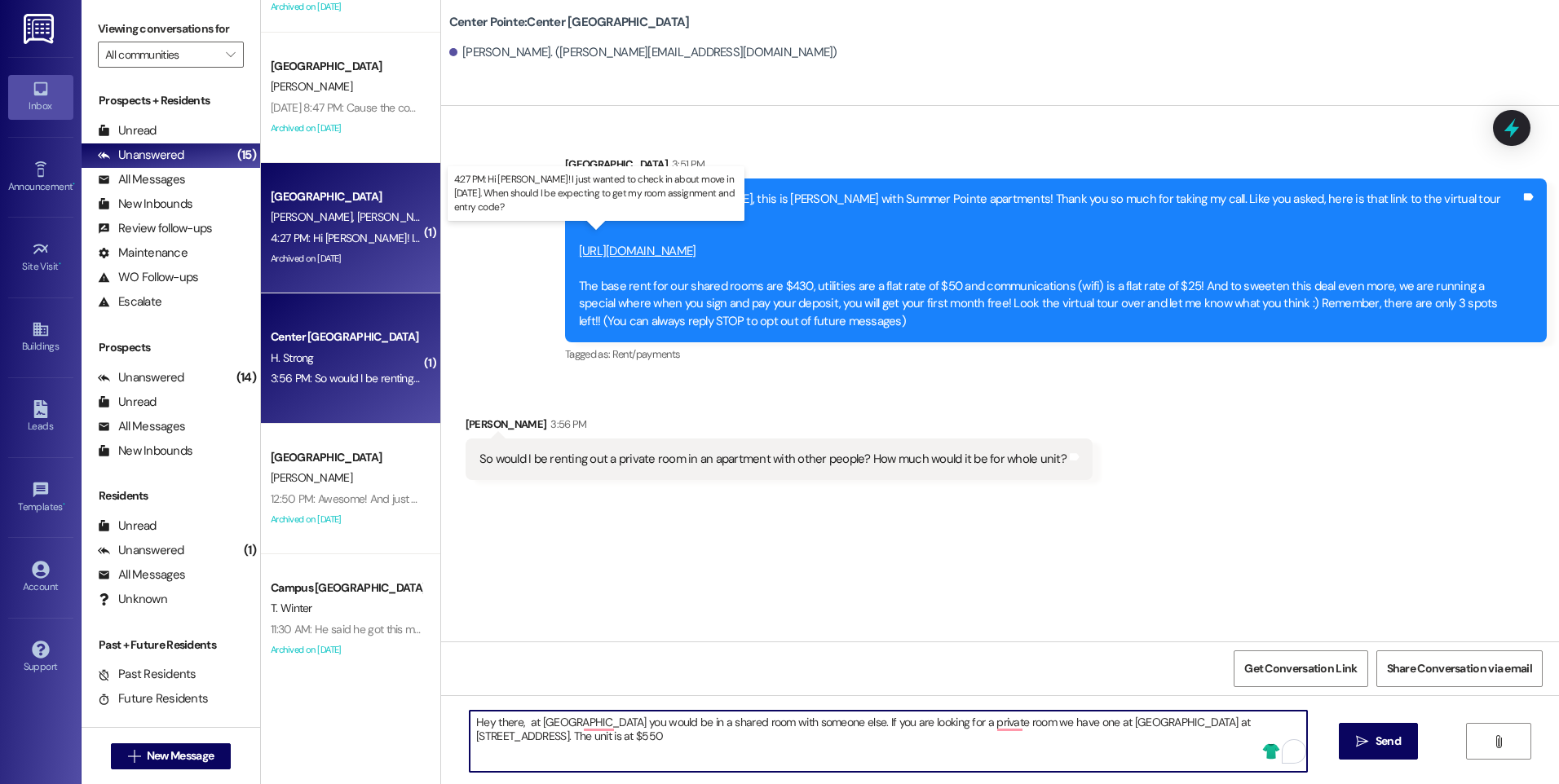
type textarea "Hey there, at [GEOGRAPHIC_DATA] you would be in a shared room with someone else…"
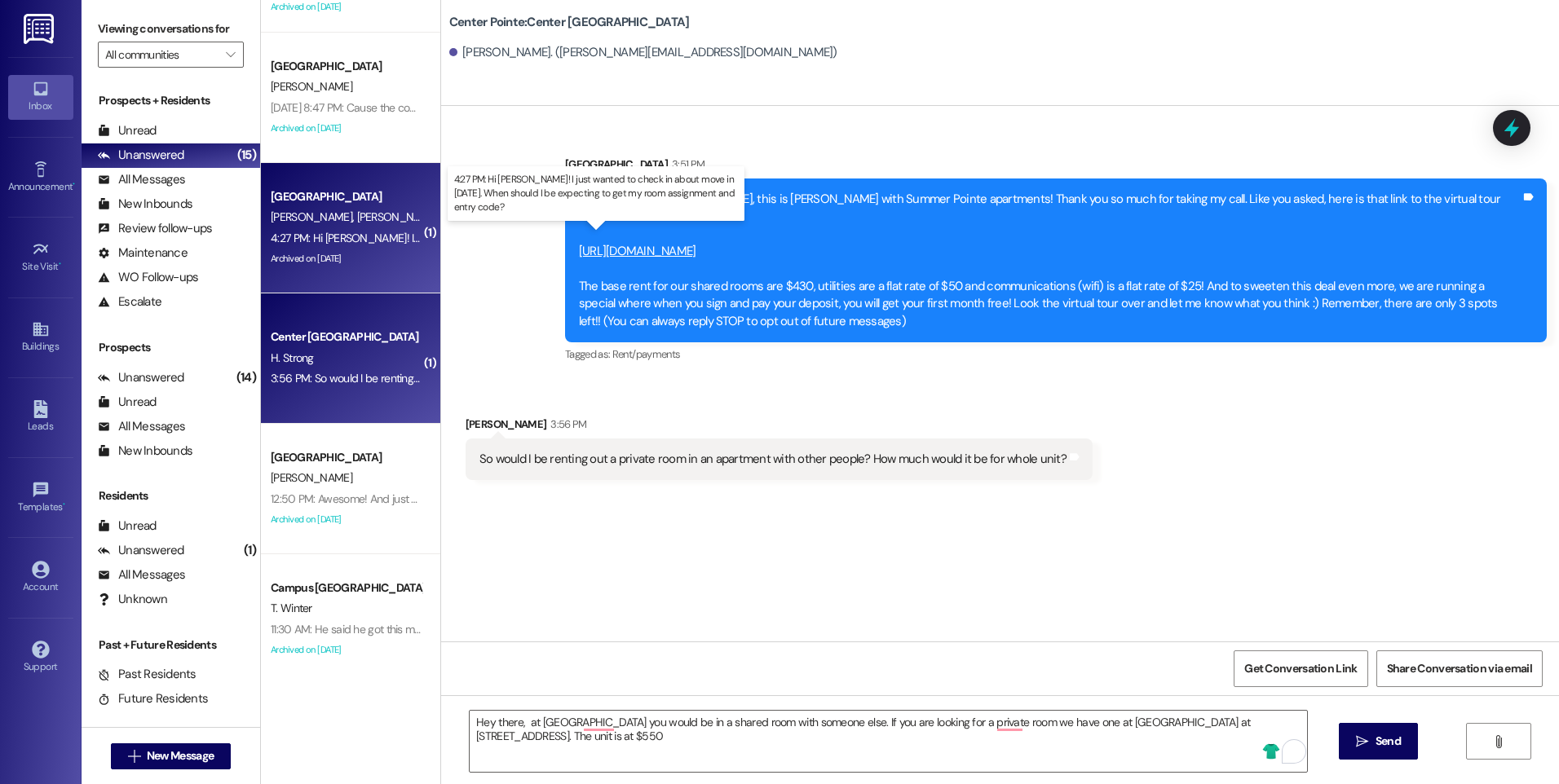
click at [319, 231] on div "4:27 PM: Hi [PERSON_NAME]! I just wanted to check in about move in [DATE]. When…" at bounding box center [625, 238] width 710 height 15
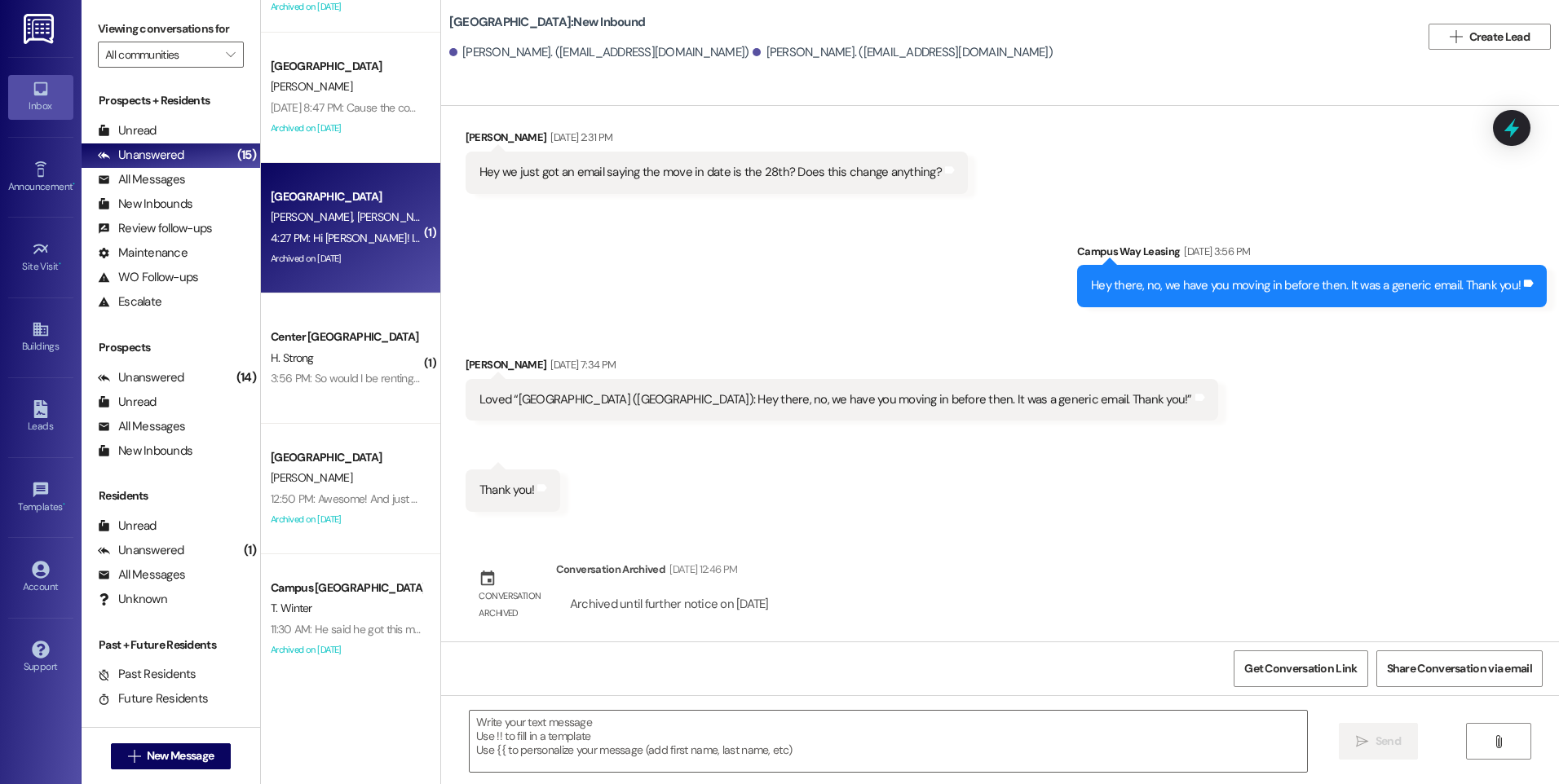
scroll to position [4773, 0]
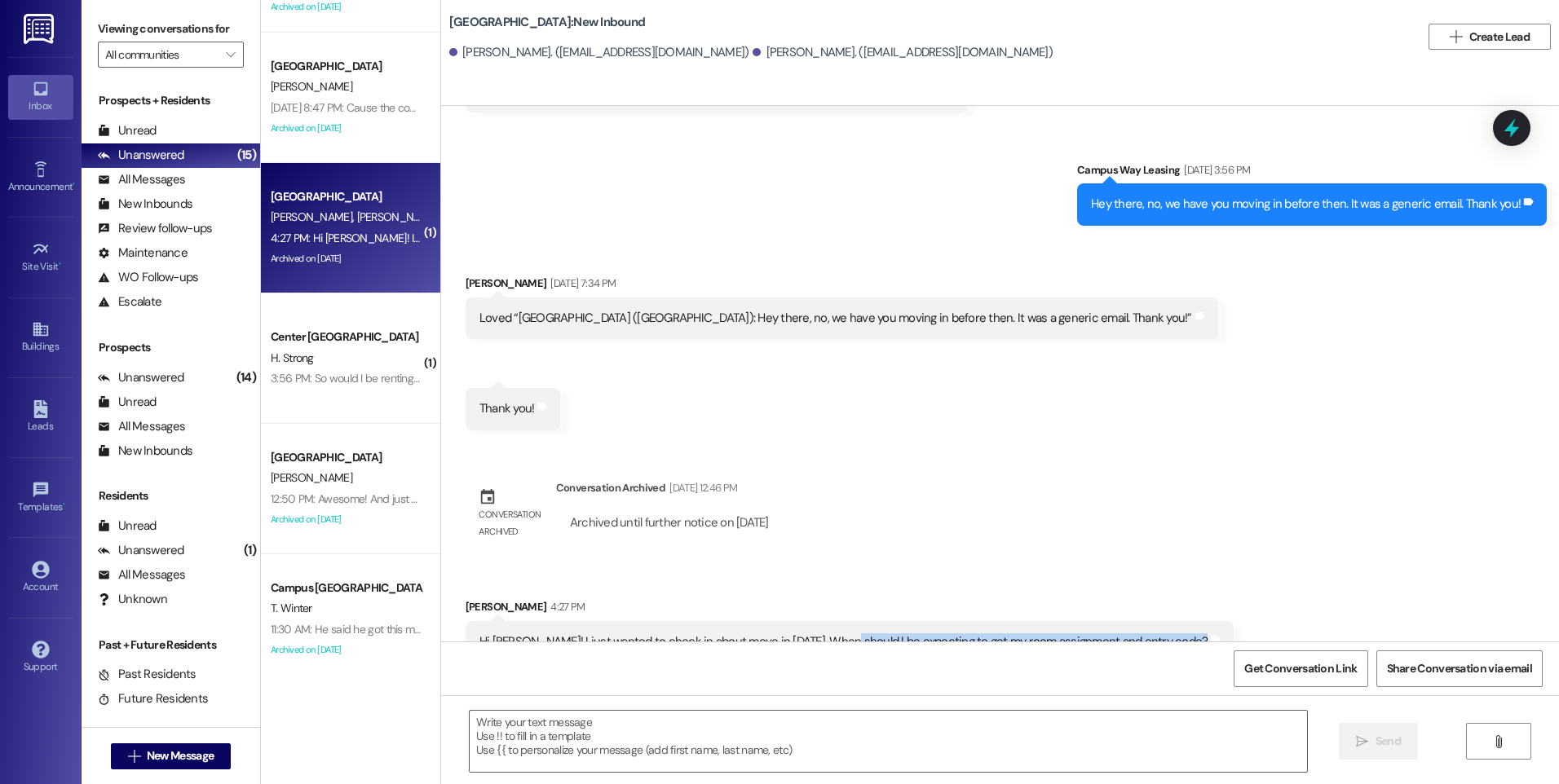
drag, startPoint x: 833, startPoint y: 617, endPoint x: 1267, endPoint y: 624, distance: 434.1
click at [1267, 624] on div "Received via SMS [PERSON_NAME] 4:27 PM Hi [PERSON_NAME]! I just wanted to check…" at bounding box center [1000, 619] width 1118 height 113
click at [1021, 562] on div "Received via SMS [PERSON_NAME] 4:27 PM Hi [PERSON_NAME]! I just wanted to check…" at bounding box center [1000, 619] width 1118 height 113
drag, startPoint x: 857, startPoint y: 601, endPoint x: 1139, endPoint y: 602, distance: 282.0
click at [1139, 633] on div "Hi [PERSON_NAME]! I just wanted to check in about move in [DATE]. When should I…" at bounding box center [844, 641] width 729 height 17
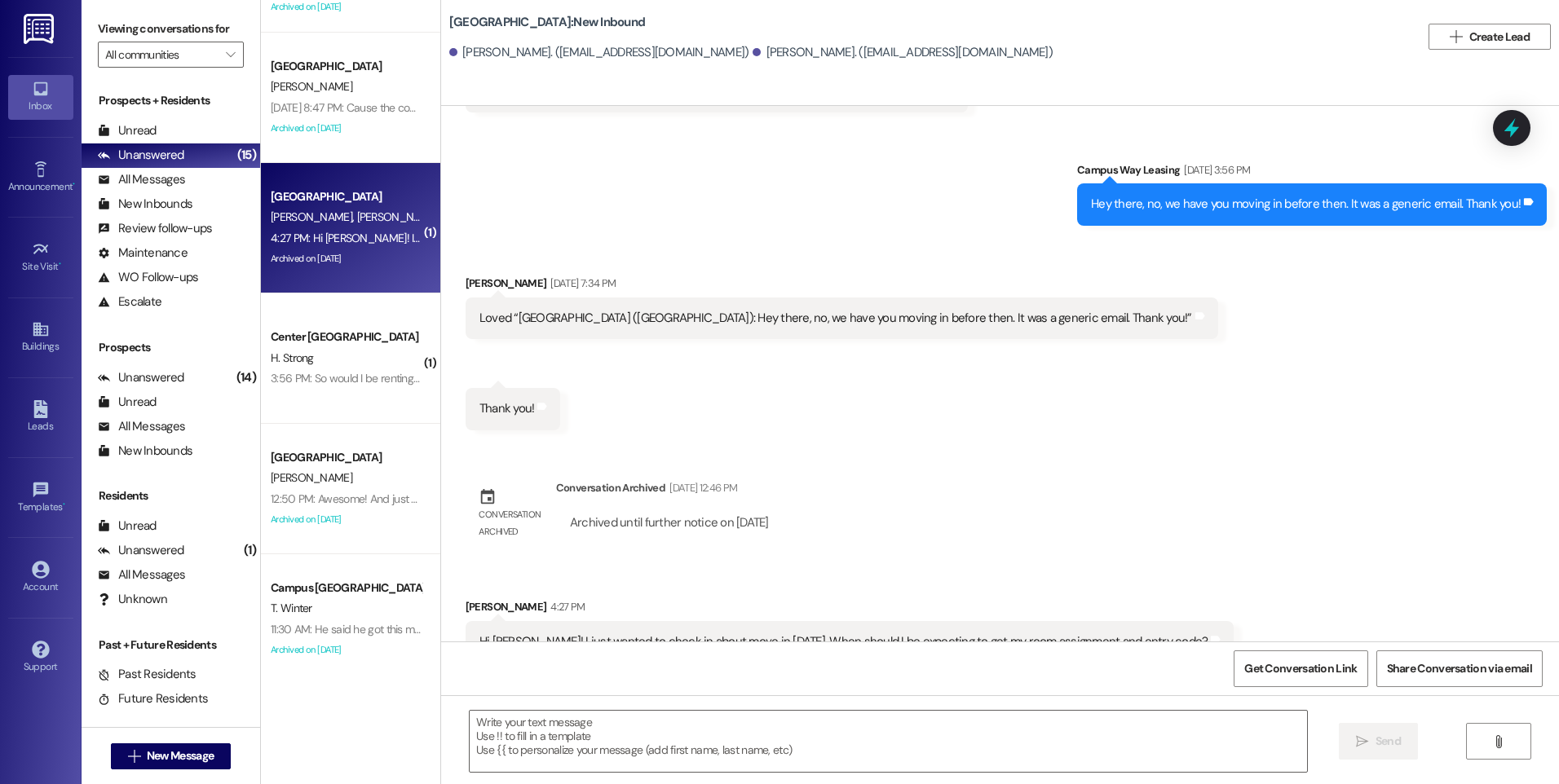
drag, startPoint x: 1139, startPoint y: 602, endPoint x: 1034, endPoint y: 471, distance: 167.9
click at [1034, 471] on div "Sent via SMS [GEOGRAPHIC_DATA] [DATE] 10:47 AM Hello [PERSON_NAME] and [PERSON_…" at bounding box center [1000, 374] width 1118 height 535
